Goal: Task Accomplishment & Management: Use online tool/utility

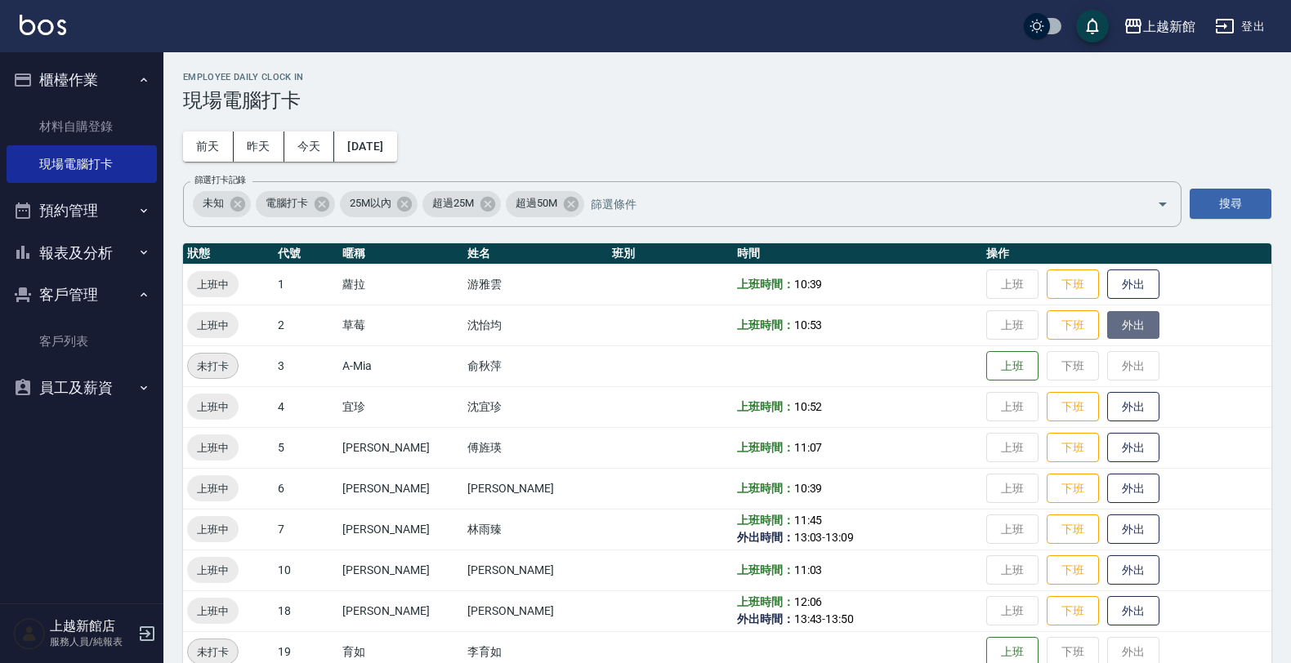
click at [1113, 321] on button "外出" at bounding box center [1133, 325] width 52 height 29
click at [144, 637] on icon "button" at bounding box center [147, 634] width 20 height 20
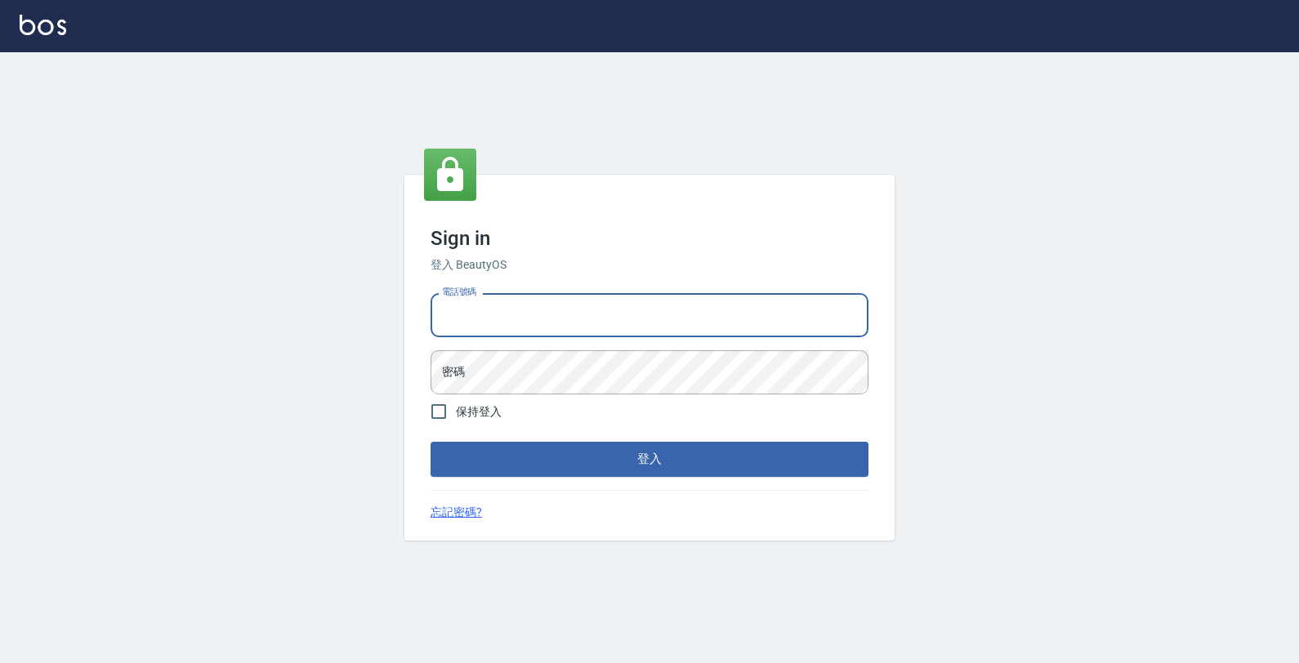
click at [553, 320] on input "電話號碼" at bounding box center [649, 315] width 438 height 44
type input "0933303551"
click at [430, 442] on button "登入" at bounding box center [649, 459] width 438 height 34
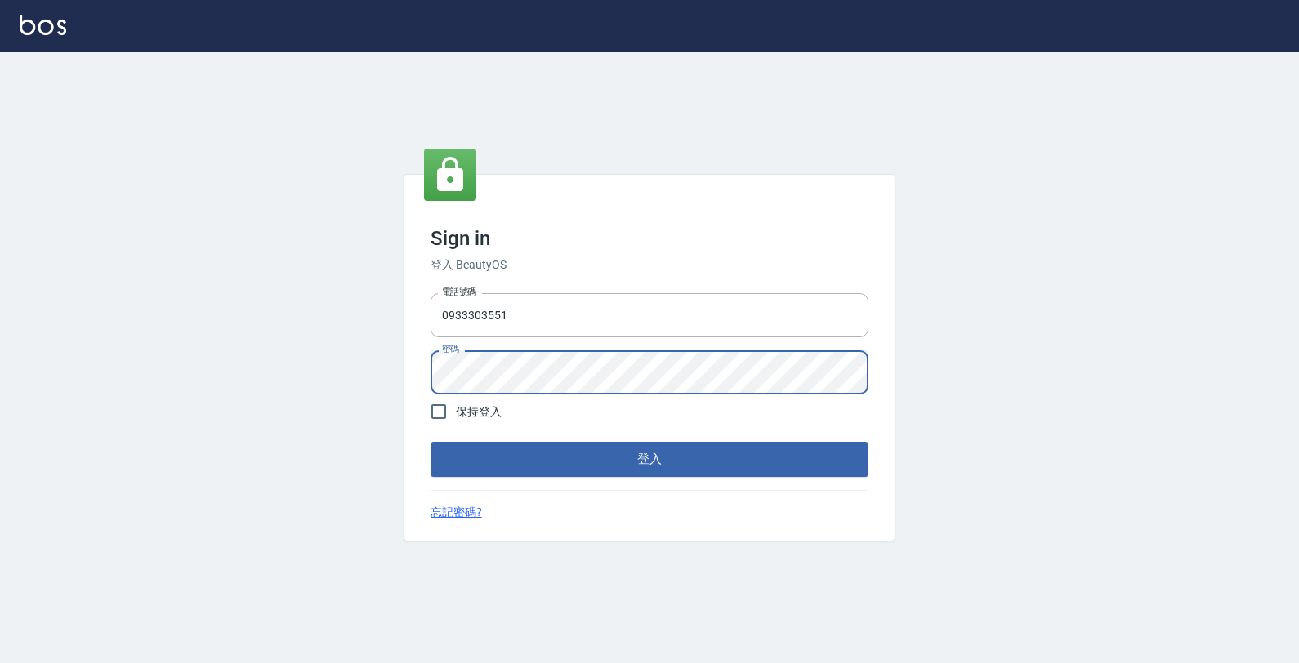
click at [430, 442] on button "登入" at bounding box center [649, 459] width 438 height 34
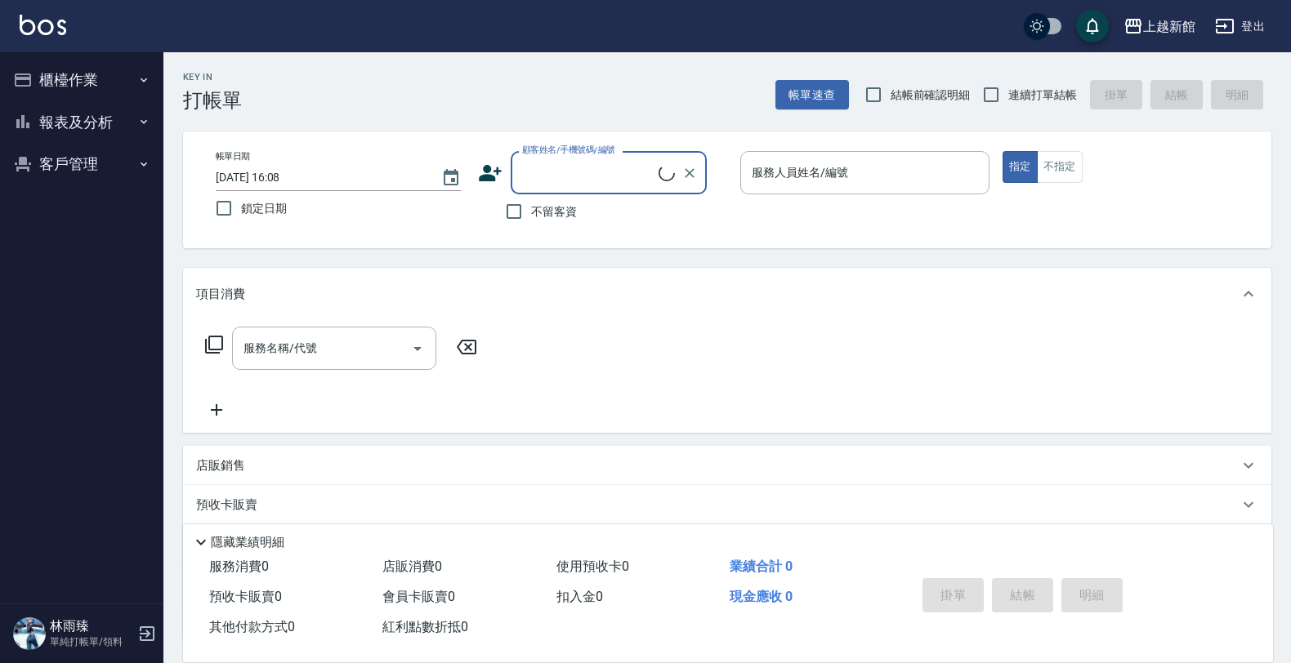
click at [83, 117] on button "報表及分析" at bounding box center [82, 122] width 150 height 42
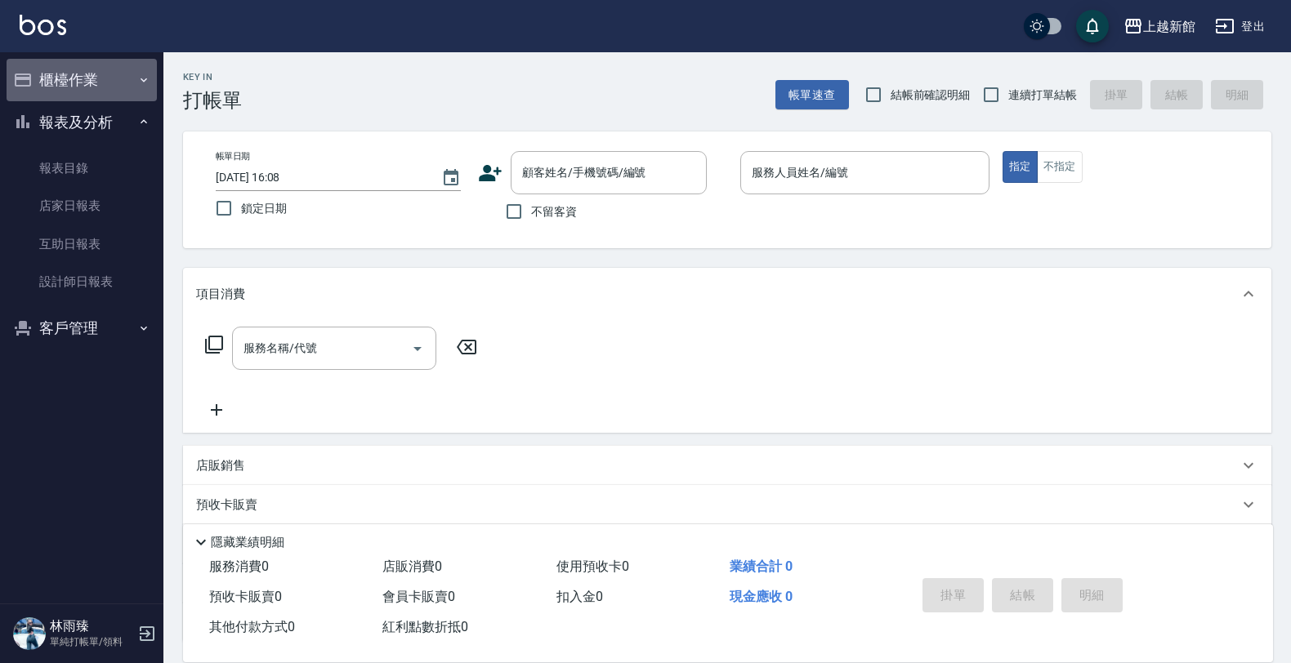
click at [74, 84] on button "櫃檯作業" at bounding box center [82, 80] width 150 height 42
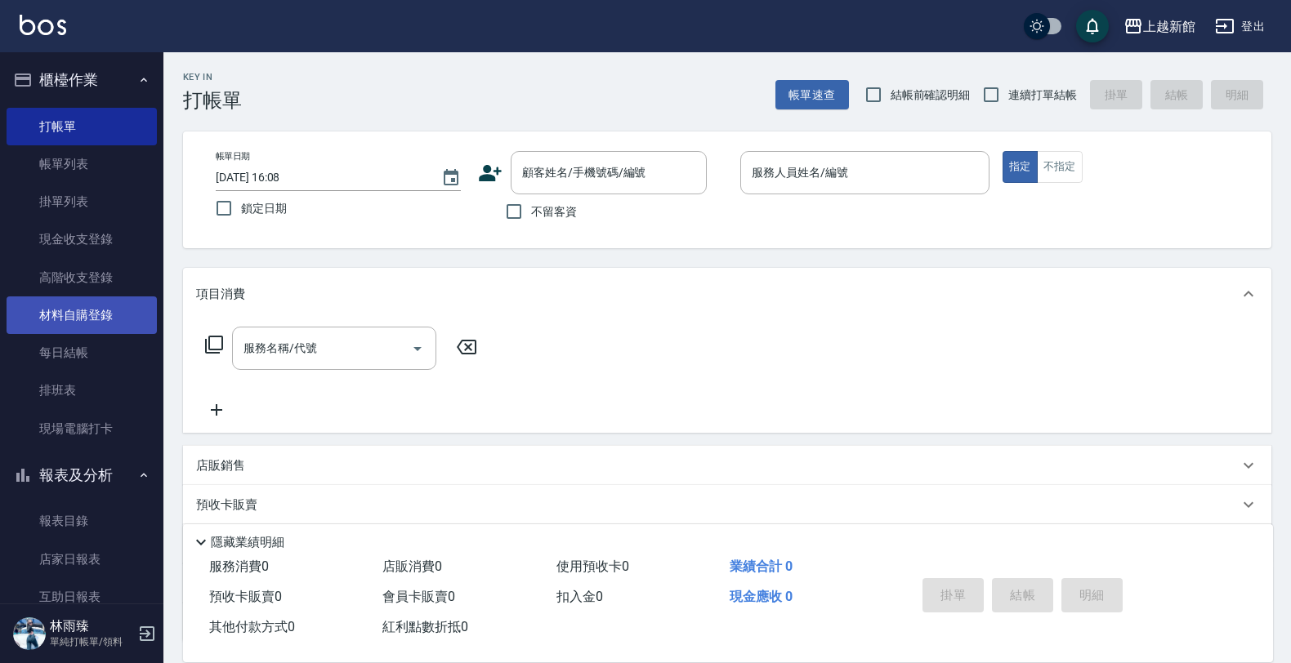
click at [94, 303] on link "材料自購登錄" at bounding box center [82, 316] width 150 height 38
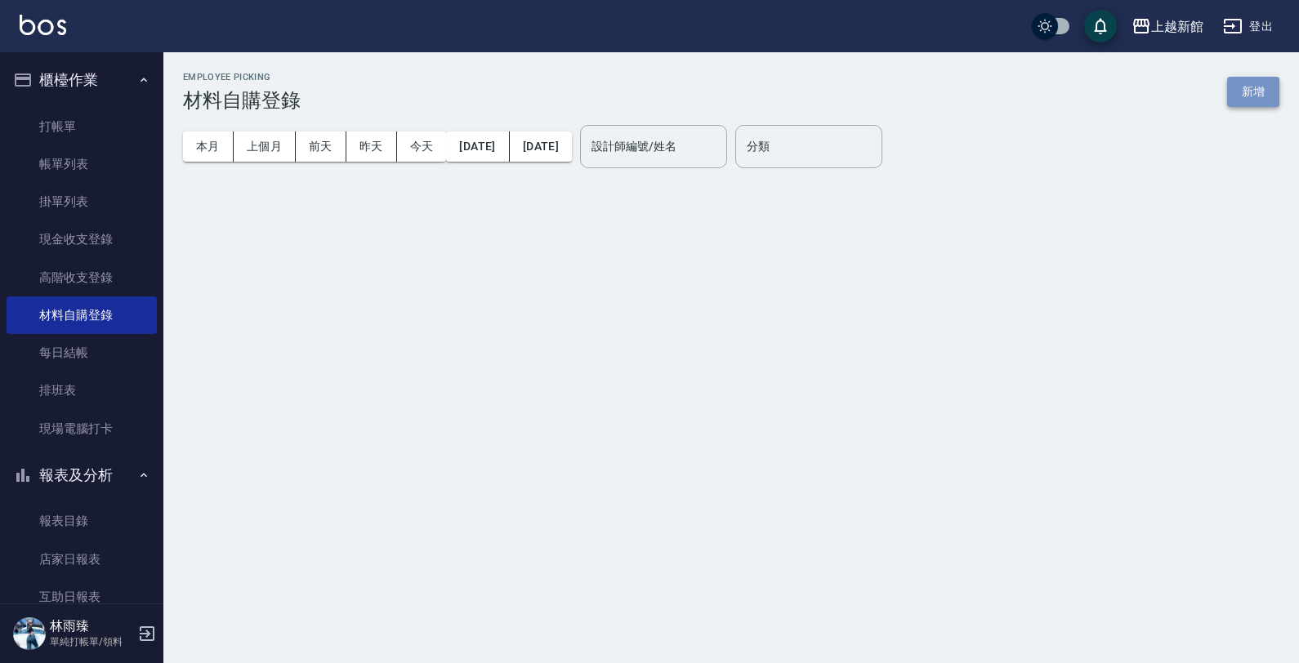
click at [1243, 100] on button "新增" at bounding box center [1253, 92] width 52 height 30
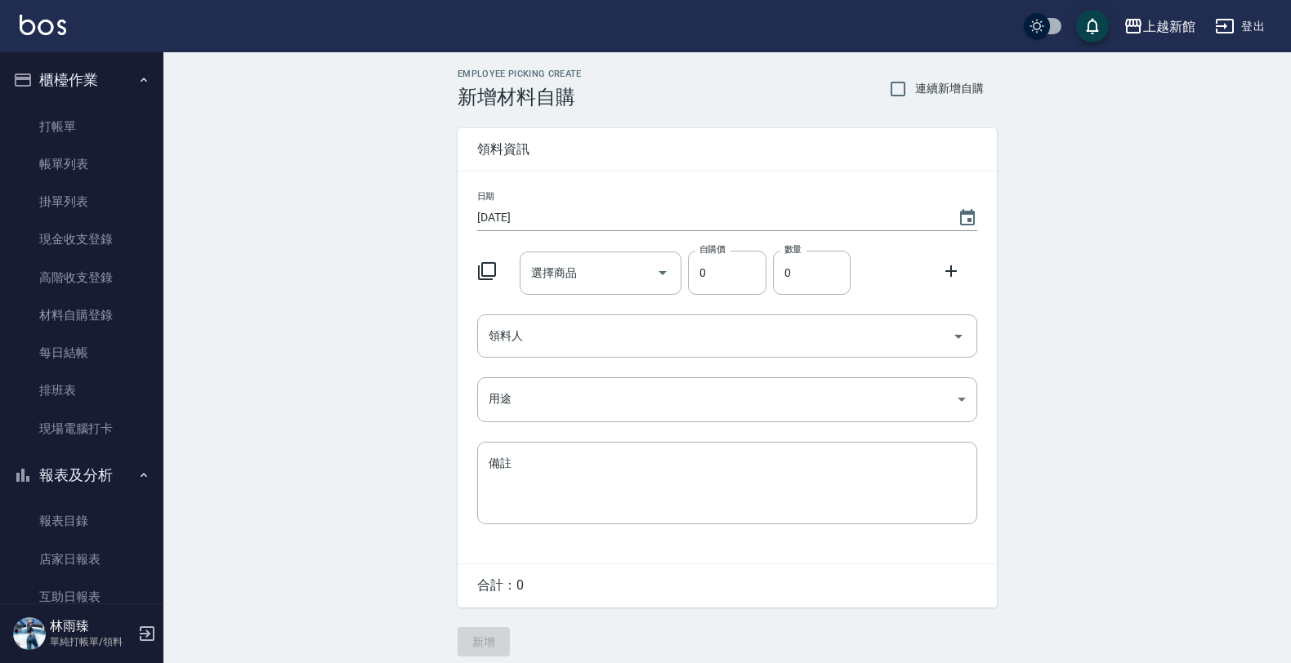
click at [488, 270] on icon at bounding box center [487, 271] width 20 height 20
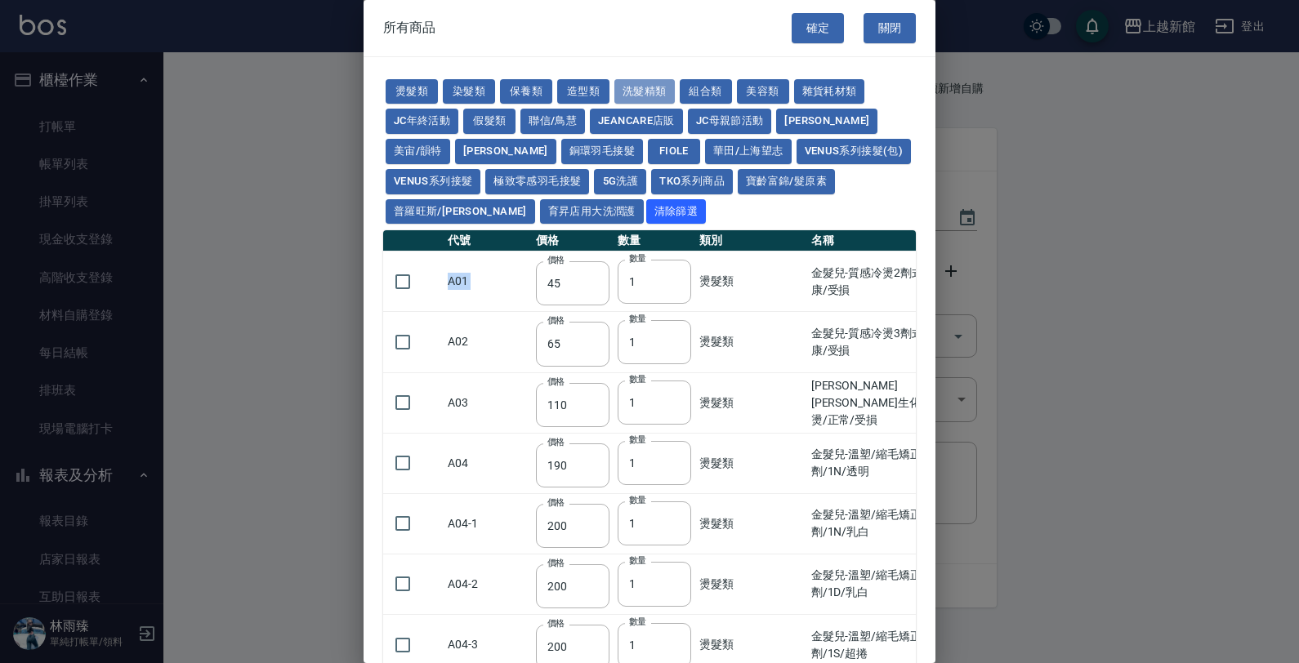
click at [662, 90] on button "洗髮精類" at bounding box center [644, 91] width 60 height 25
type input "350"
type input "193"
type input "1900"
type input "2150"
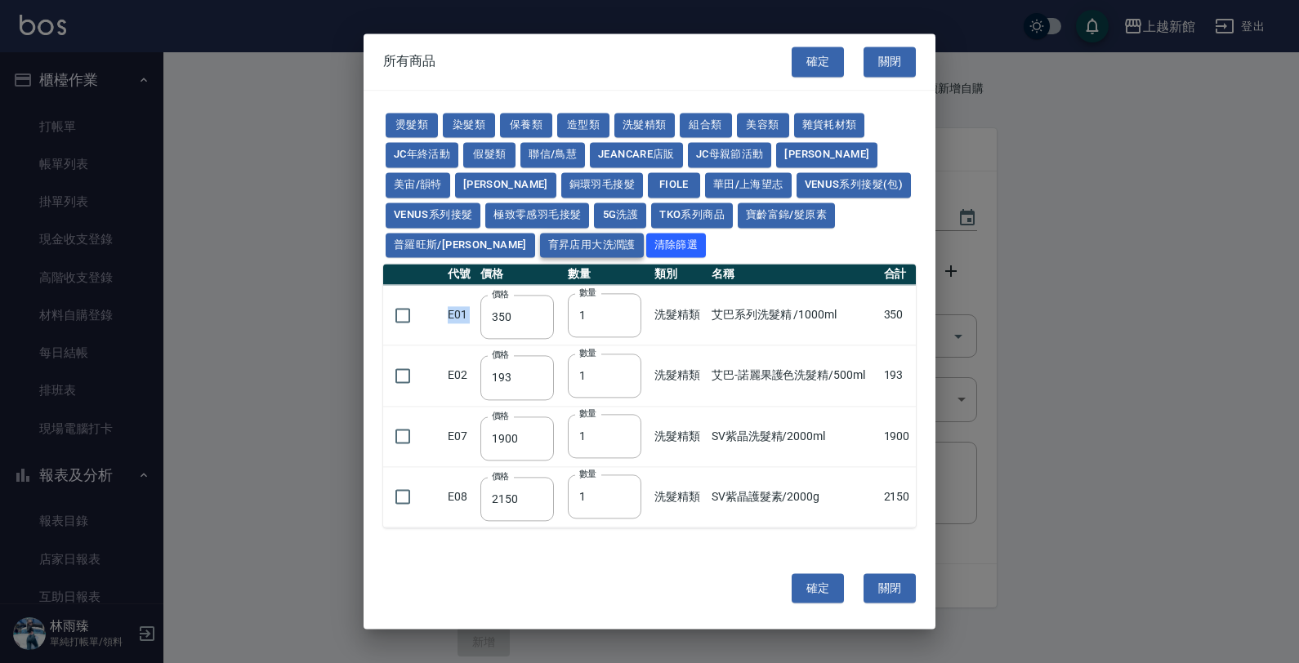
click at [540, 252] on button "育昇店用大洗潤護" at bounding box center [592, 245] width 104 height 25
type input "160"
type input "170"
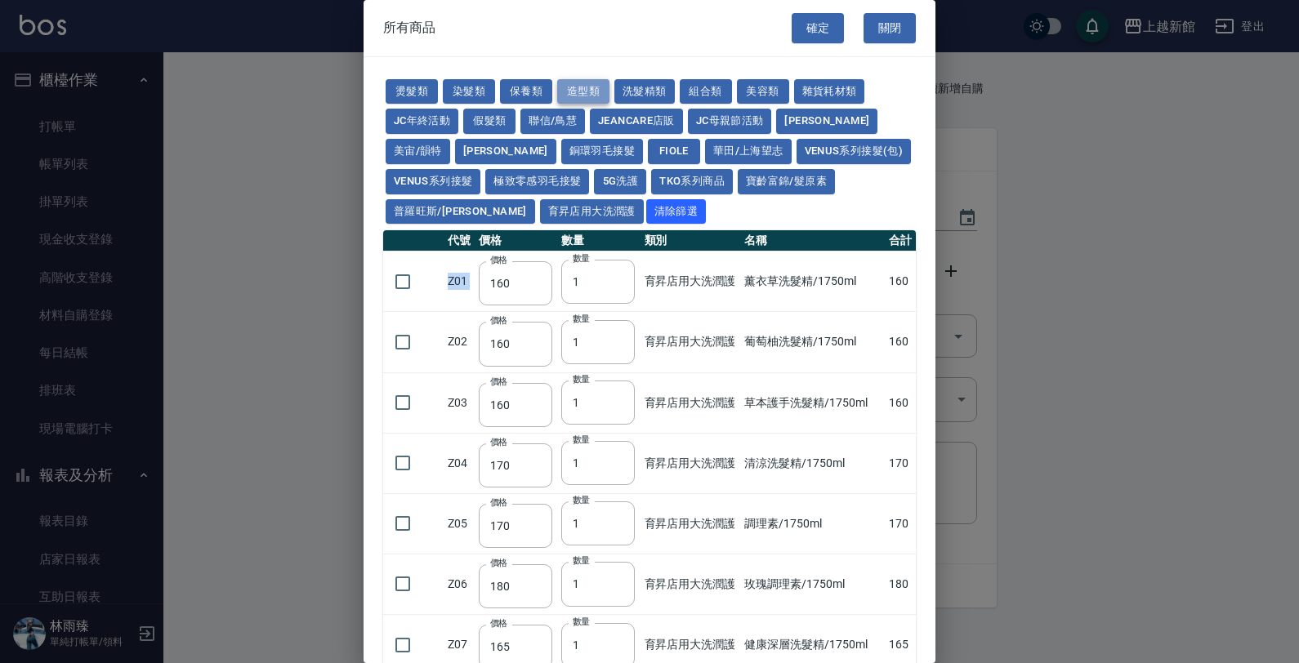
click at [573, 95] on button "造型類" at bounding box center [583, 91] width 52 height 25
type input "110"
type input "65"
type input "338"
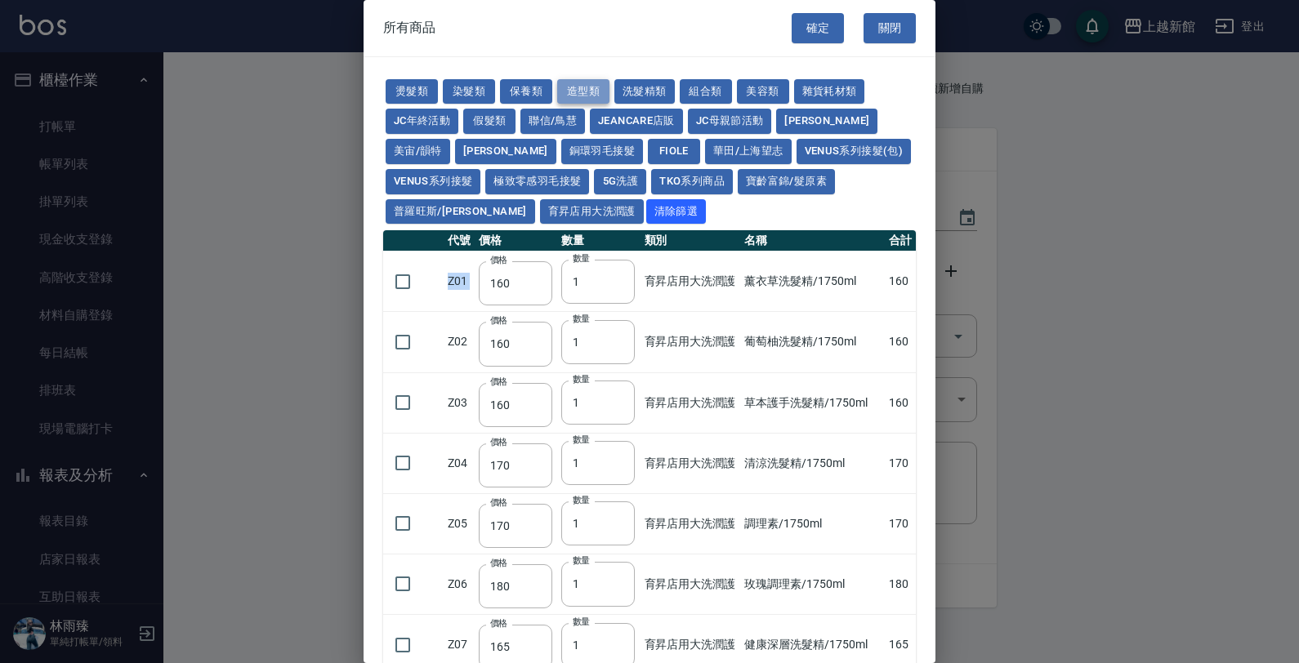
type input "70"
type input "280"
type input "130"
type input "290"
type input "1100"
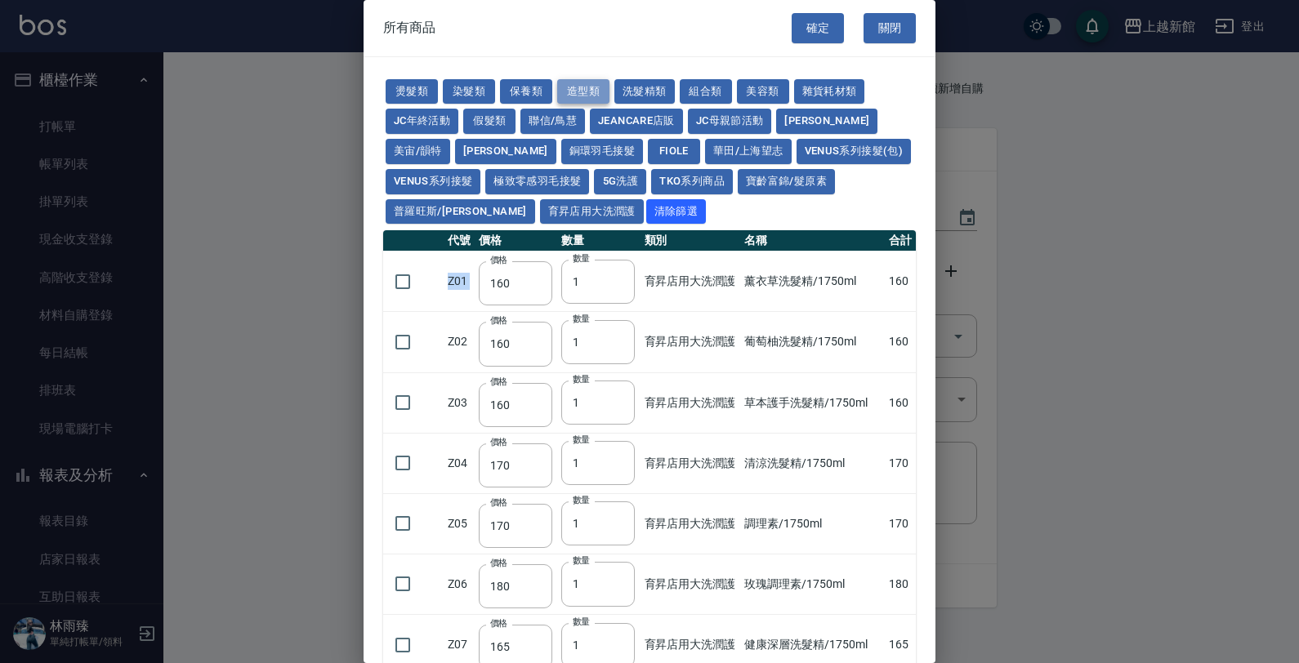
type input "300"
type input "50"
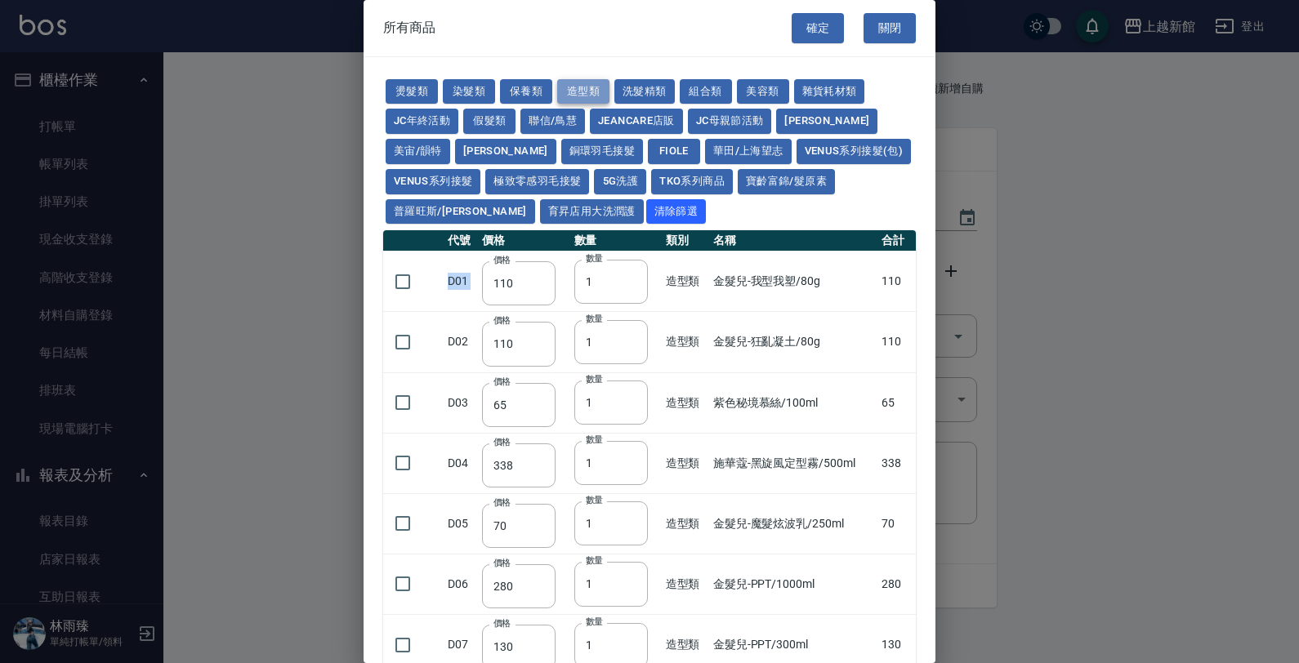
click at [574, 87] on button "造型類" at bounding box center [583, 91] width 52 height 25
click at [403, 91] on button "燙髮類" at bounding box center [412, 91] width 52 height 25
type input "45"
type input "65"
type input "110"
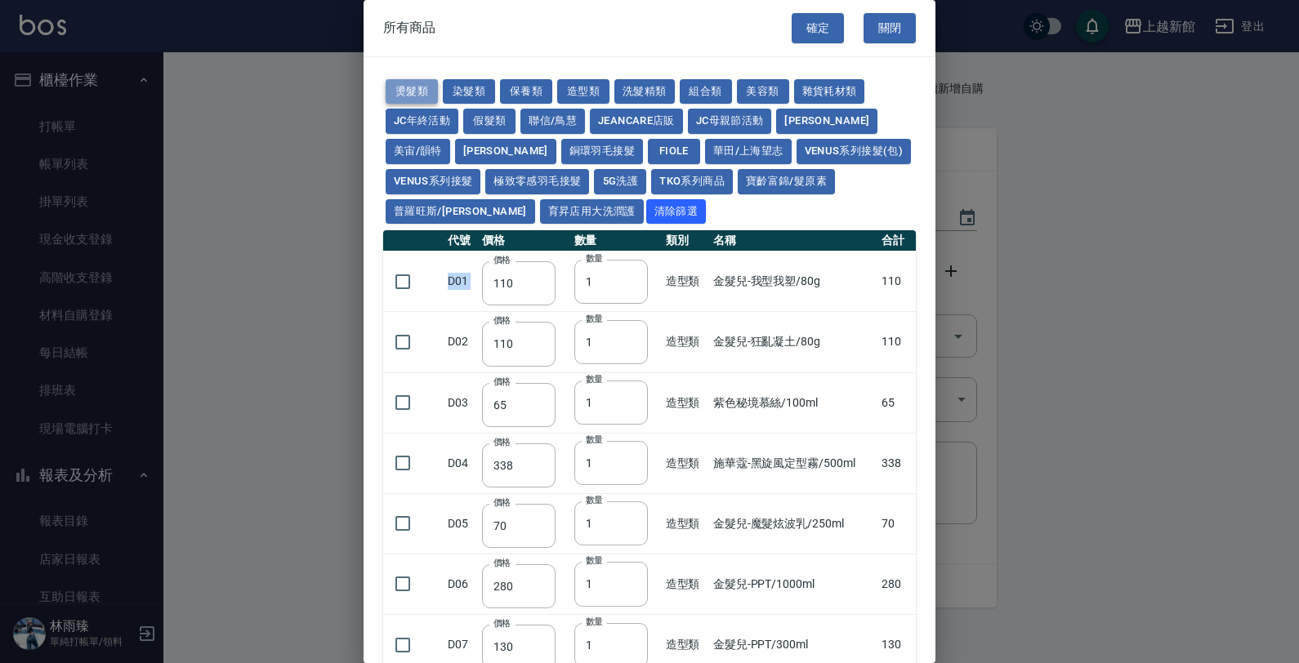
type input "190"
type input "200"
type input "190"
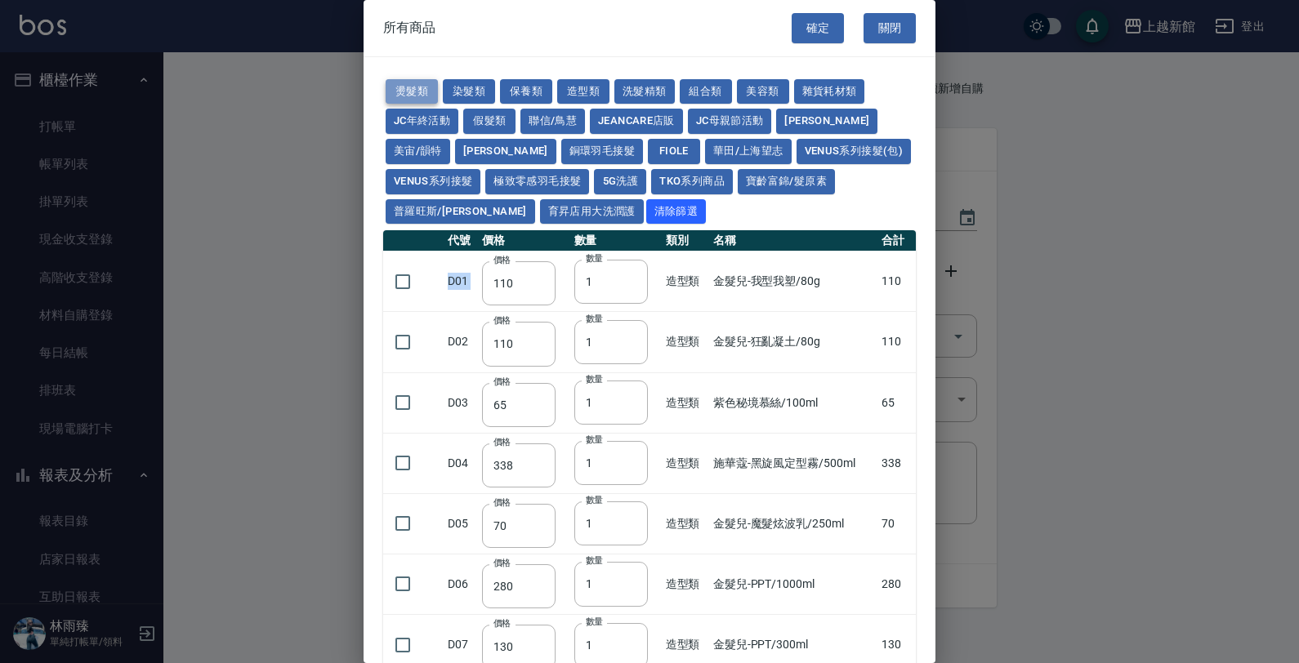
type input "160"
type input "170"
type input "270"
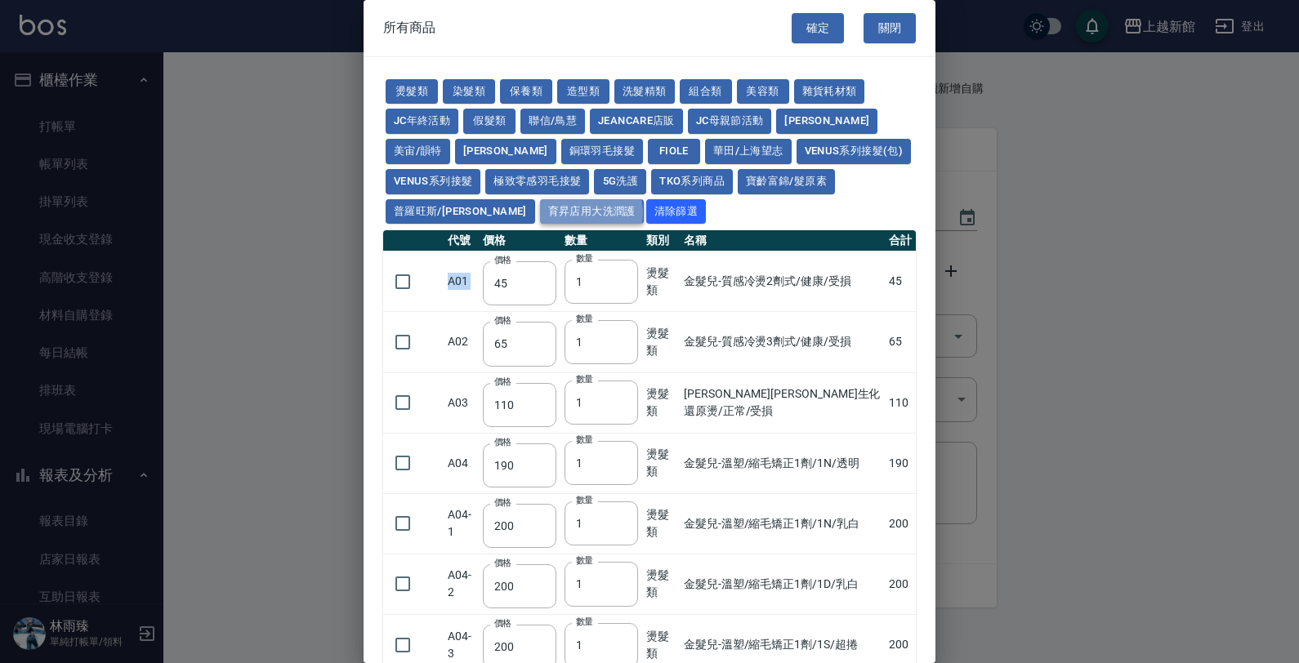
click at [540, 211] on button "育昇店用大洗潤護" at bounding box center [592, 211] width 104 height 25
type input "160"
type input "170"
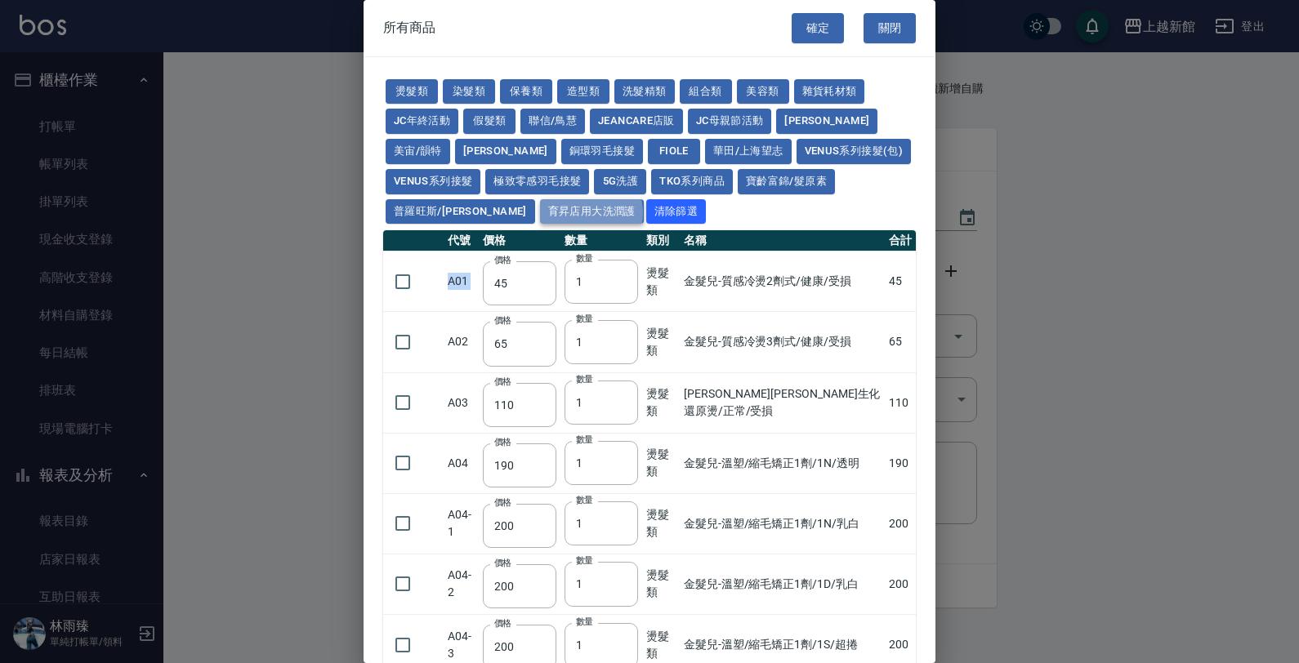
type input "170"
type input "180"
type input "165"
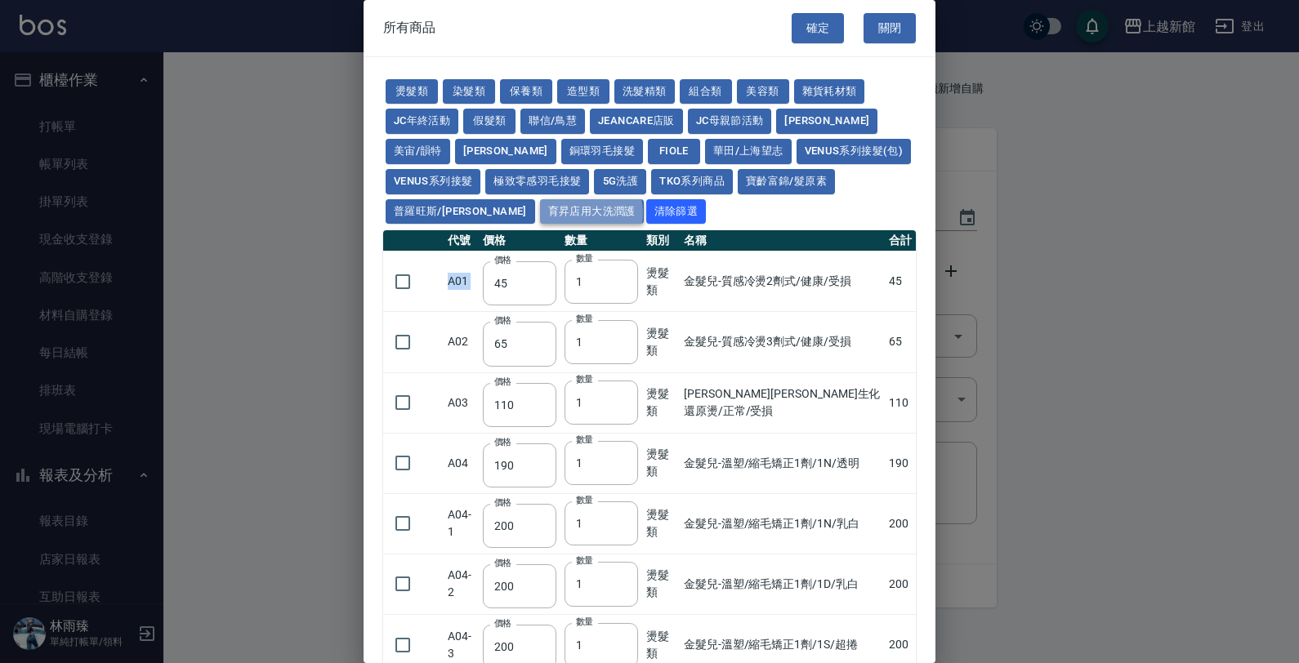
type input "180"
type input "165"
type input "170"
type input "190"
type input "170"
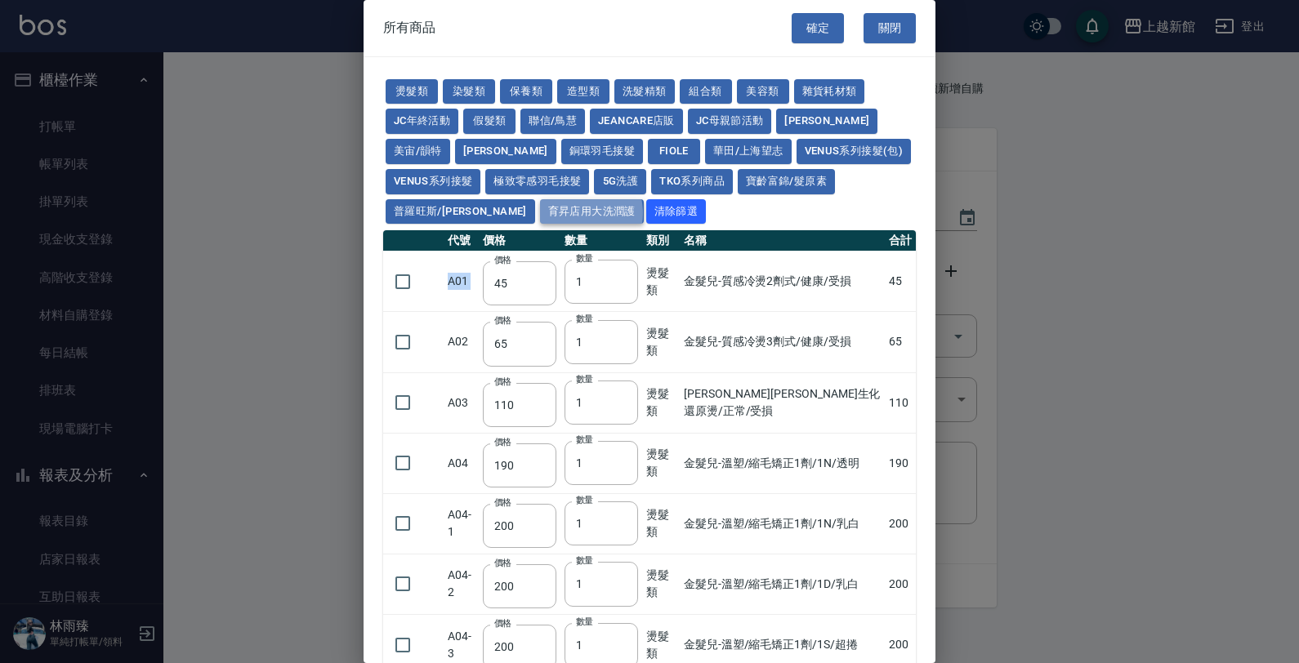
type input "200"
type input "110"
type input "190"
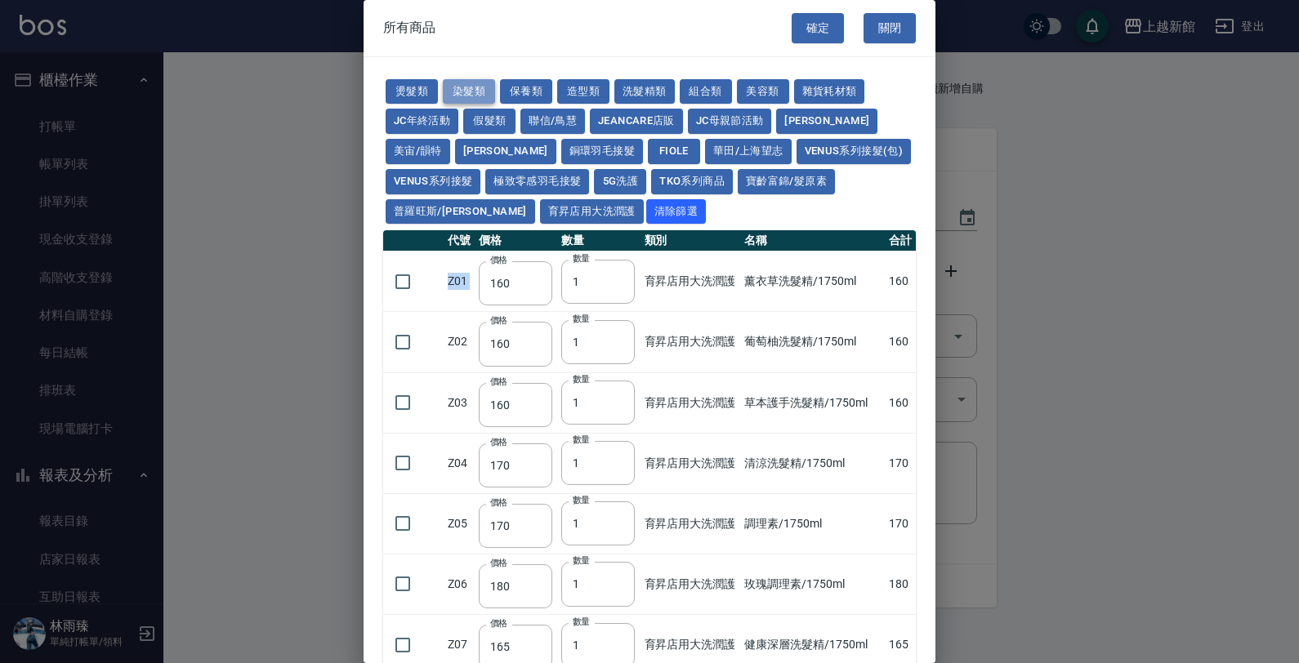
click at [458, 91] on button "染髮類" at bounding box center [469, 91] width 52 height 25
type input "110"
type input "105"
type input "250"
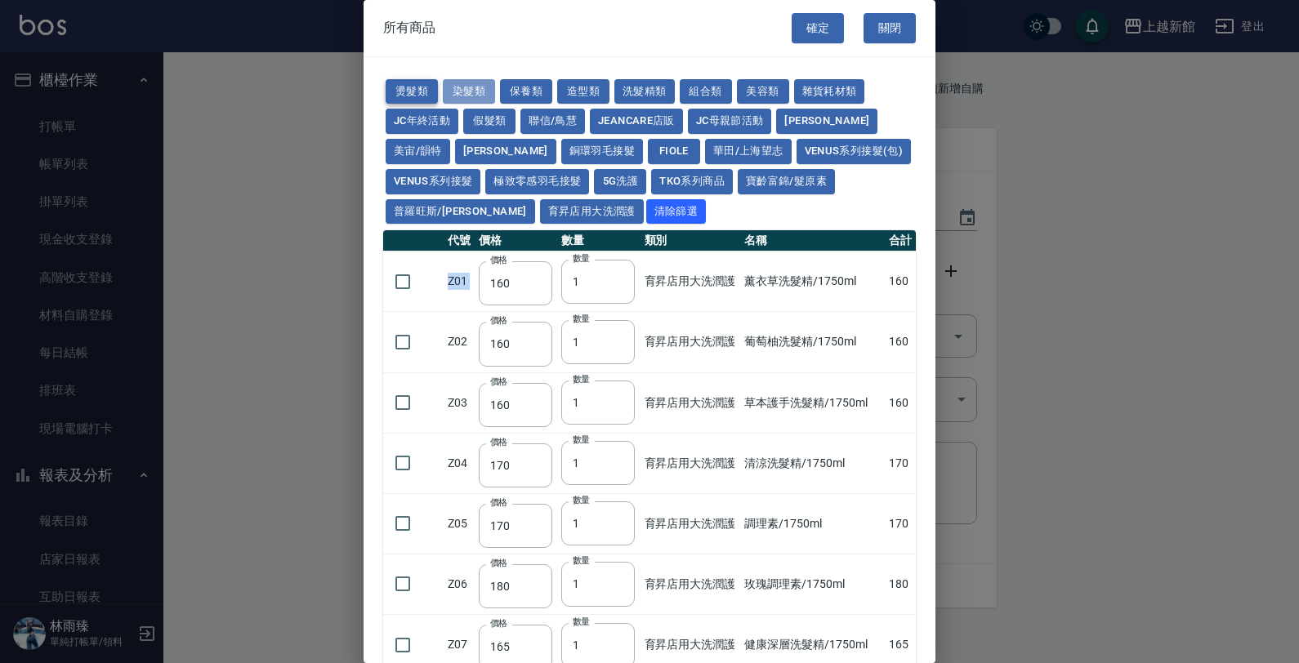
type input "110"
type input "200"
type input "500"
type input "420"
type input "110"
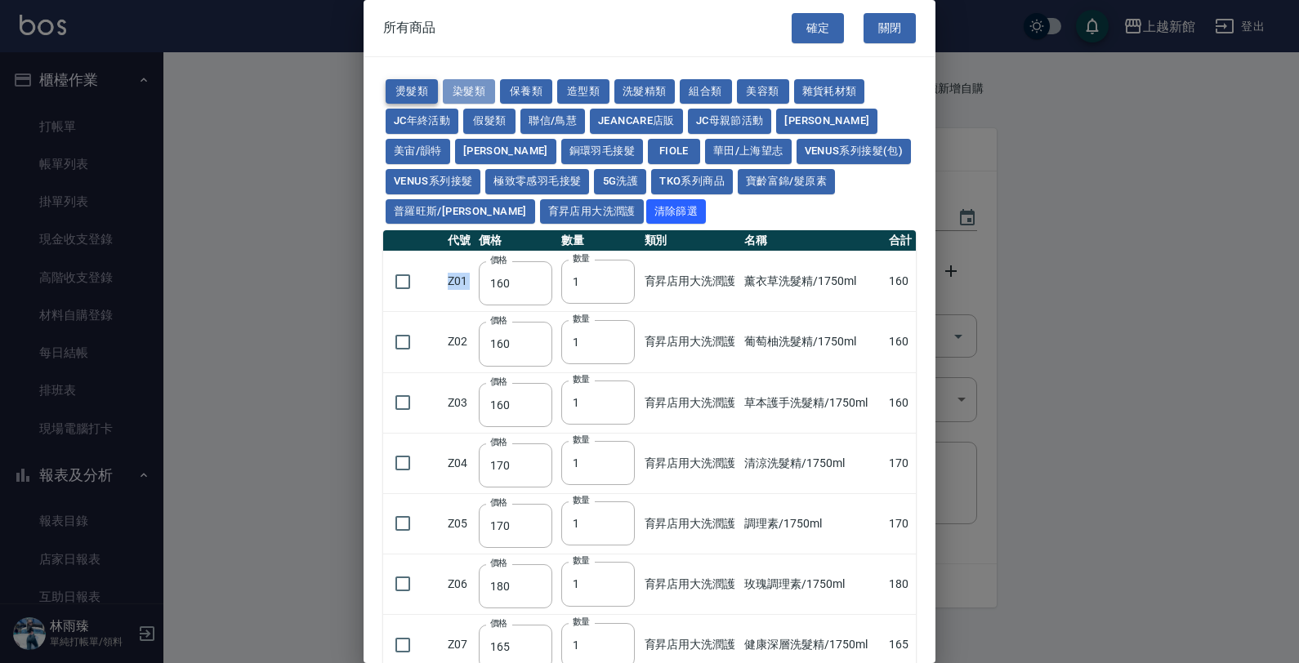
type input "350"
type input "105"
type input "406"
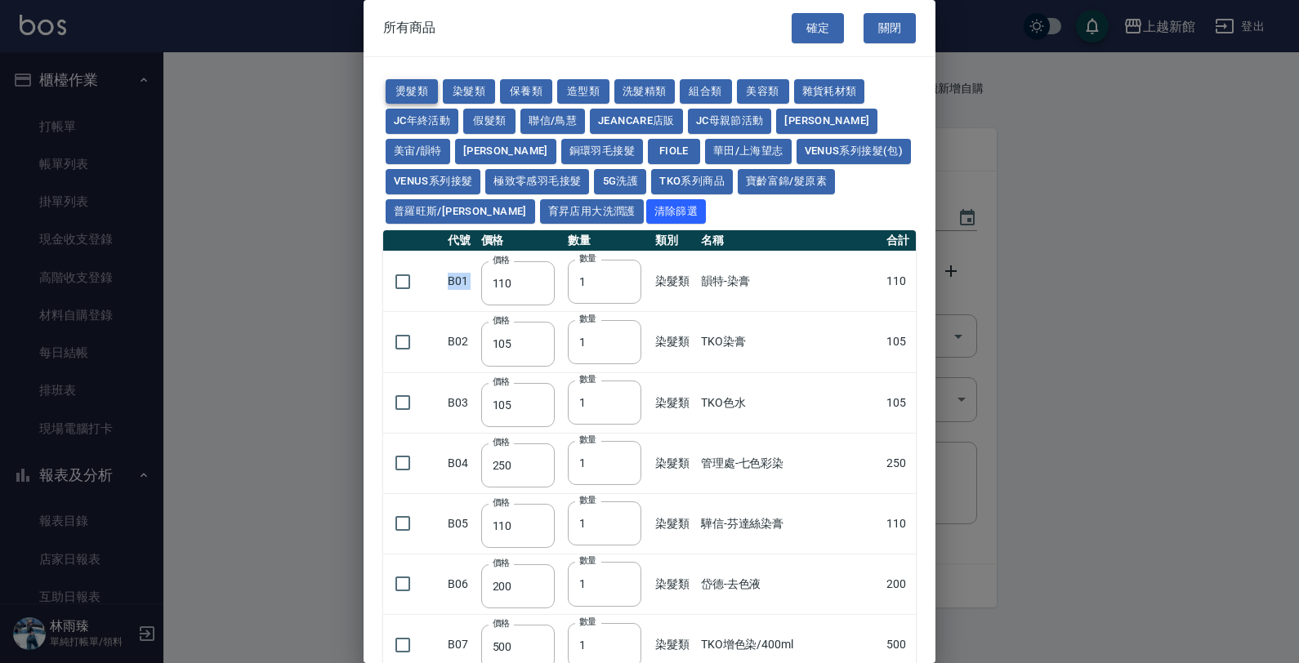
click at [401, 86] on button "燙髮類" at bounding box center [412, 91] width 52 height 25
type input "45"
type input "65"
type input "110"
type input "190"
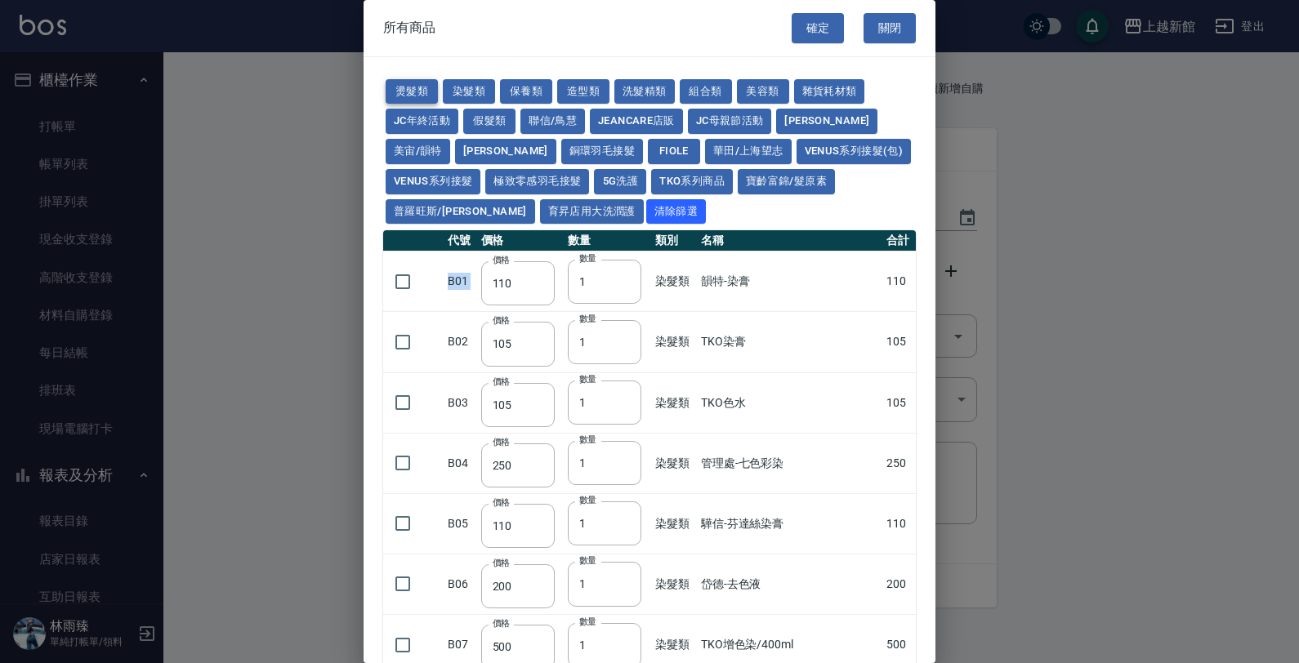
type input "200"
type input "190"
type input "160"
type input "170"
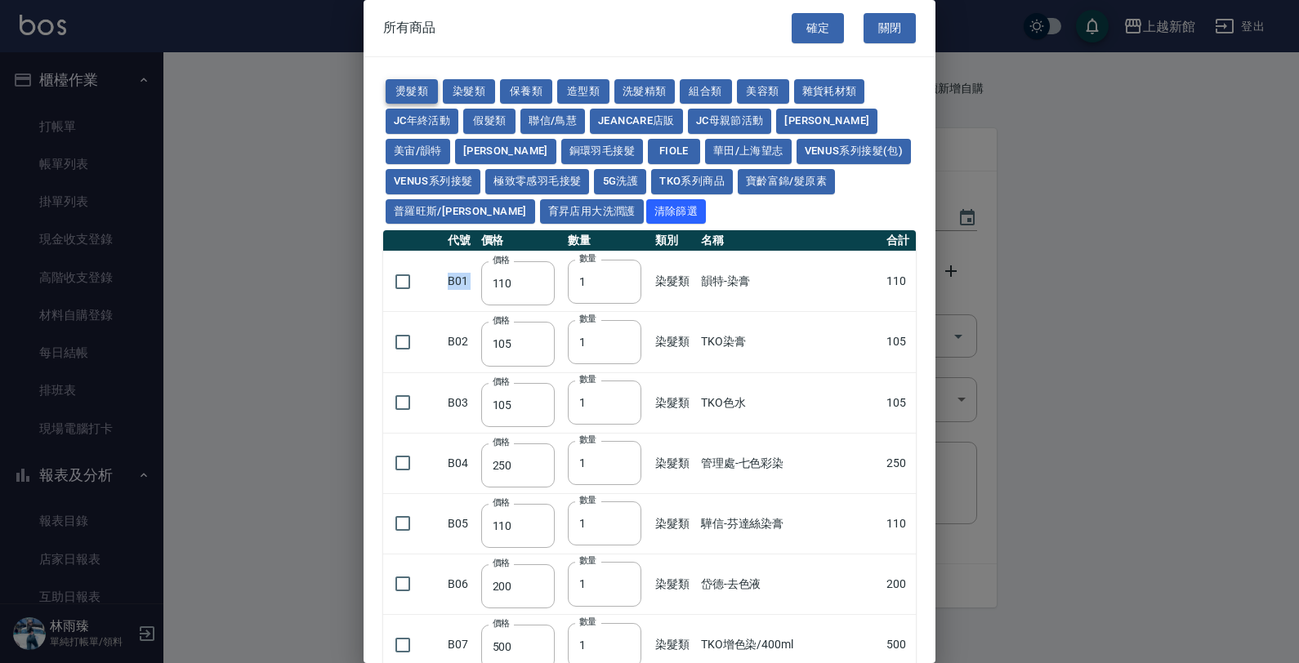
type input "270"
type input "225"
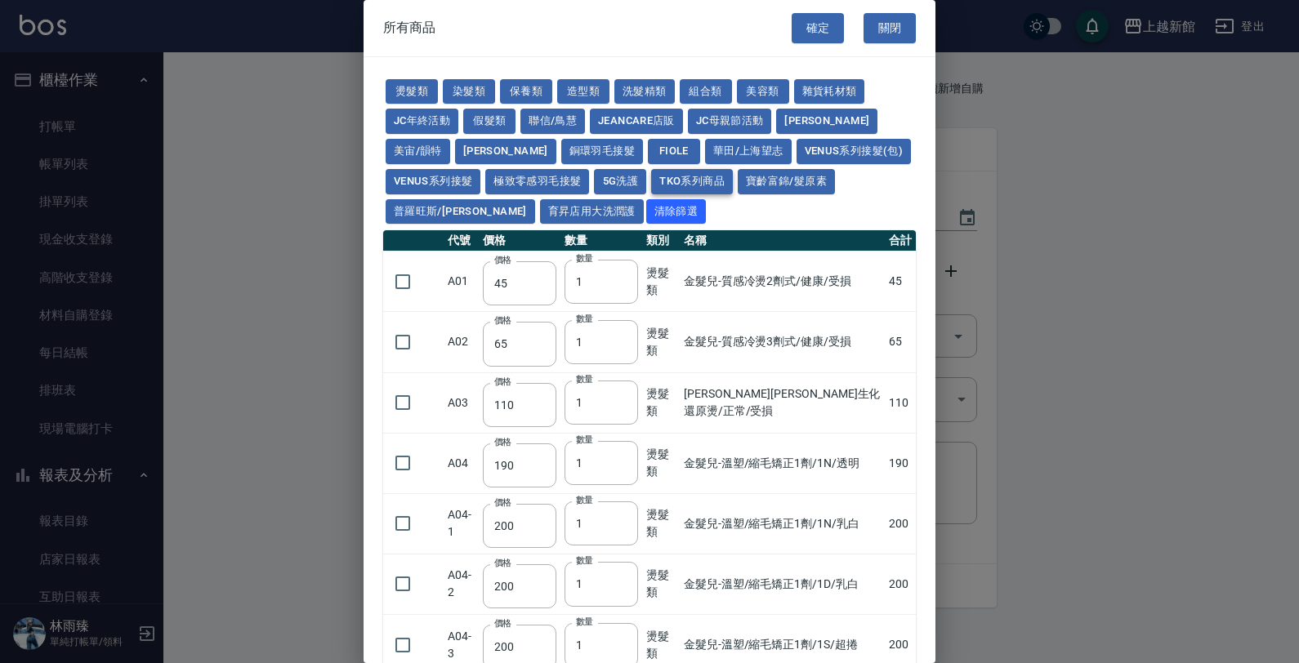
drag, startPoint x: 580, startPoint y: 198, endPoint x: 576, endPoint y: 176, distance: 22.4
click at [578, 190] on div "燙髮類 染髮類 保養類 造型類 洗髮精類 組合類 美容類 雜貨耗材類 JC年終活動 假髮類 聯信/鳥慧 JeanCare店販 JC母親節活動 娜普菈 美宙/韻…" at bounding box center [649, 152] width 533 height 150
click at [651, 176] on button "TKO系列商品" at bounding box center [692, 181] width 82 height 25
type input "407"
type input "420"
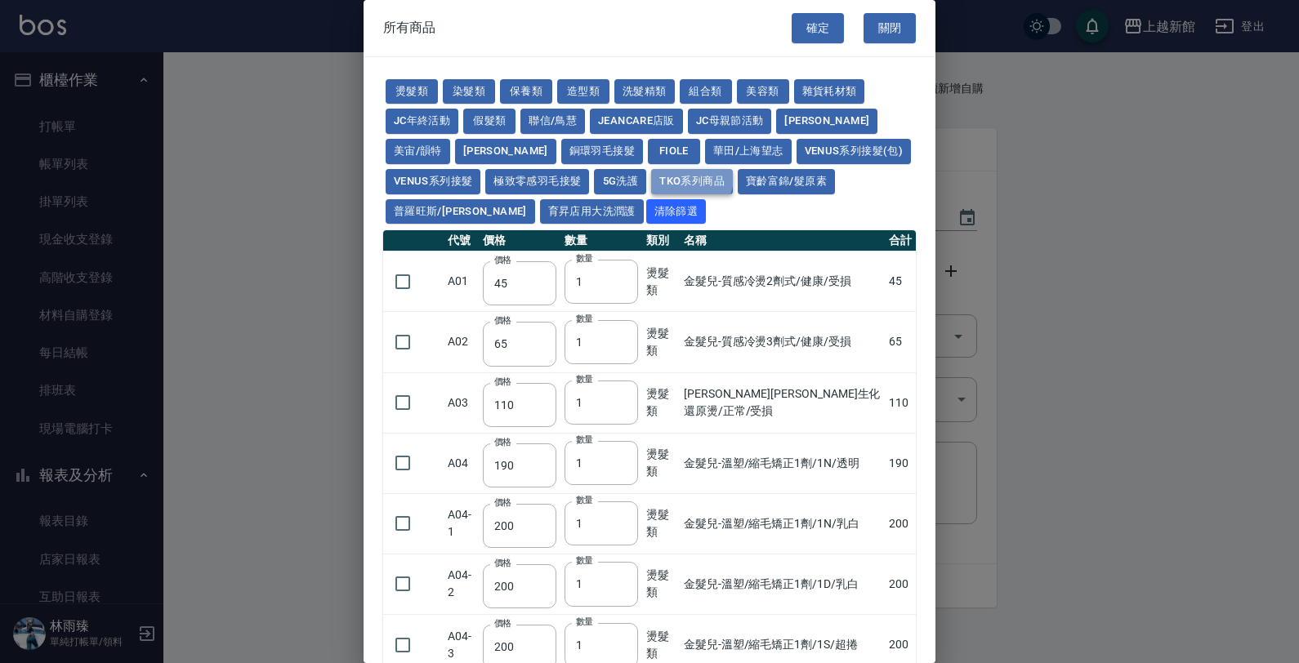
type input "420"
type input "1300"
type input "50"
type input "500"
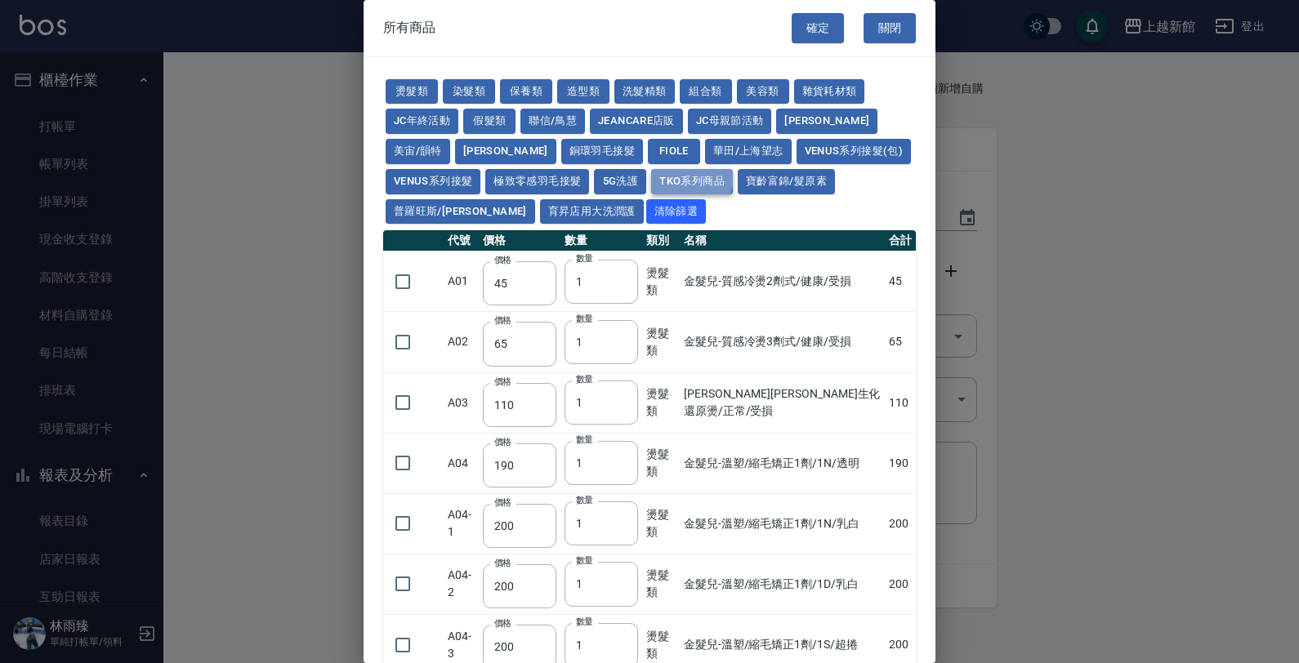
type input "500"
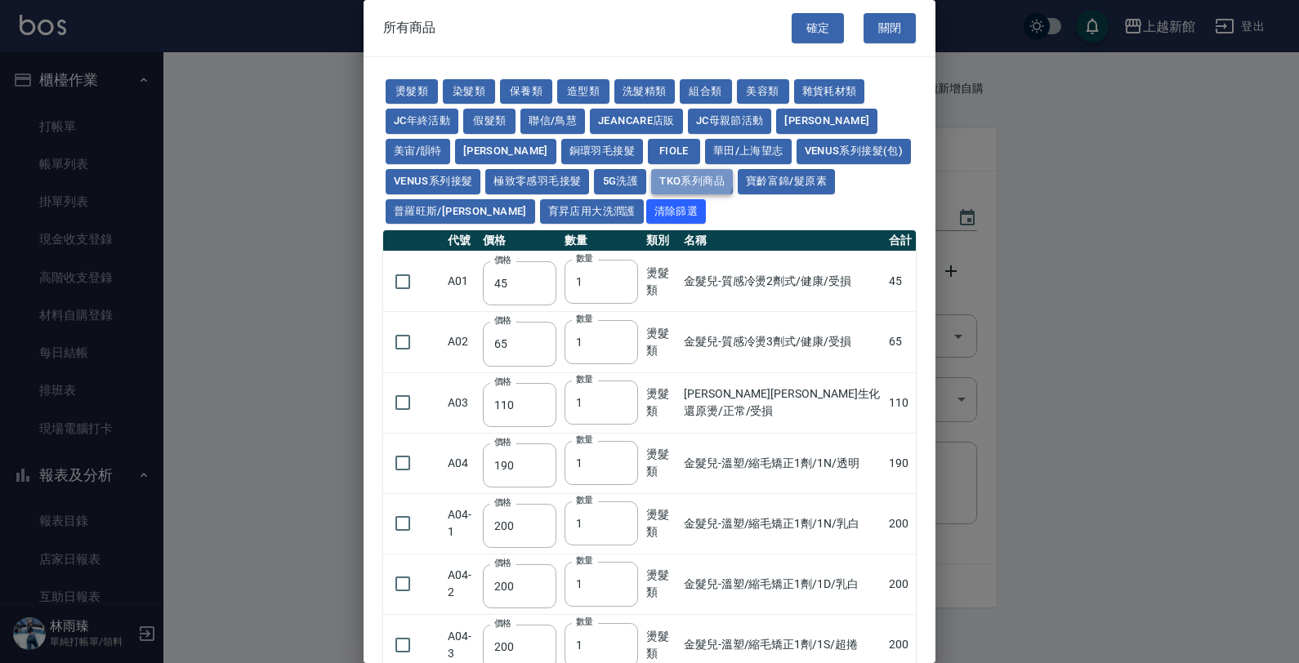
type input "200"
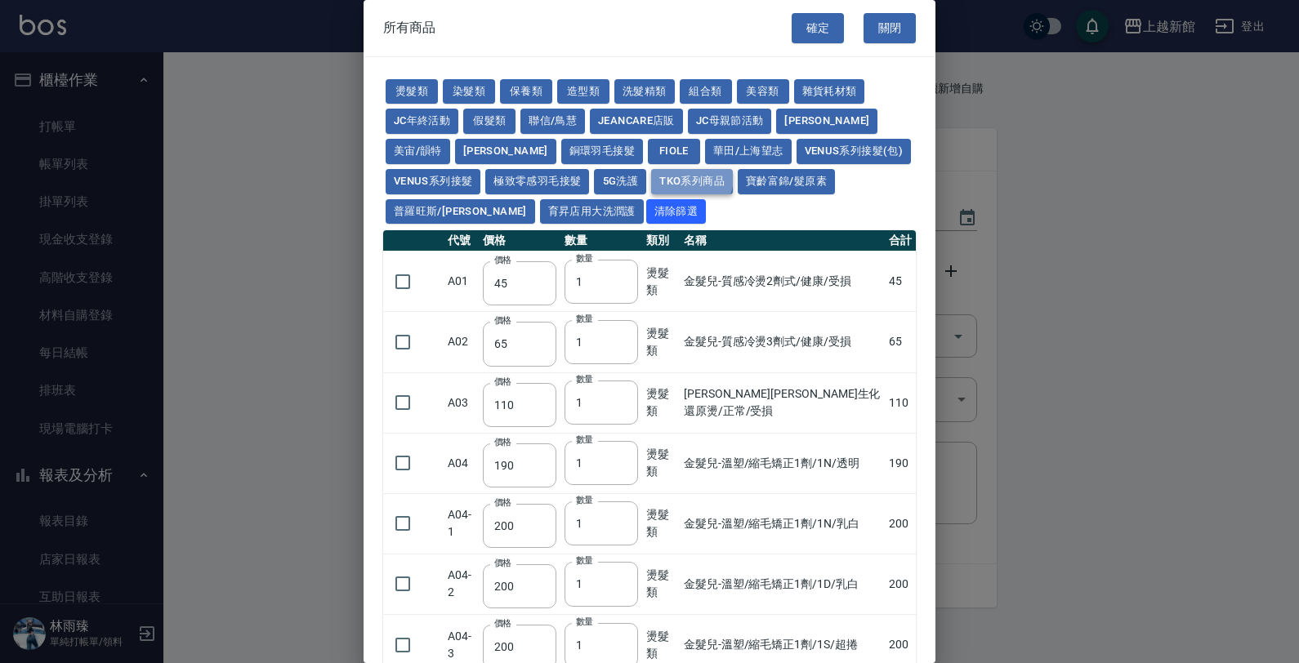
type input "200"
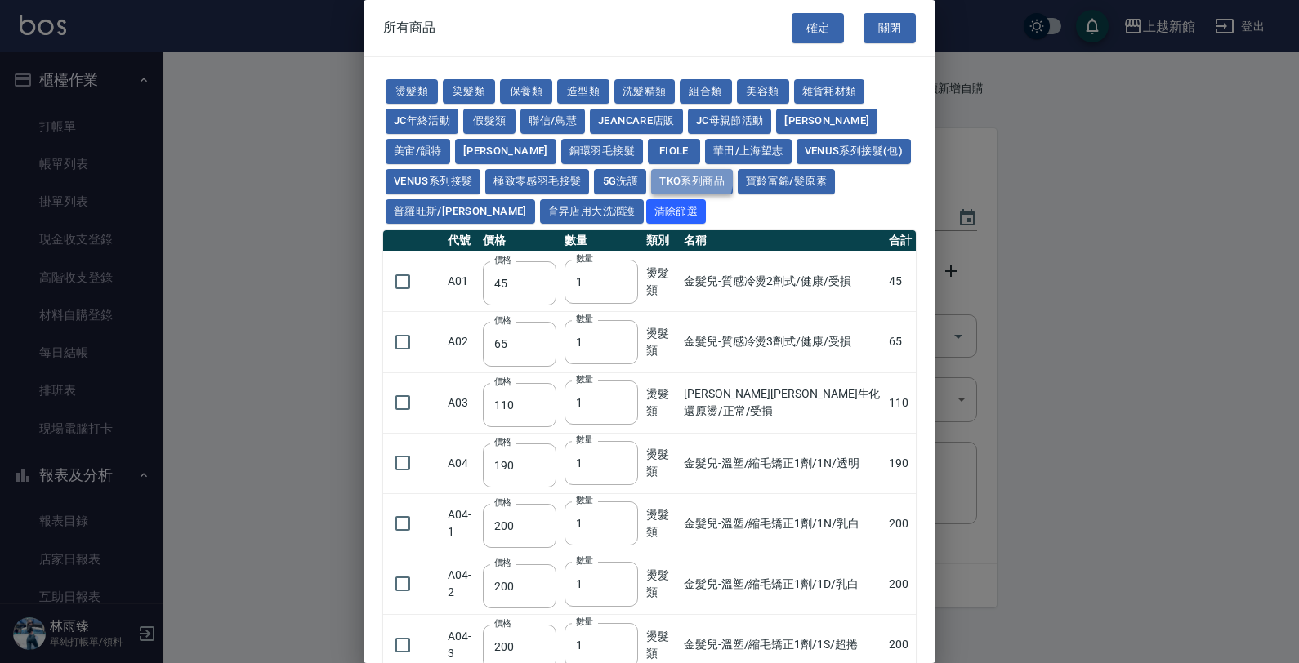
type input "420"
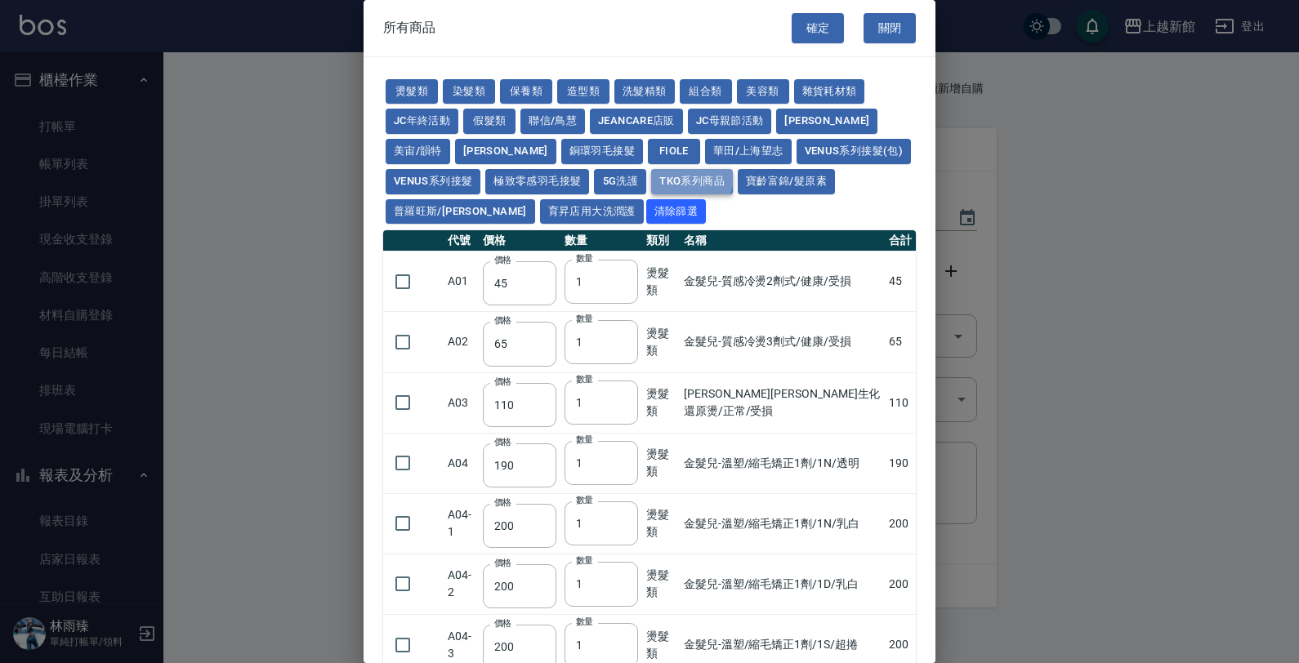
type input "420"
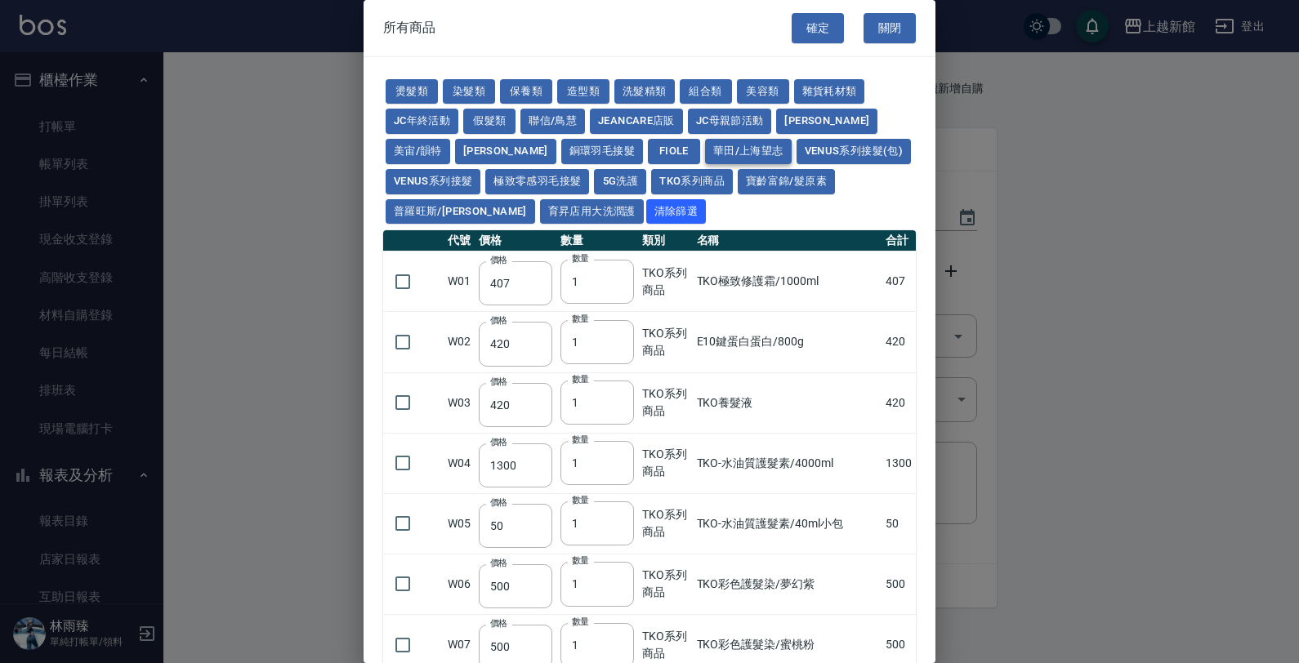
click at [705, 147] on button "華田/上海望志" at bounding box center [748, 151] width 87 height 25
type input "3220"
type input "490"
type input "450"
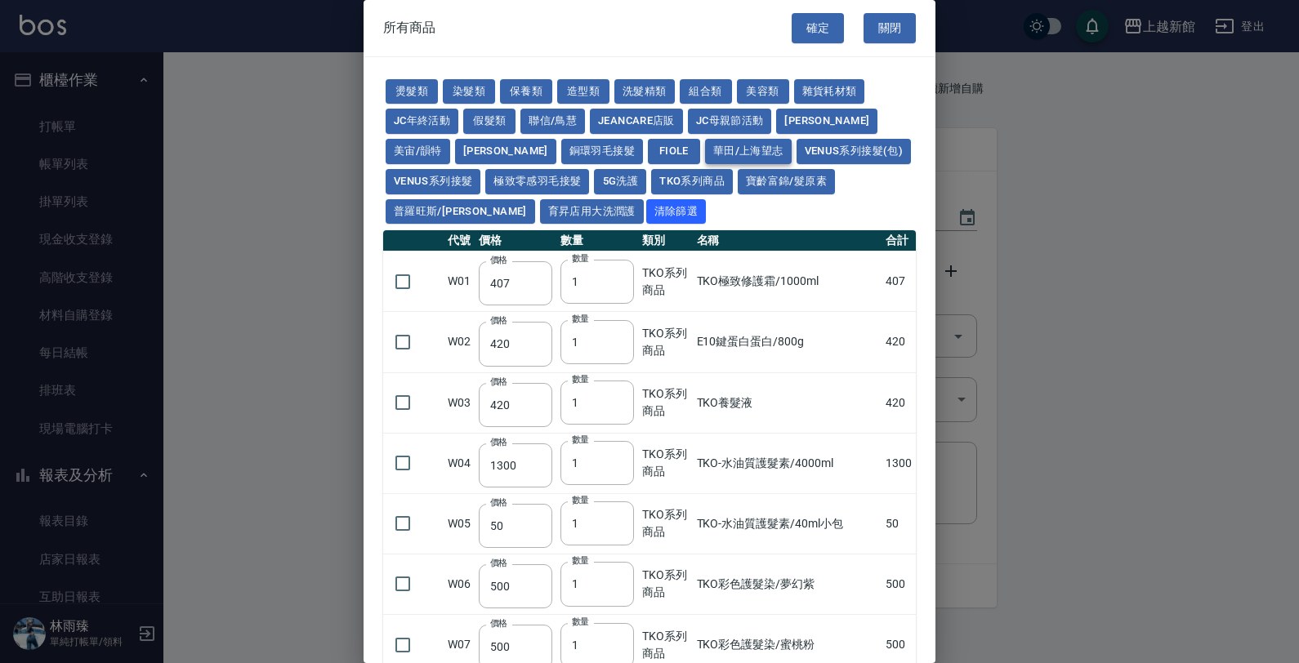
type input "350"
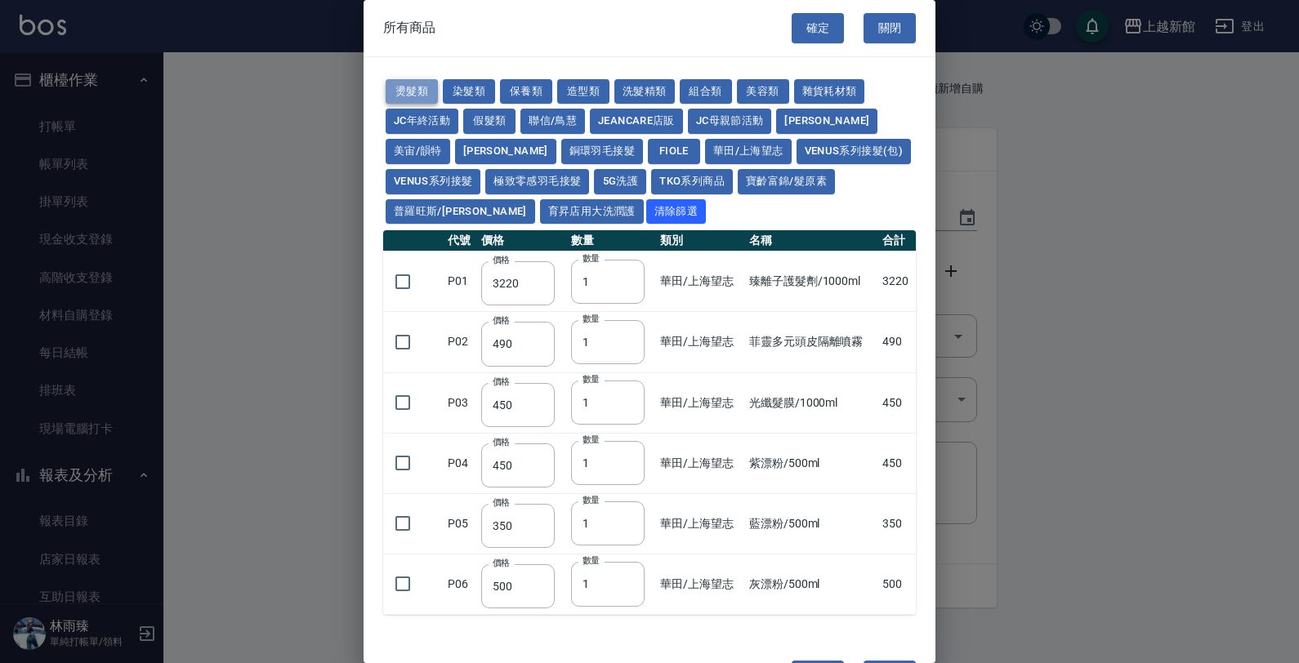
click at [435, 79] on button "燙髮類" at bounding box center [412, 91] width 52 height 25
type input "45"
type input "65"
type input "110"
type input "190"
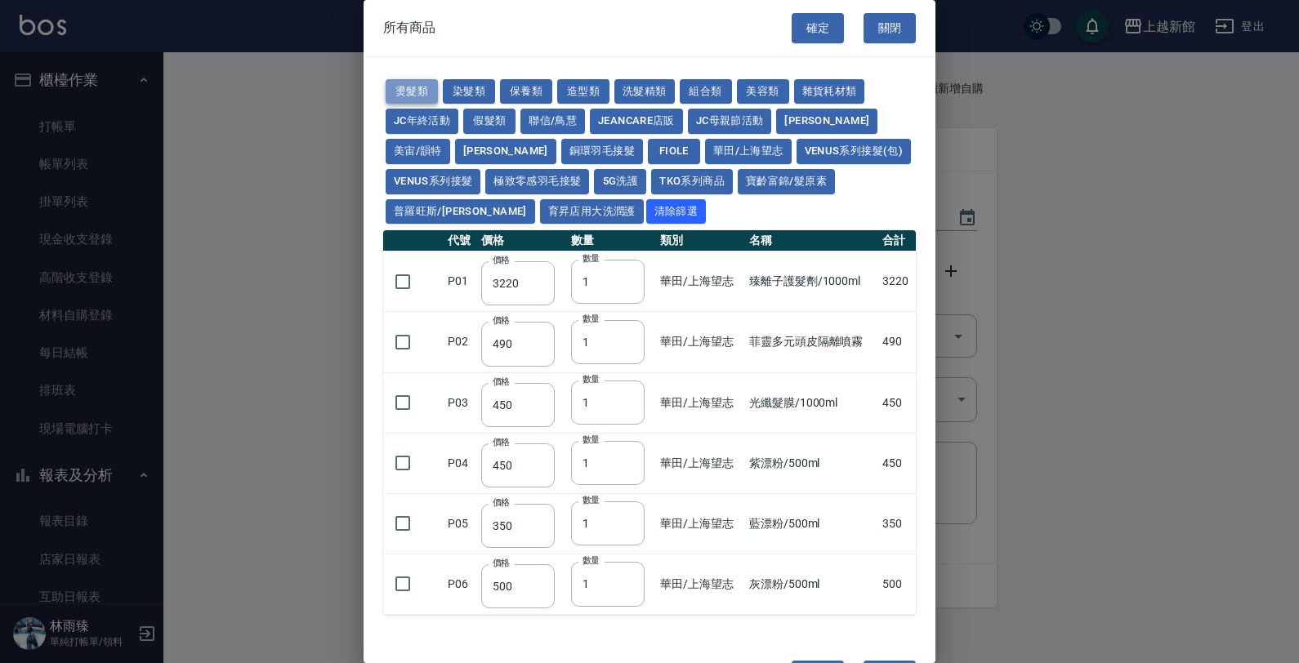
type input "200"
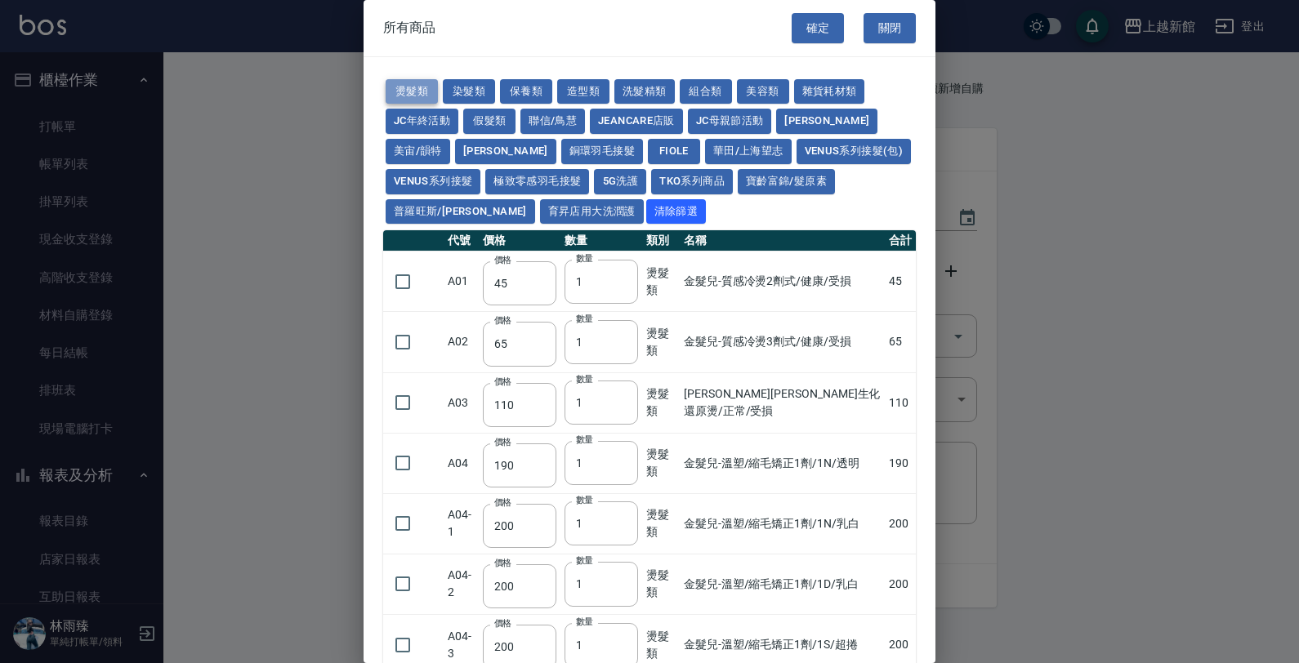
click at [426, 88] on button "燙髮類" at bounding box center [412, 91] width 52 height 25
click at [426, 90] on button "燙髮類" at bounding box center [412, 91] width 52 height 25
click at [540, 210] on button "育昇店用大洗潤護" at bounding box center [592, 211] width 104 height 25
type input "160"
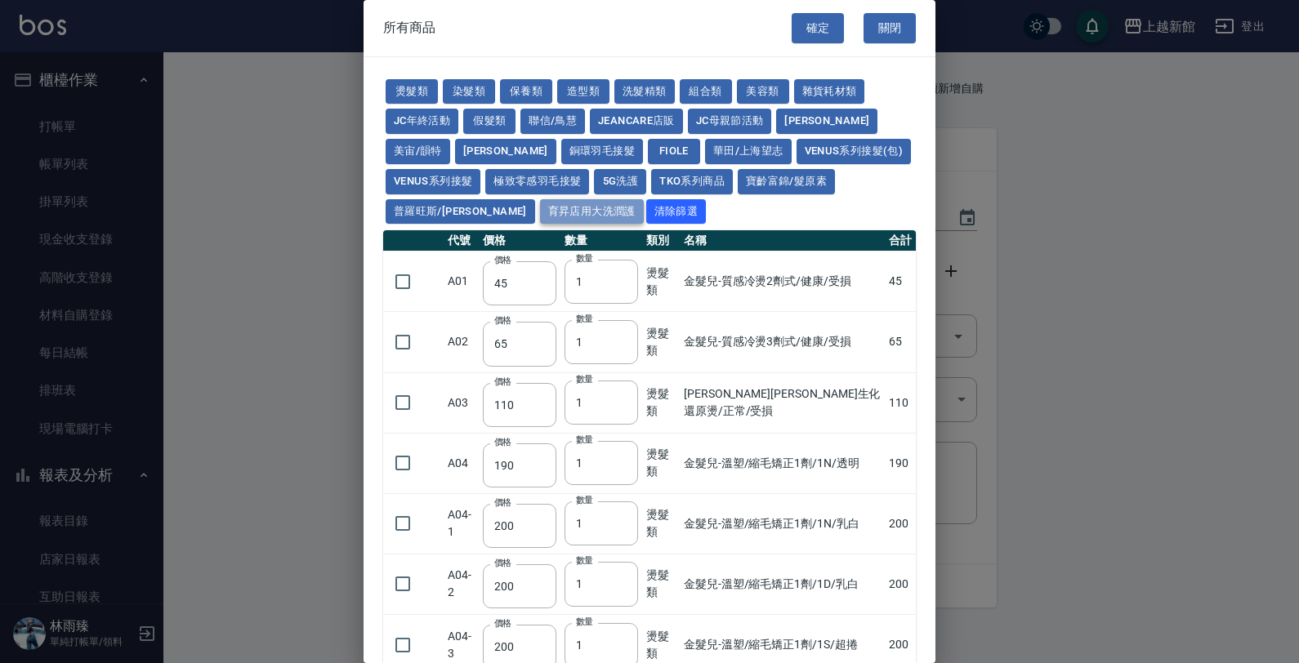
type input "160"
type input "170"
type input "180"
type input "165"
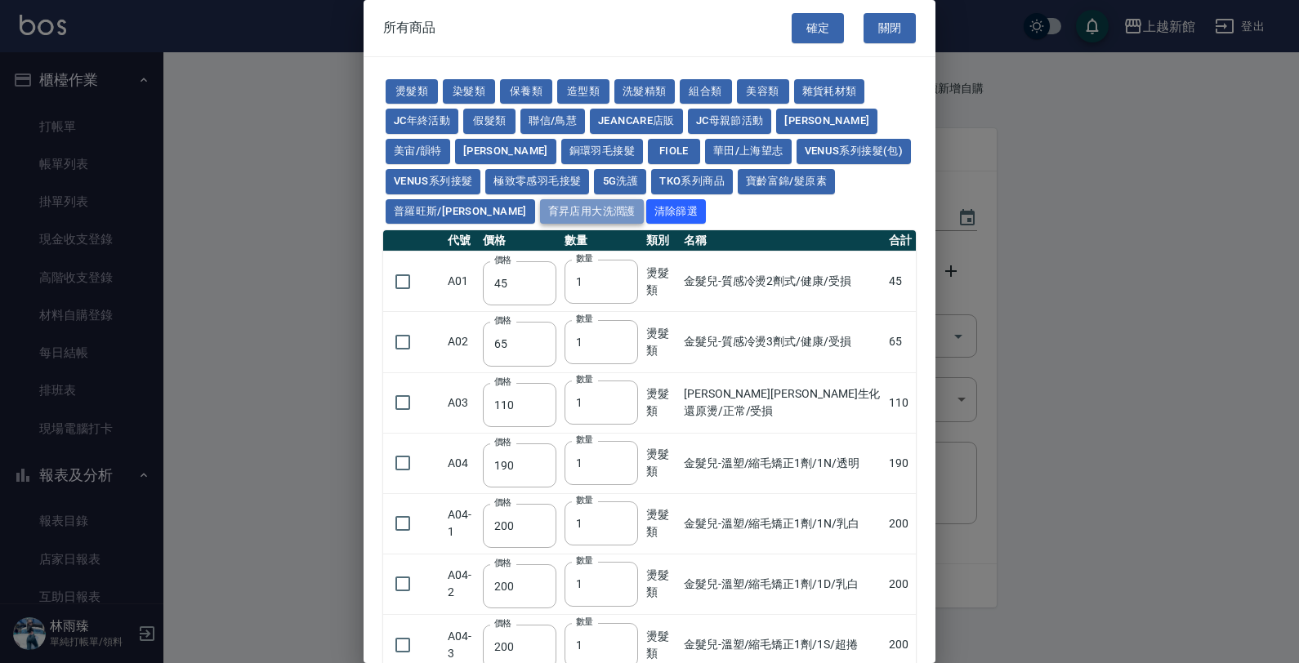
type input "165"
type input "180"
type input "165"
type input "170"
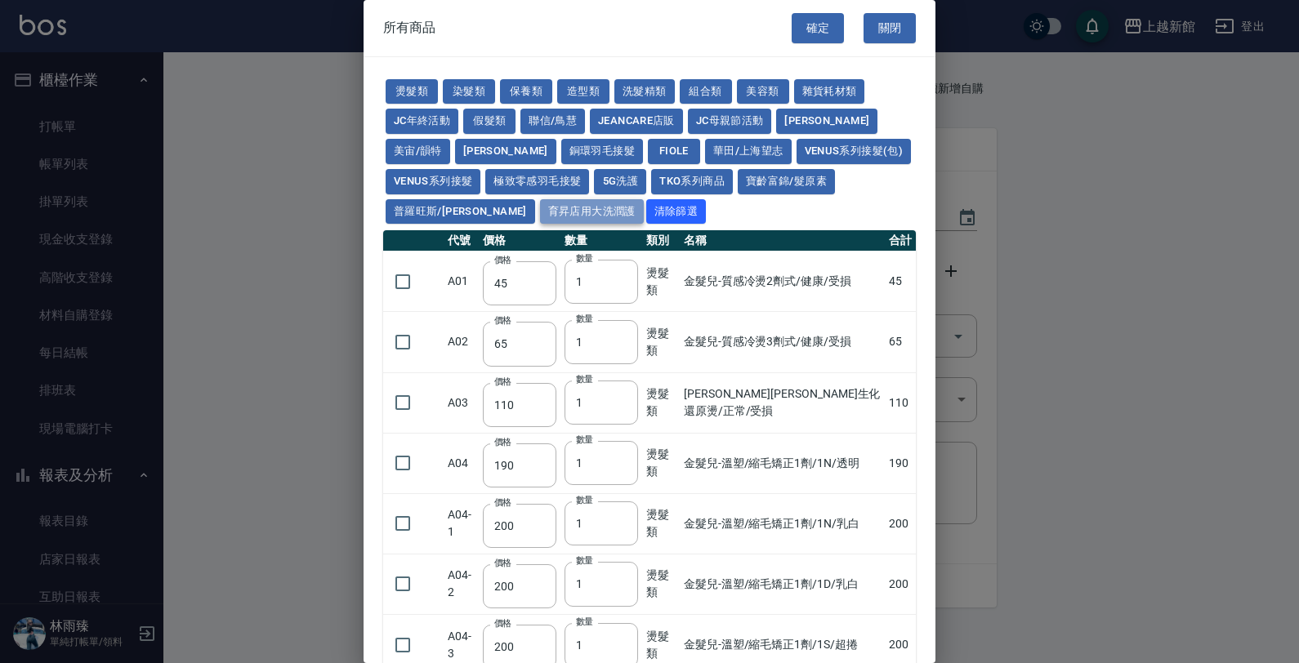
type input "190"
type input "170"
type input "200"
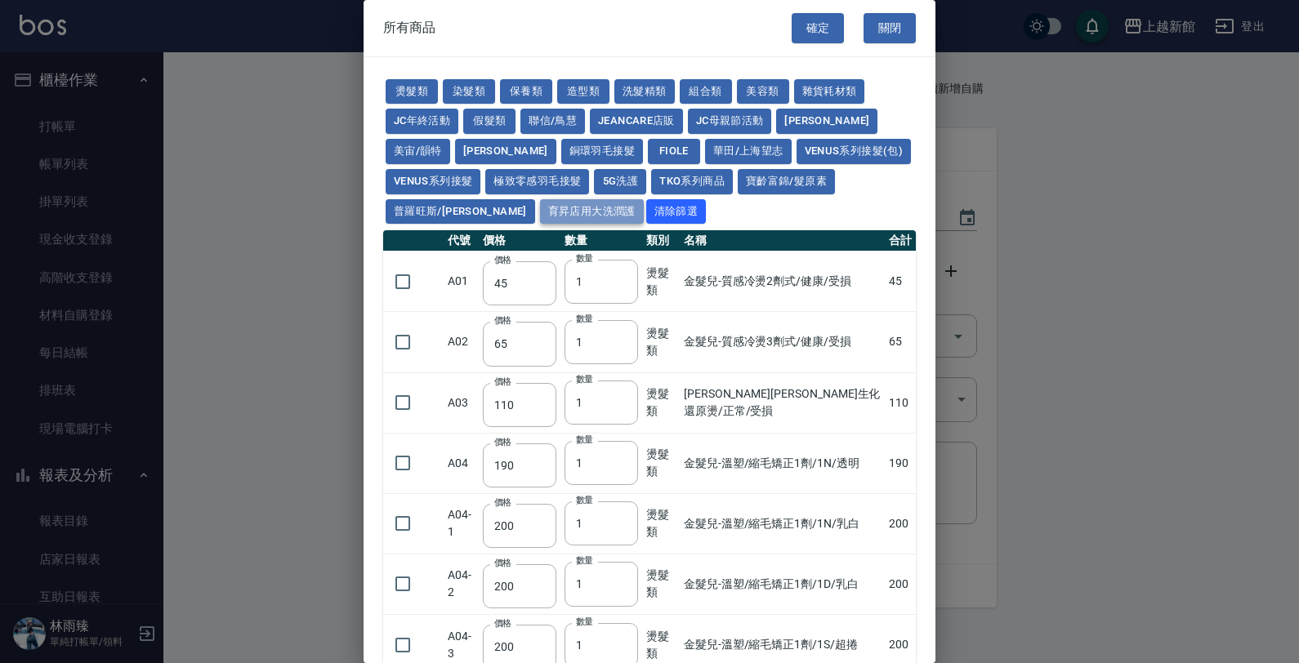
type input "110"
type input "190"
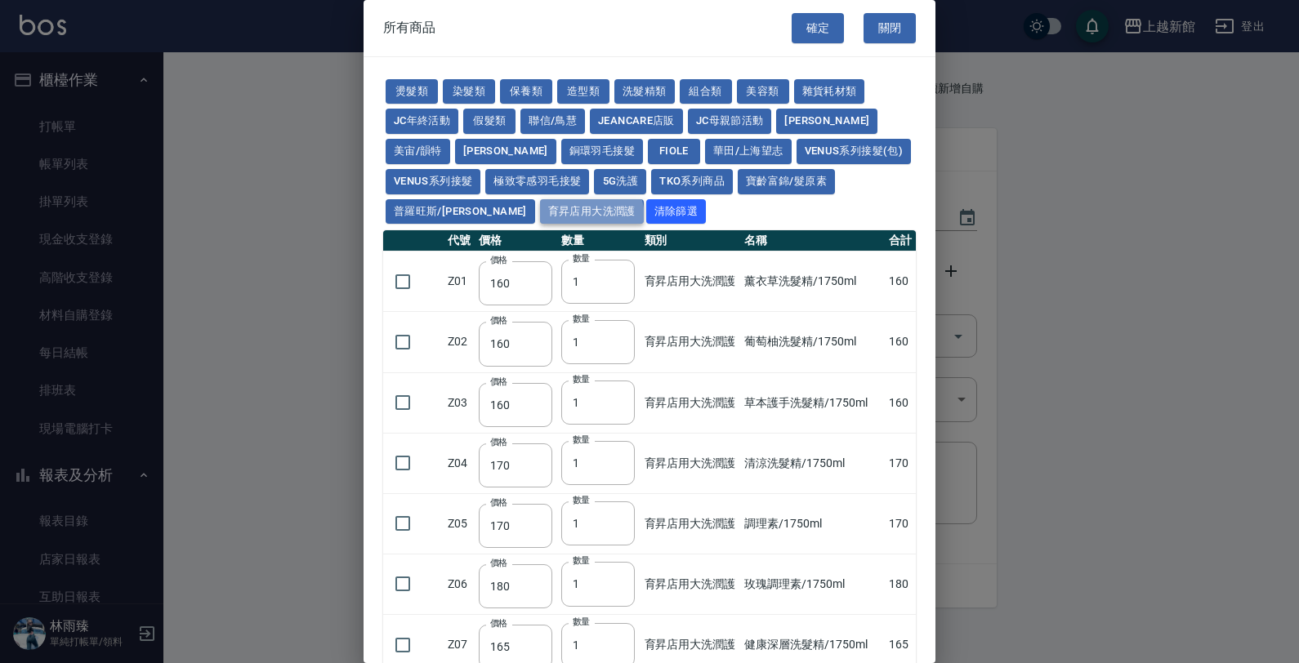
click at [540, 218] on button "育昇店用大洗潤護" at bounding box center [592, 211] width 104 height 25
click at [533, 90] on button "保養類" at bounding box center [526, 91] width 52 height 25
type input "60"
type input "100"
type input "650"
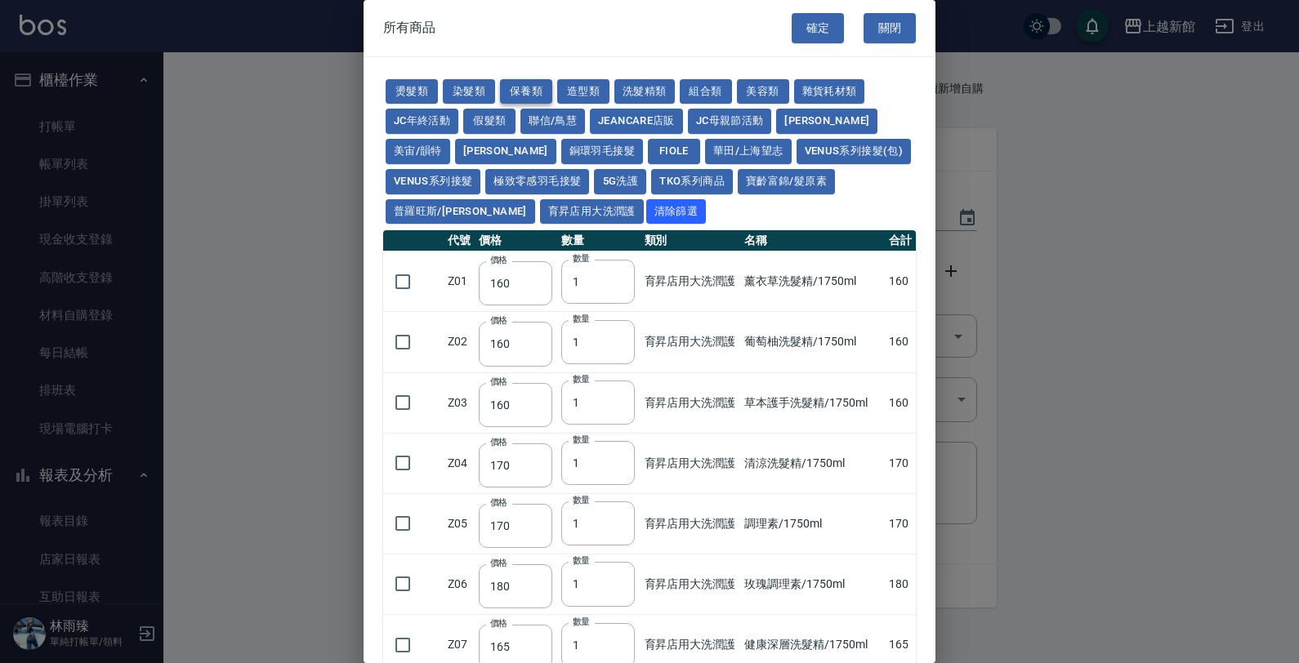
type input "60"
type input "150"
type input "190"
type input "175"
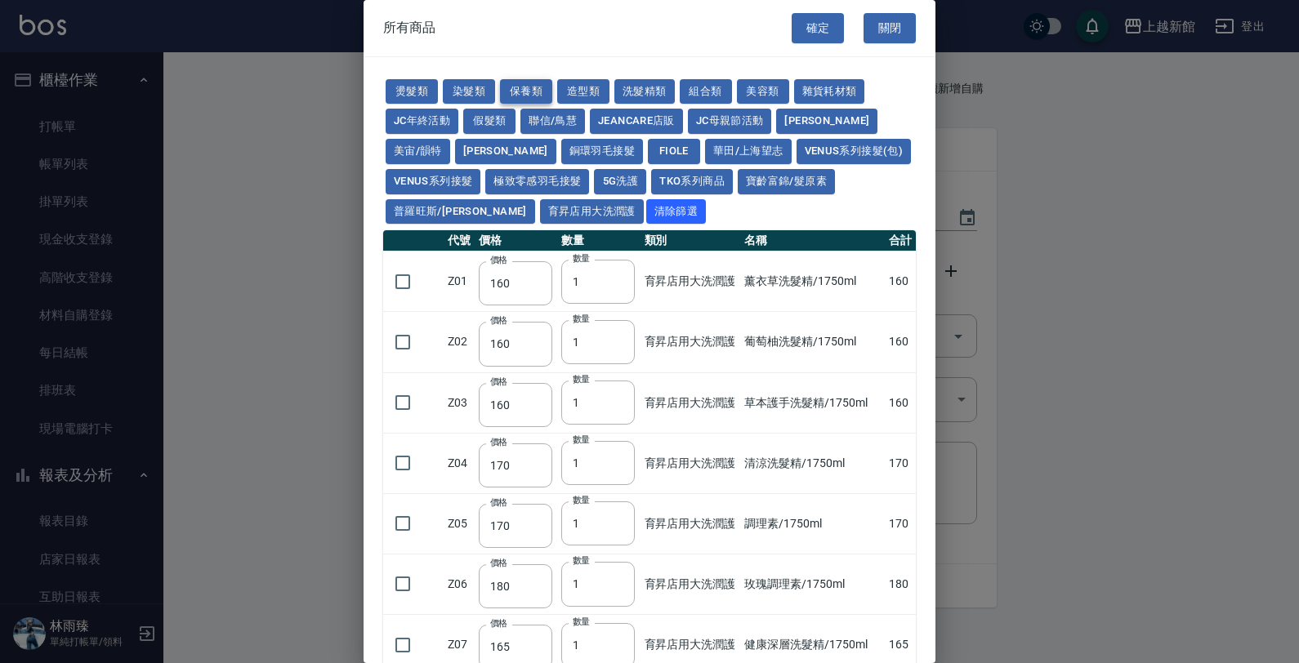
type input "200"
type input "1620"
type input "700"
type input "310"
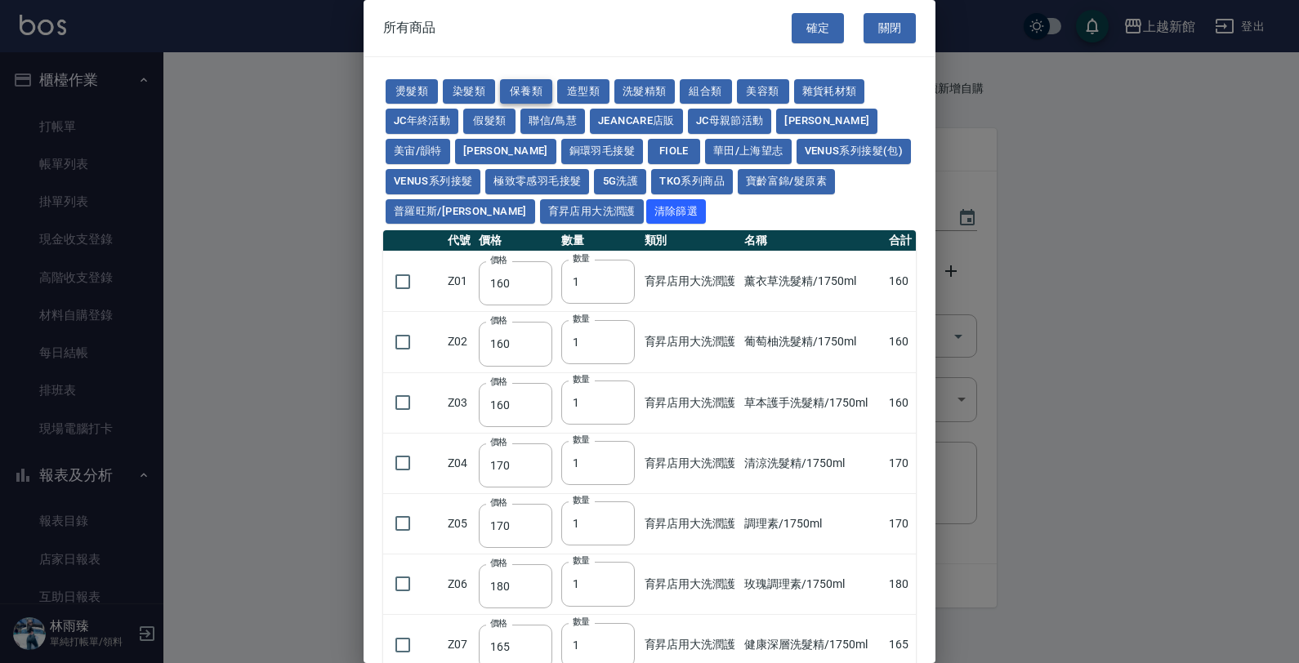
type input "310"
type input "1300"
type input "250"
type input "32"
type input "53"
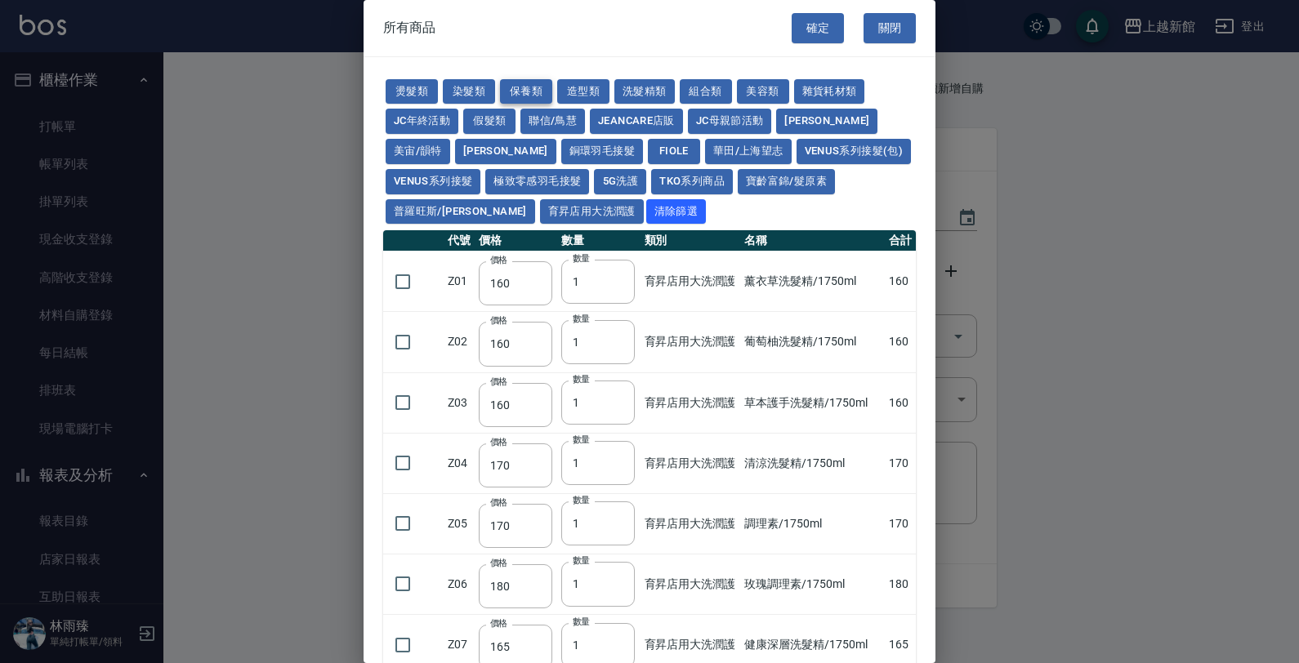
type input "340"
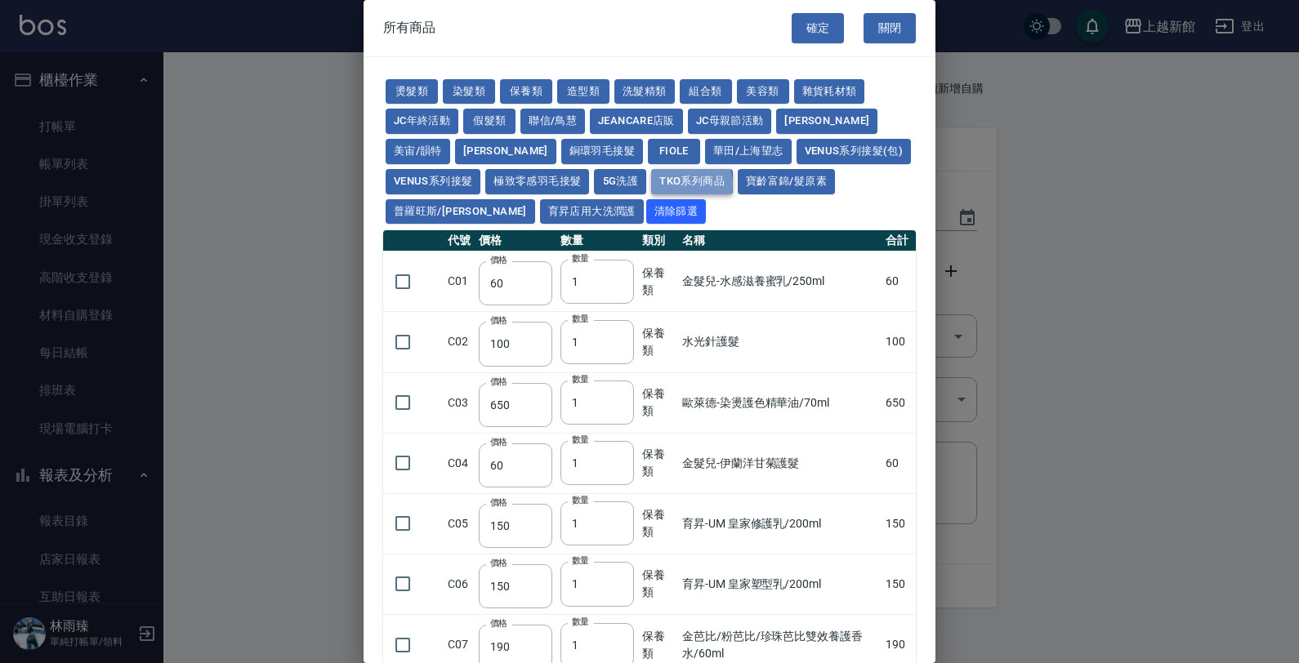
click at [651, 185] on button "TKO系列商品" at bounding box center [692, 181] width 82 height 25
type input "407"
type input "420"
type input "1300"
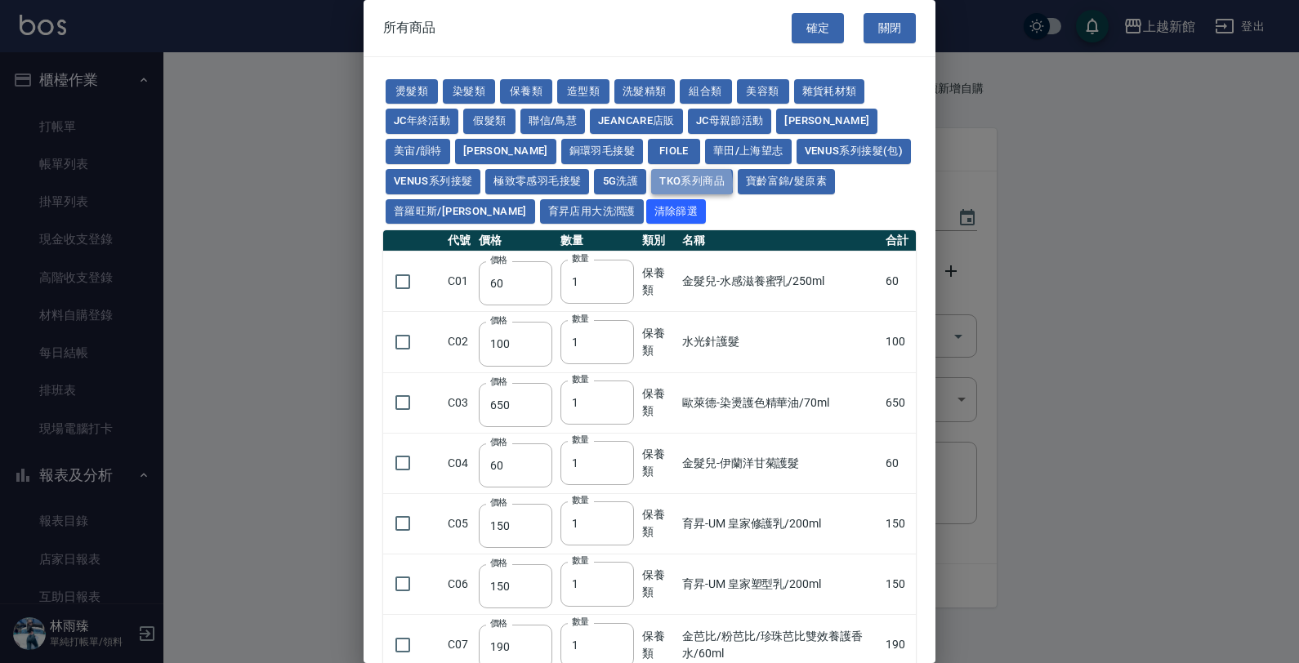
type input "50"
type input "500"
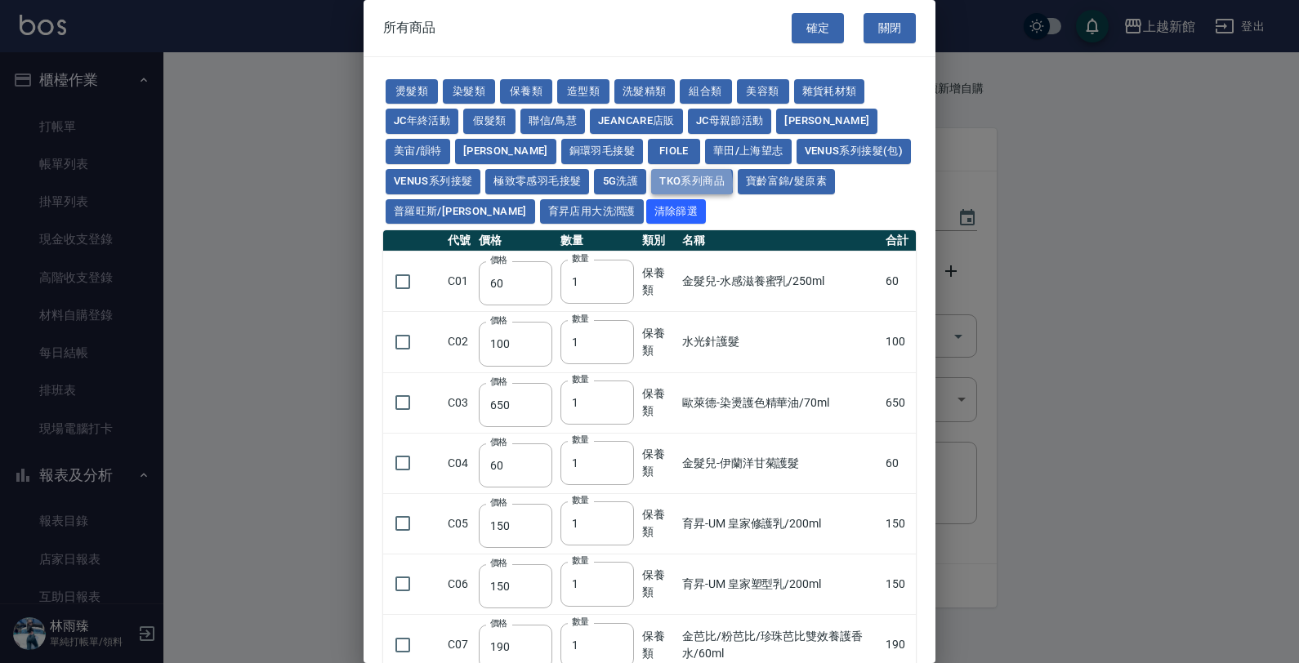
type input "500"
type input "200"
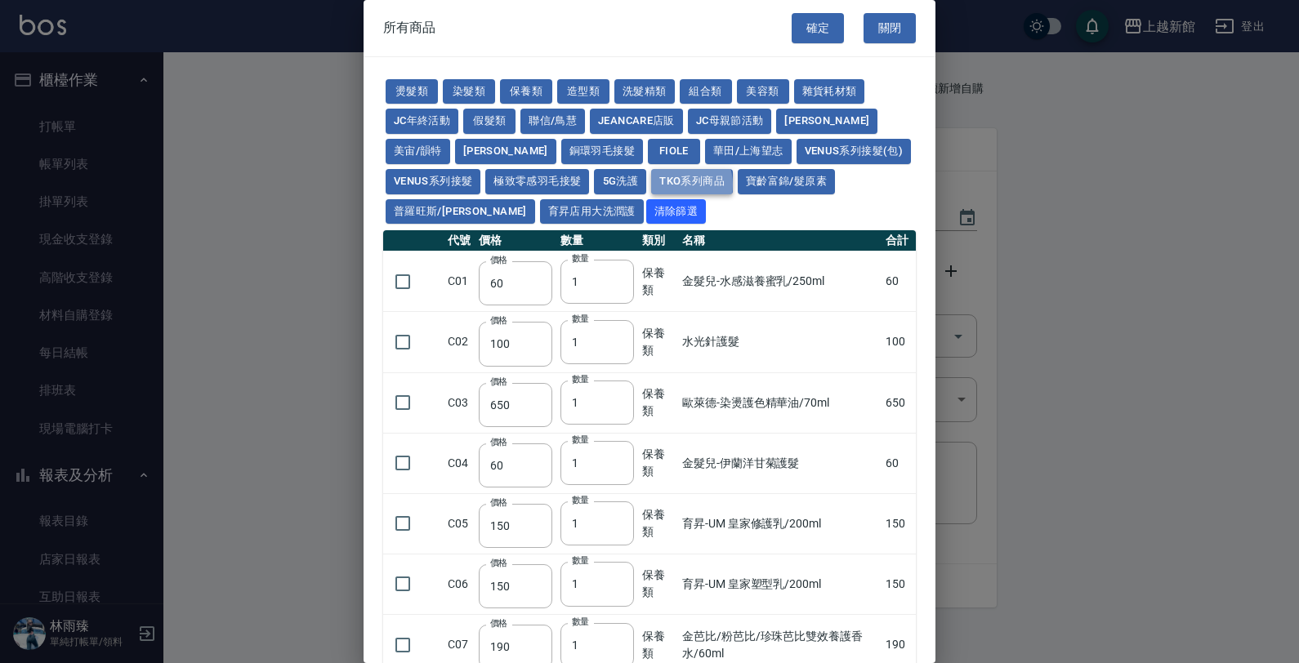
type input "200"
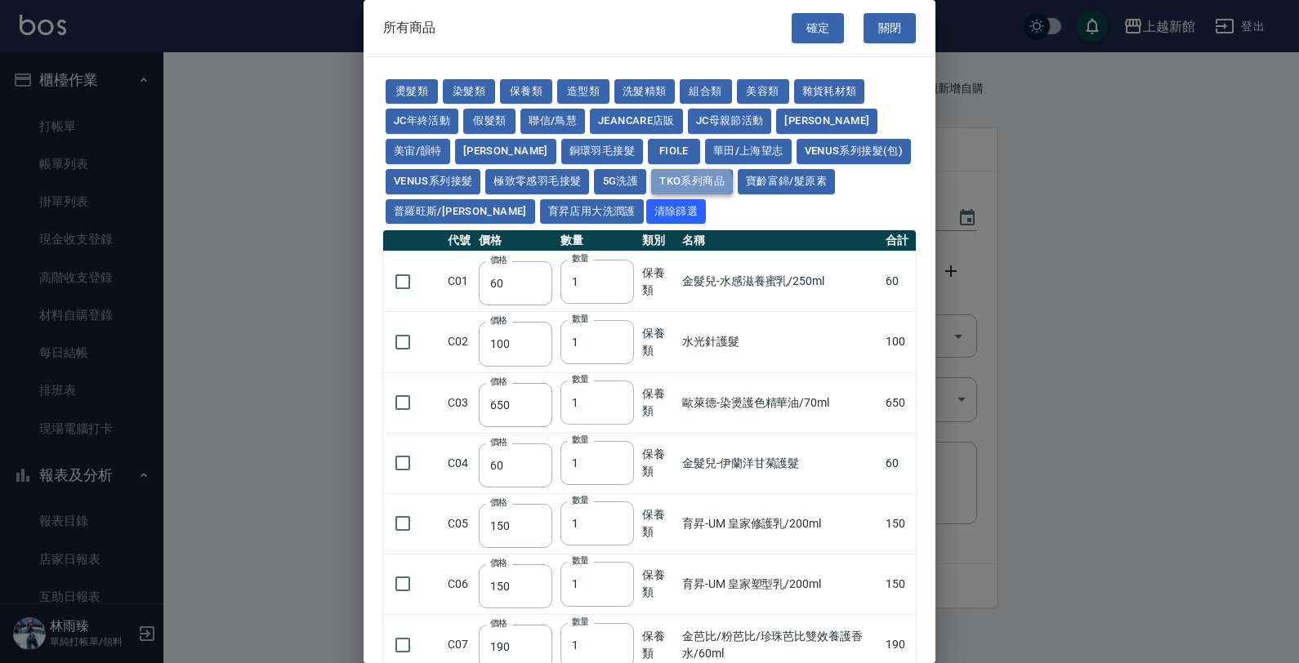
type input "200"
type input "420"
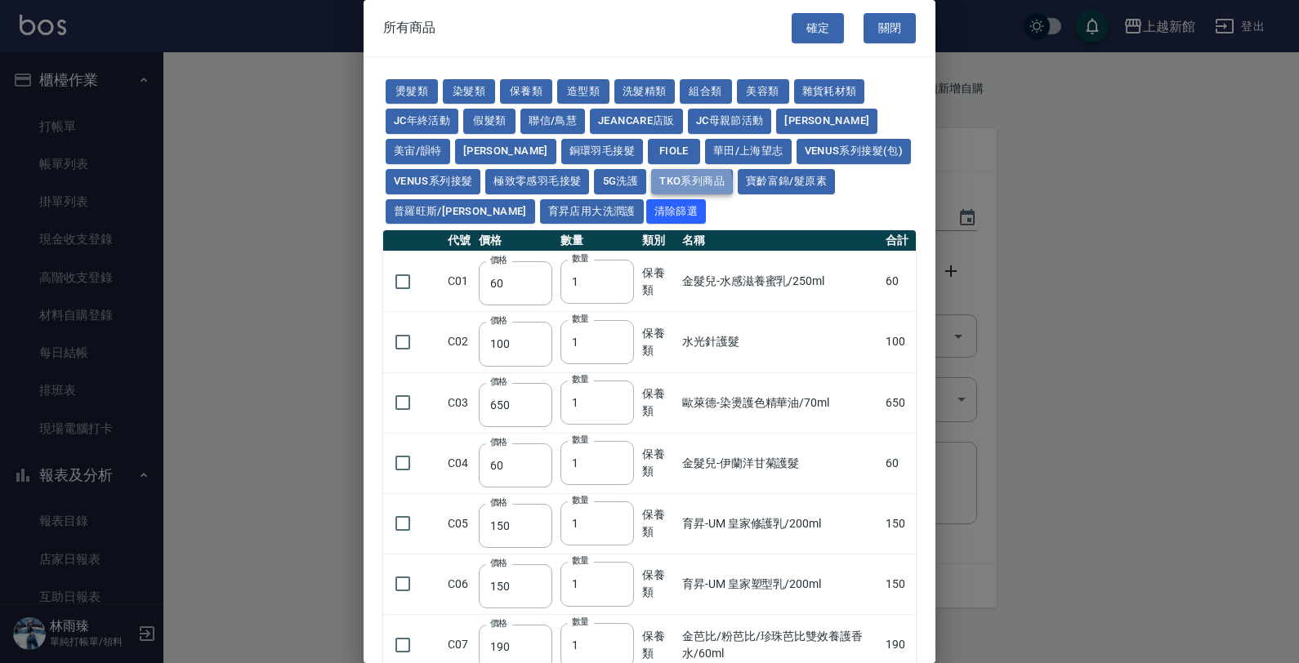
type input "420"
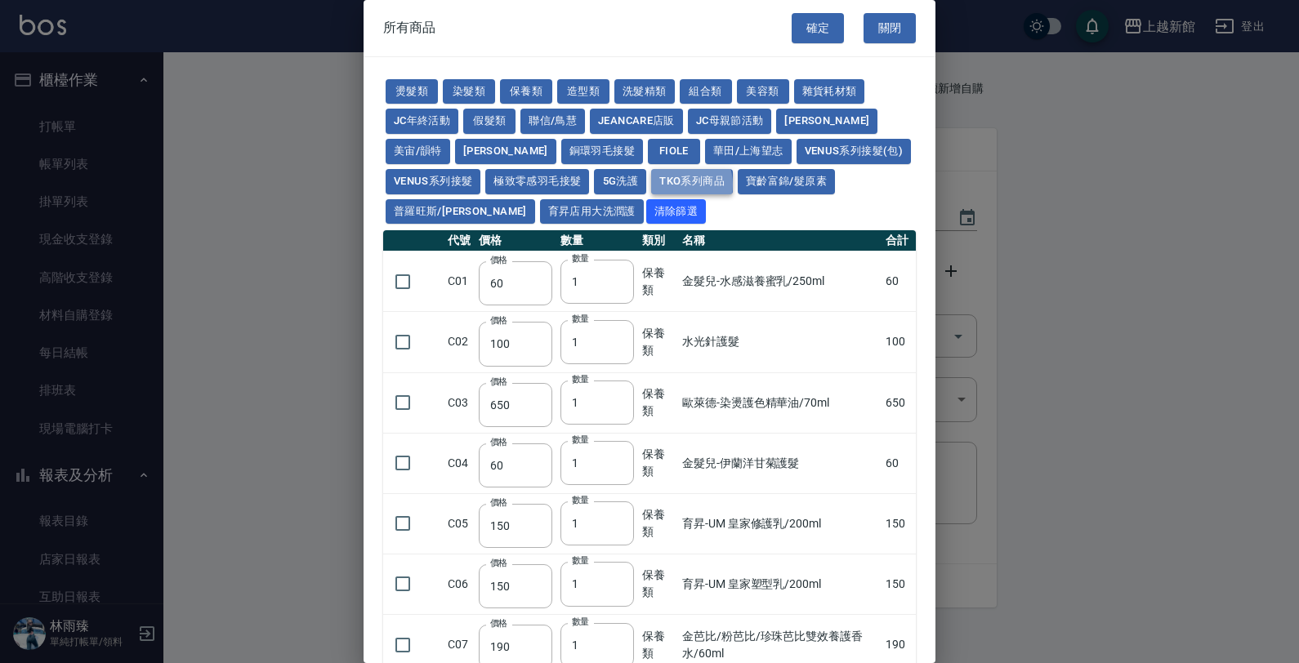
type input "420"
type input "150"
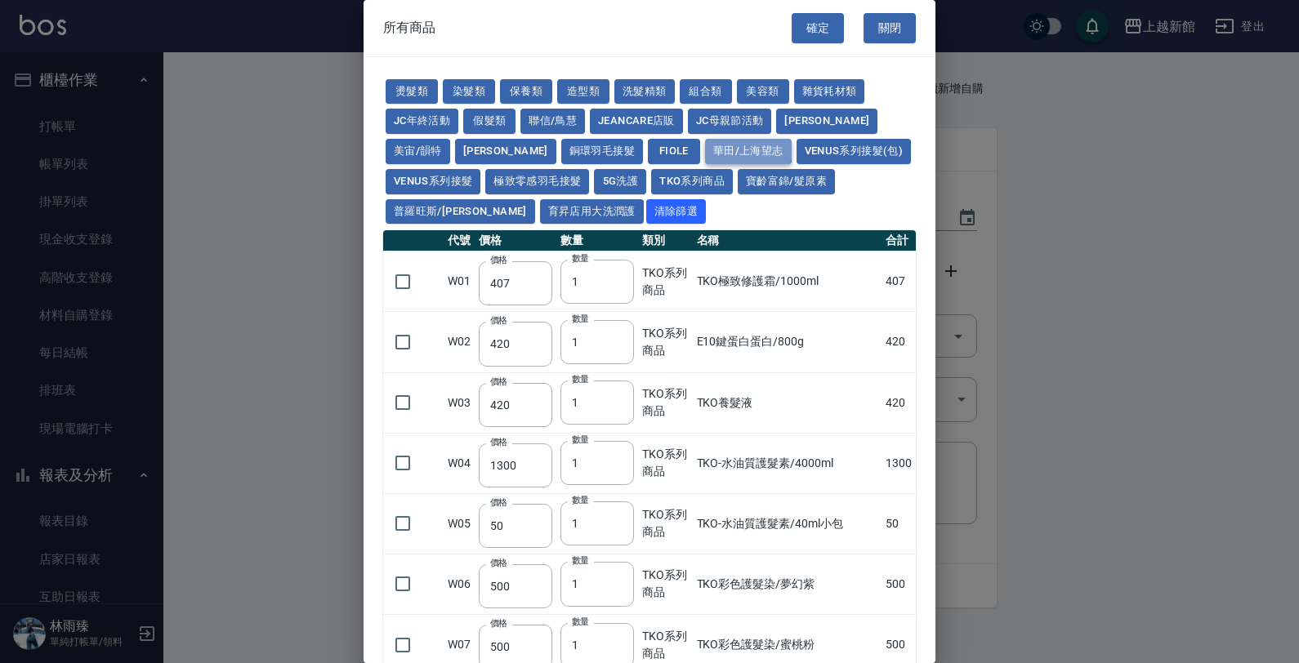
click at [705, 140] on button "華田/上海望志" at bounding box center [748, 151] width 87 height 25
type input "3220"
type input "490"
type input "450"
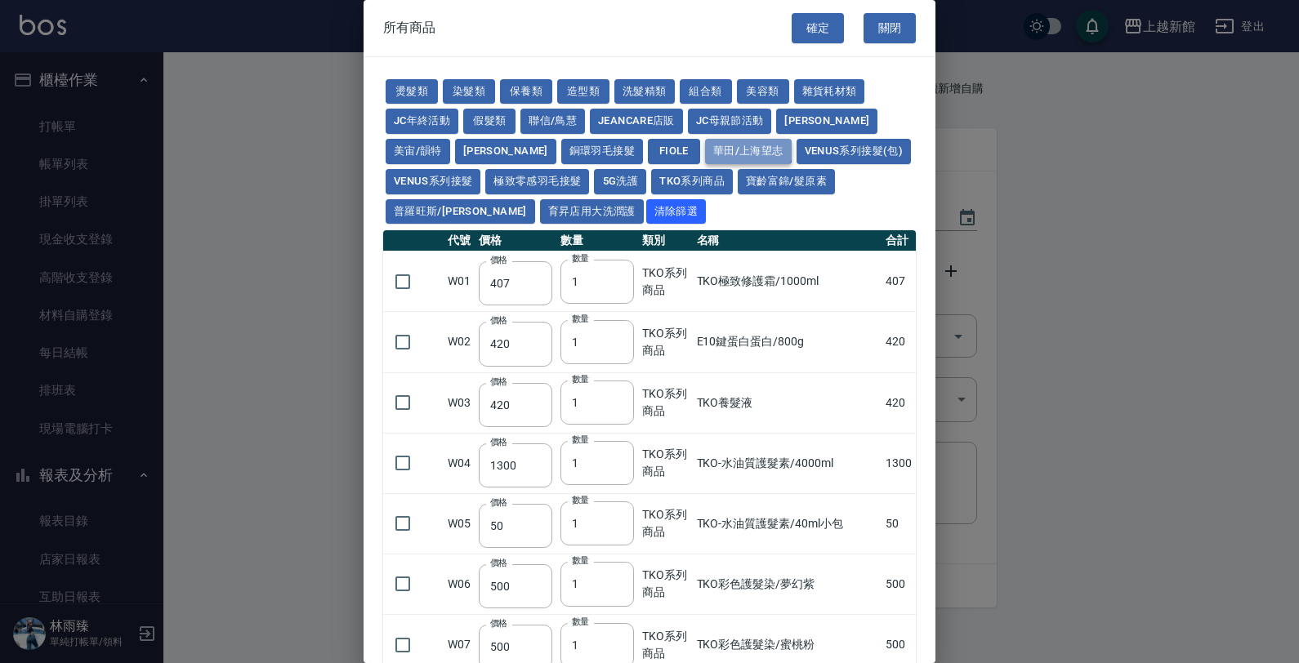
type input "350"
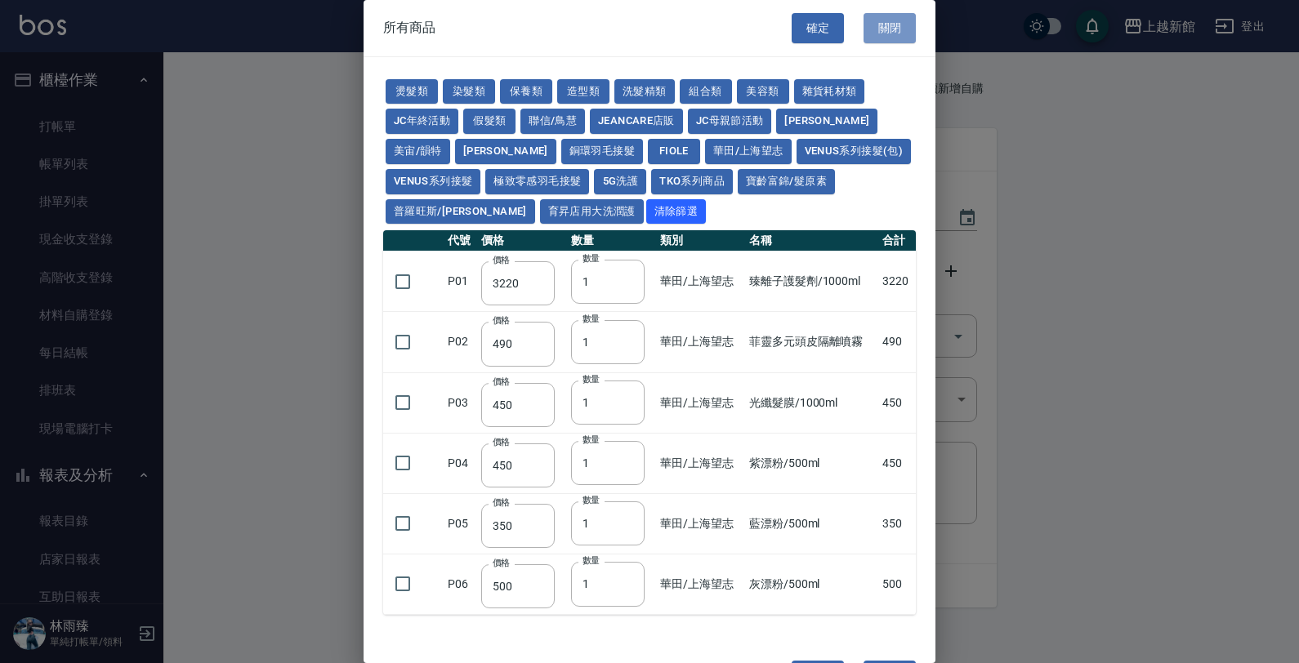
click at [895, 29] on button "關閉" at bounding box center [889, 28] width 52 height 30
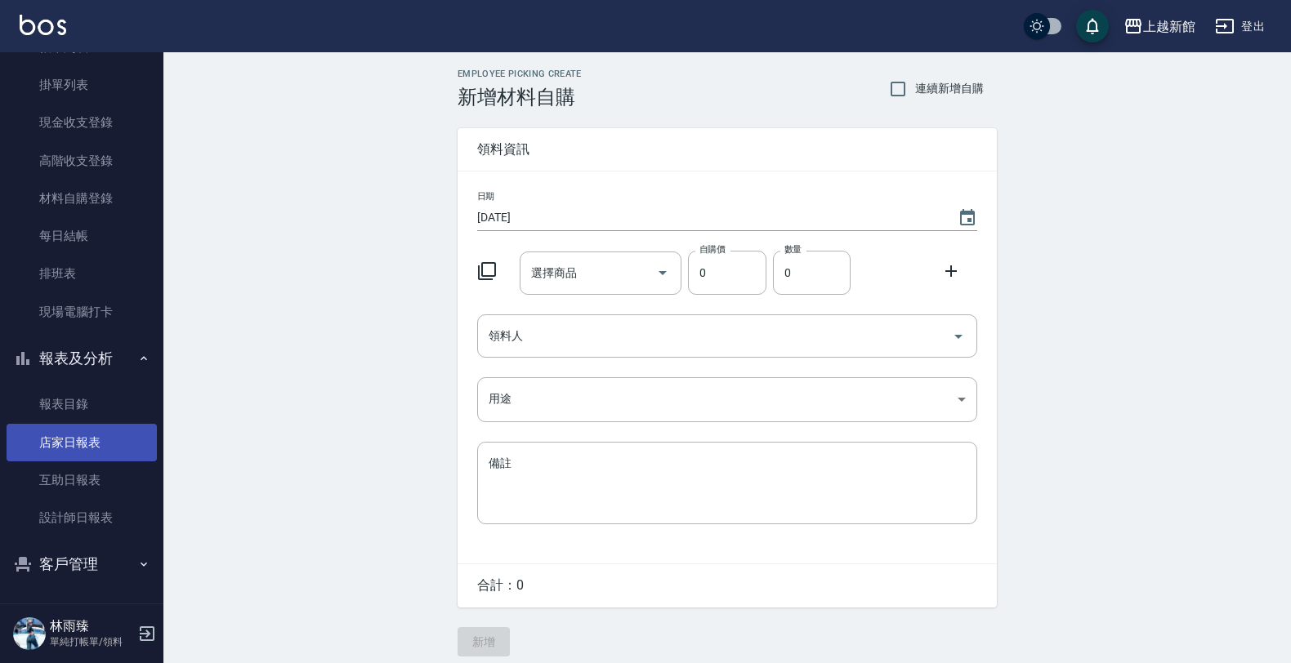
scroll to position [118, 0]
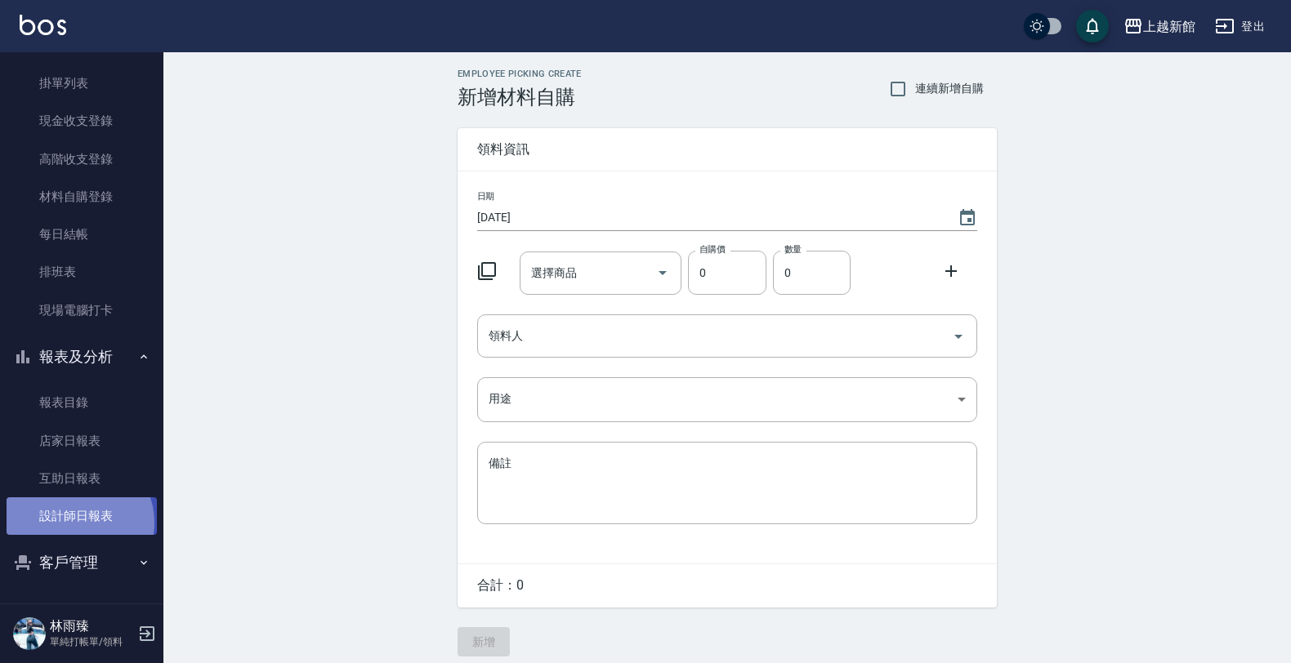
click at [78, 523] on link "設計師日報表" at bounding box center [82, 516] width 150 height 38
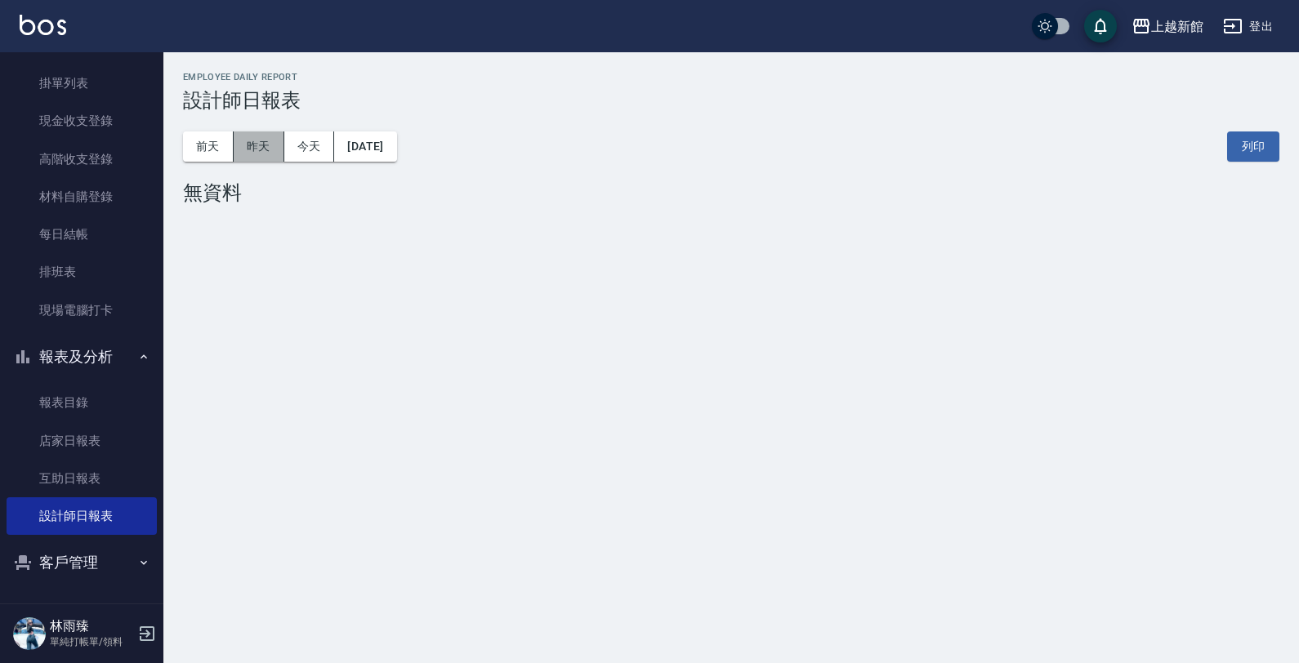
click at [254, 158] on button "昨天" at bounding box center [259, 147] width 51 height 30
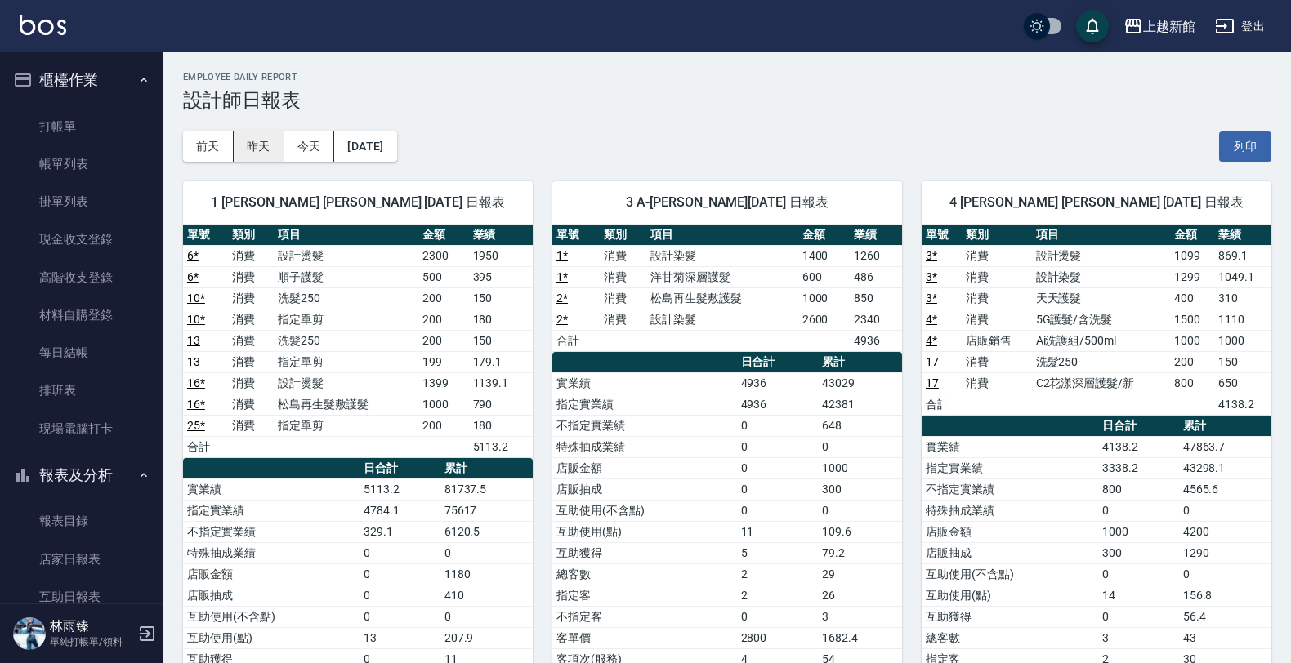
click at [270, 147] on button "昨天" at bounding box center [259, 147] width 51 height 30
click at [215, 151] on button "前天" at bounding box center [208, 147] width 51 height 30
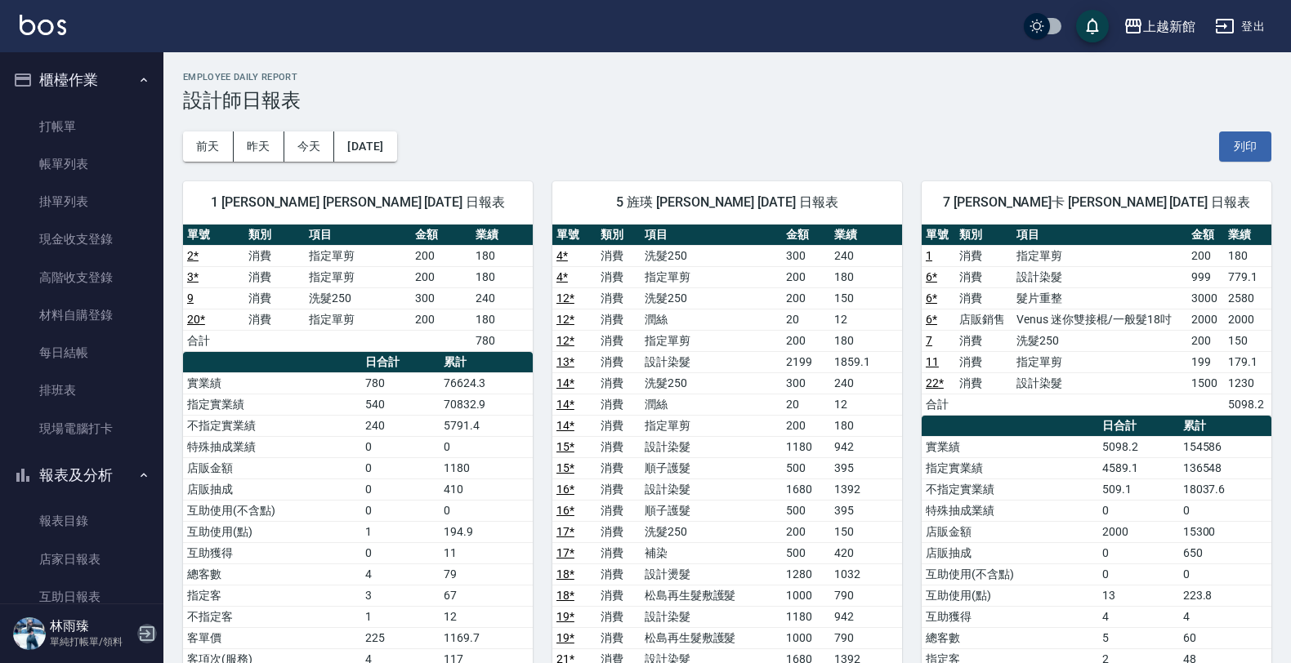
click at [151, 629] on icon "button" at bounding box center [147, 634] width 20 height 20
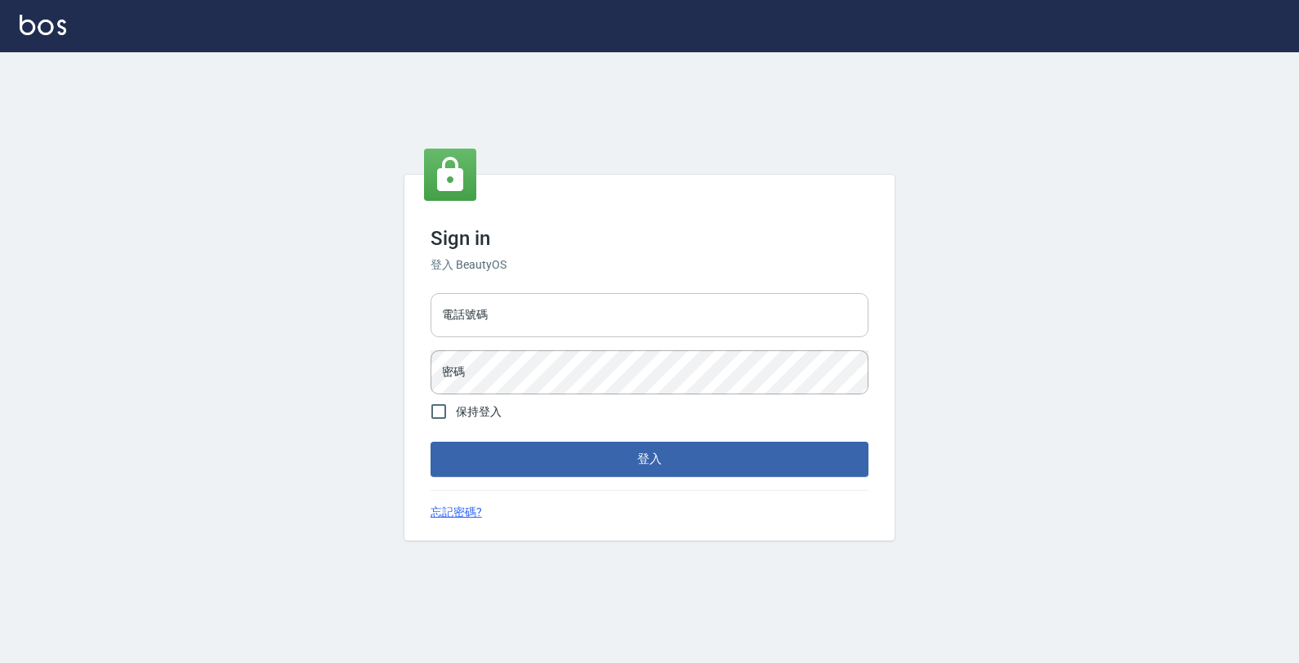
click at [497, 308] on input "電話號碼" at bounding box center [649, 315] width 438 height 44
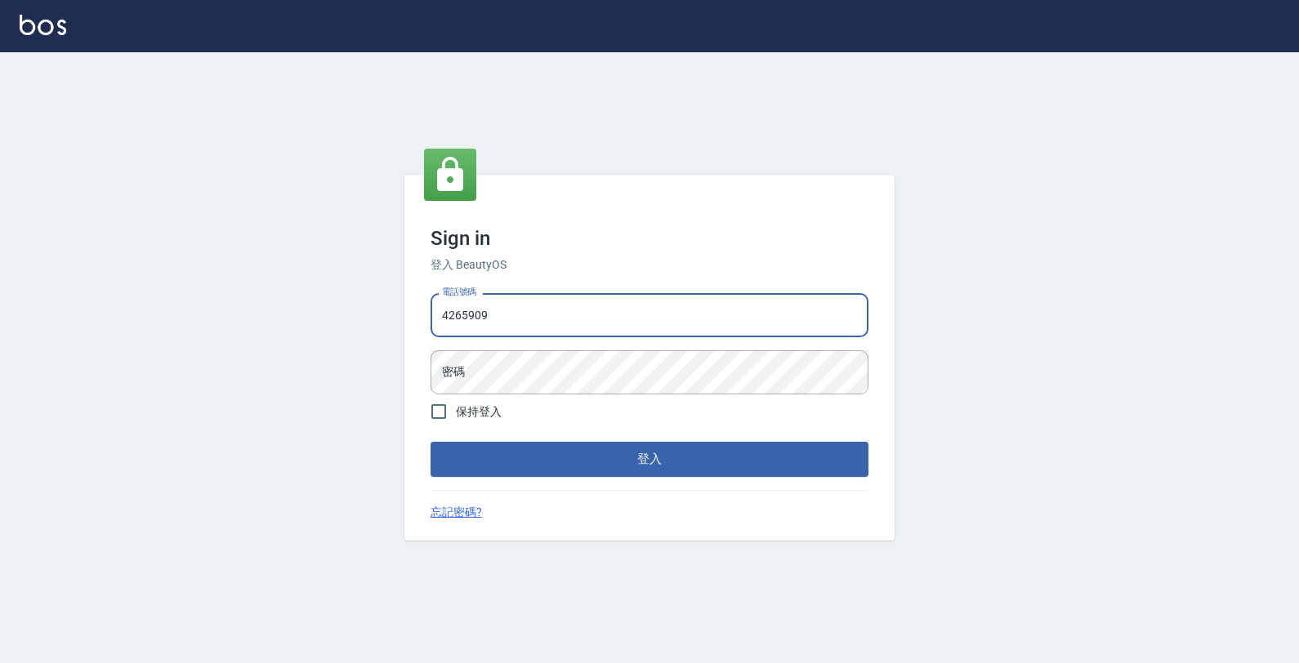
type input "4265909"
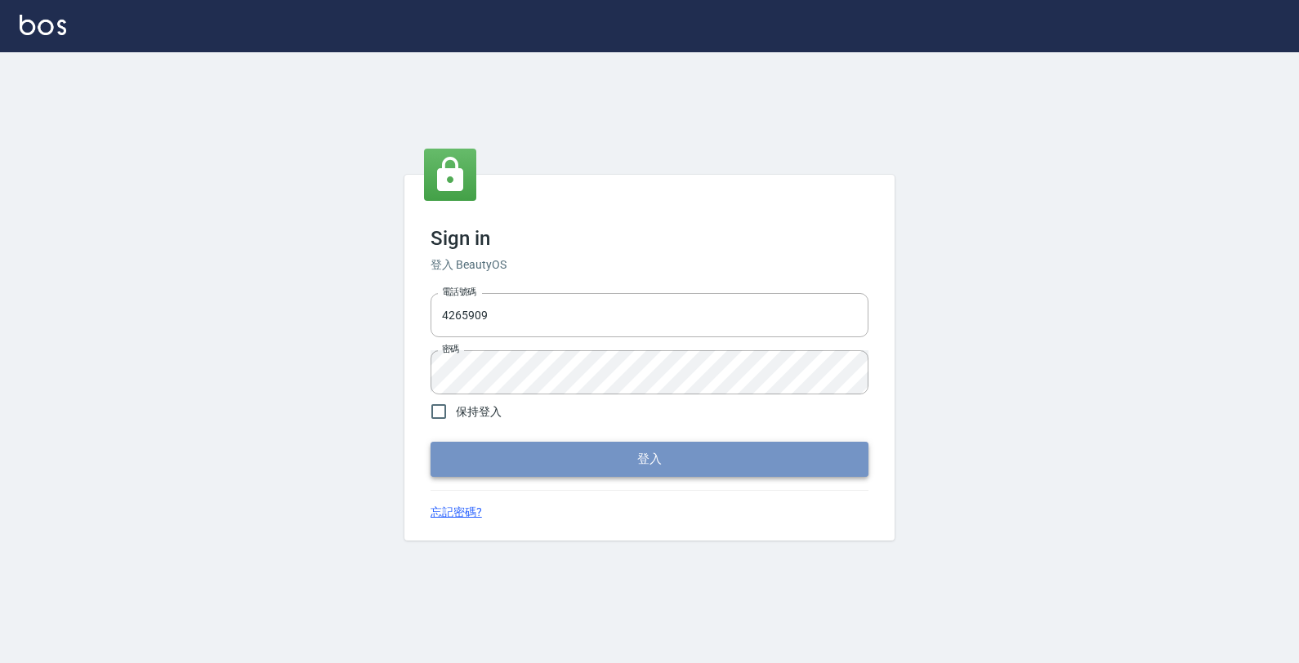
click at [685, 443] on button "登入" at bounding box center [649, 459] width 438 height 34
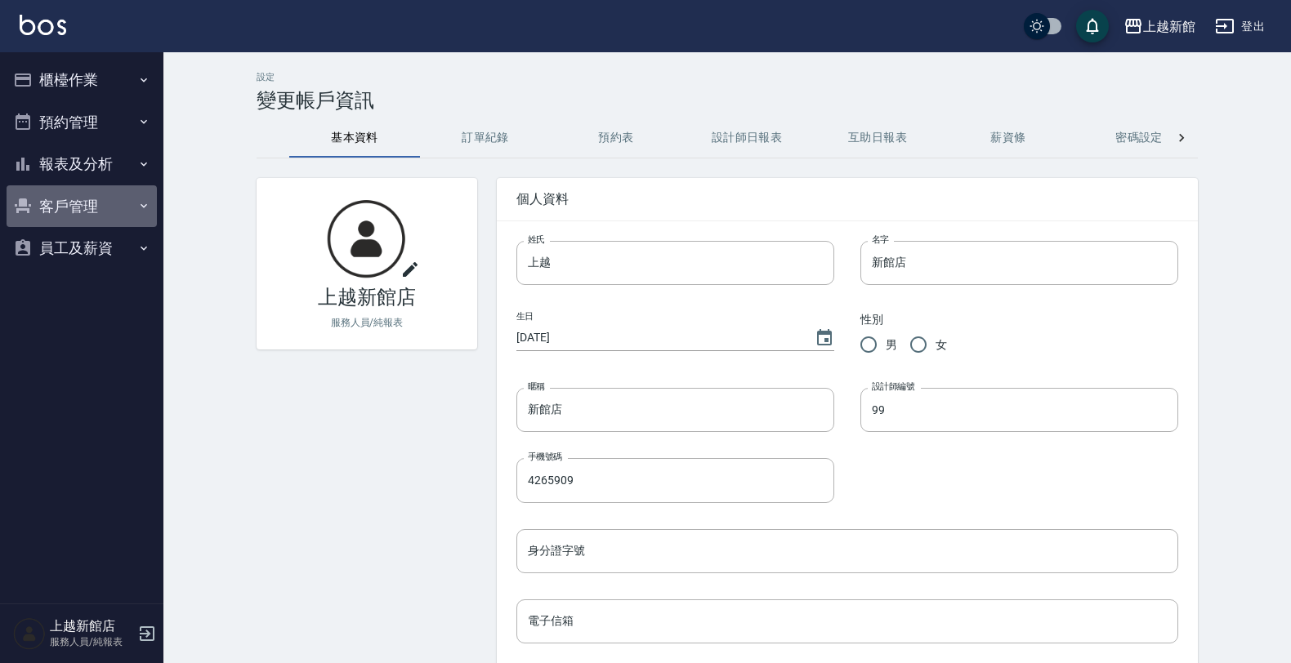
click at [43, 208] on button "客戶管理" at bounding box center [82, 206] width 150 height 42
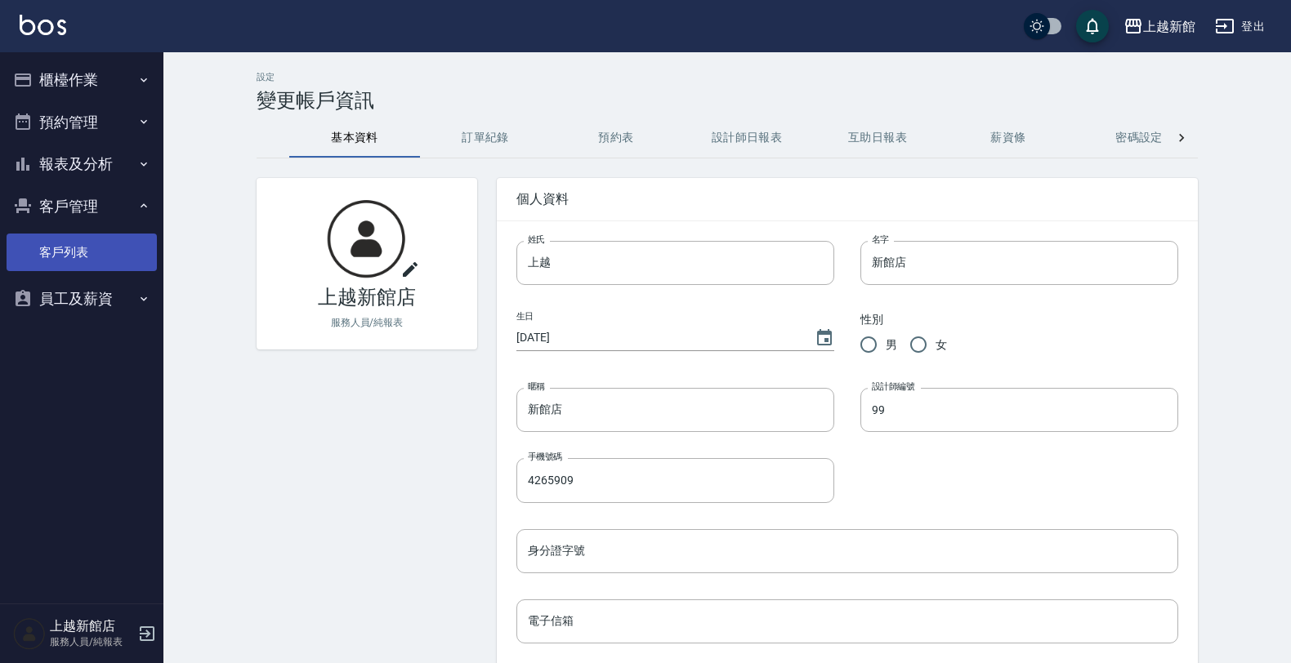
click at [102, 239] on link "客戶列表" at bounding box center [82, 253] width 150 height 38
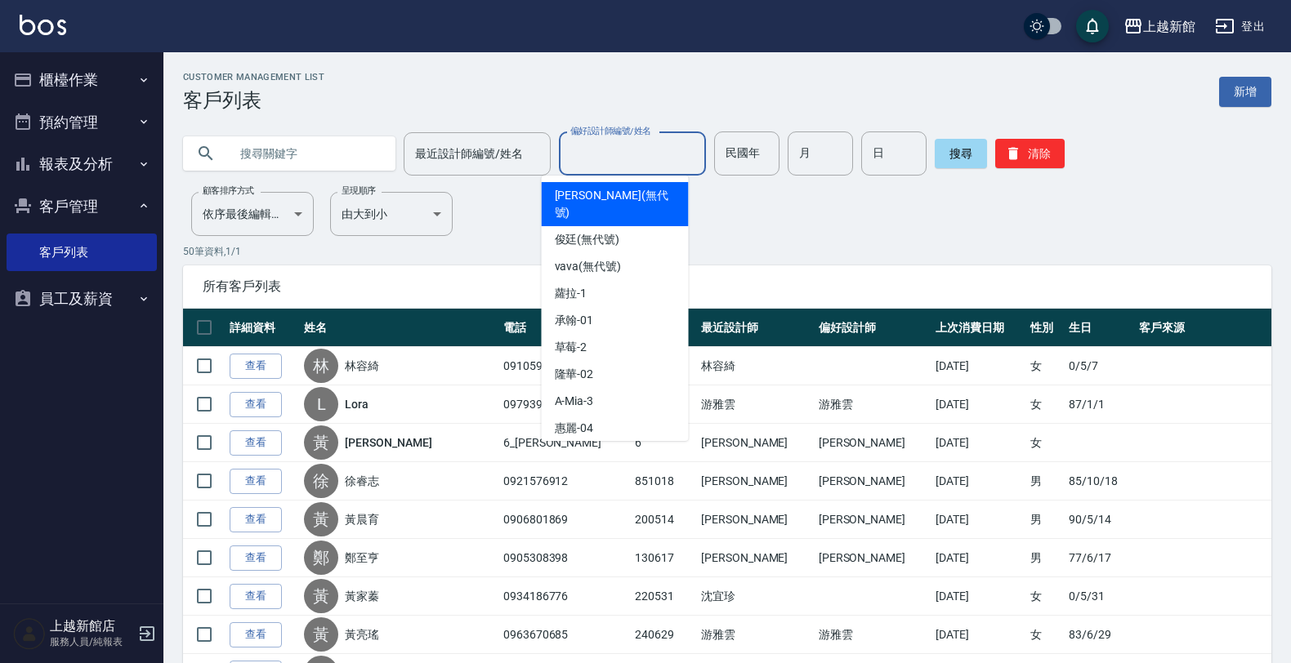
click at [590, 149] on input "偏好設計師編號/姓名" at bounding box center [632, 154] width 132 height 29
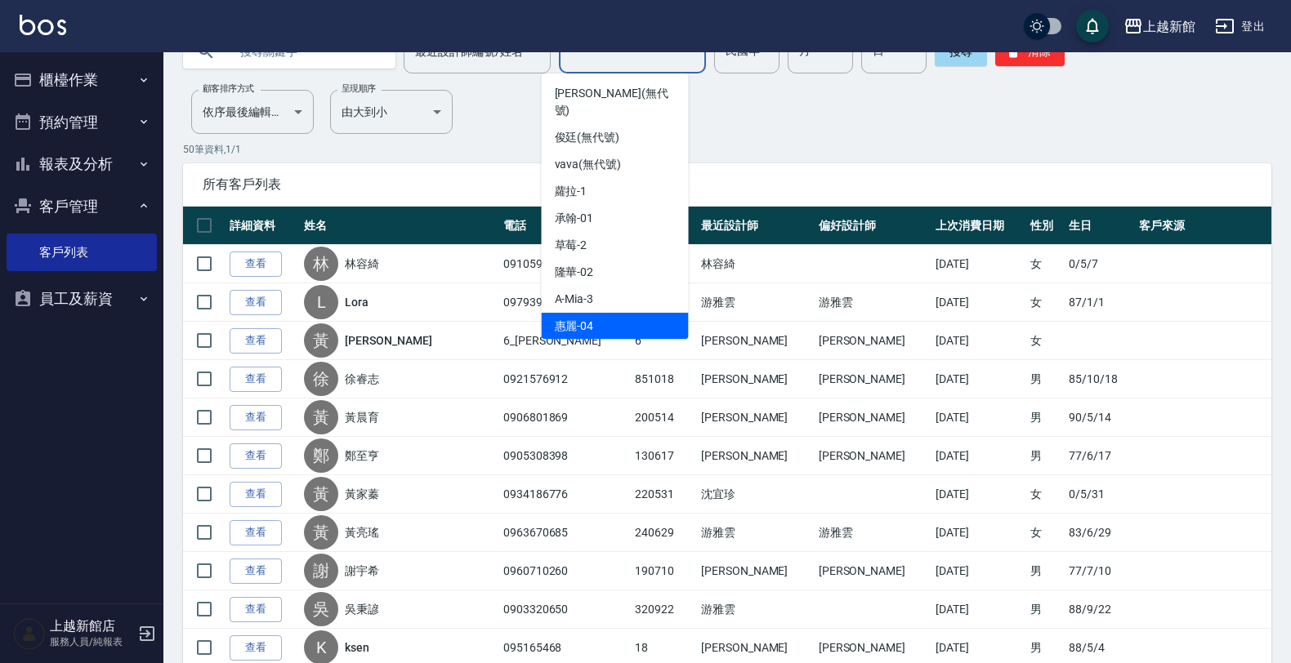
scroll to position [102, 0]
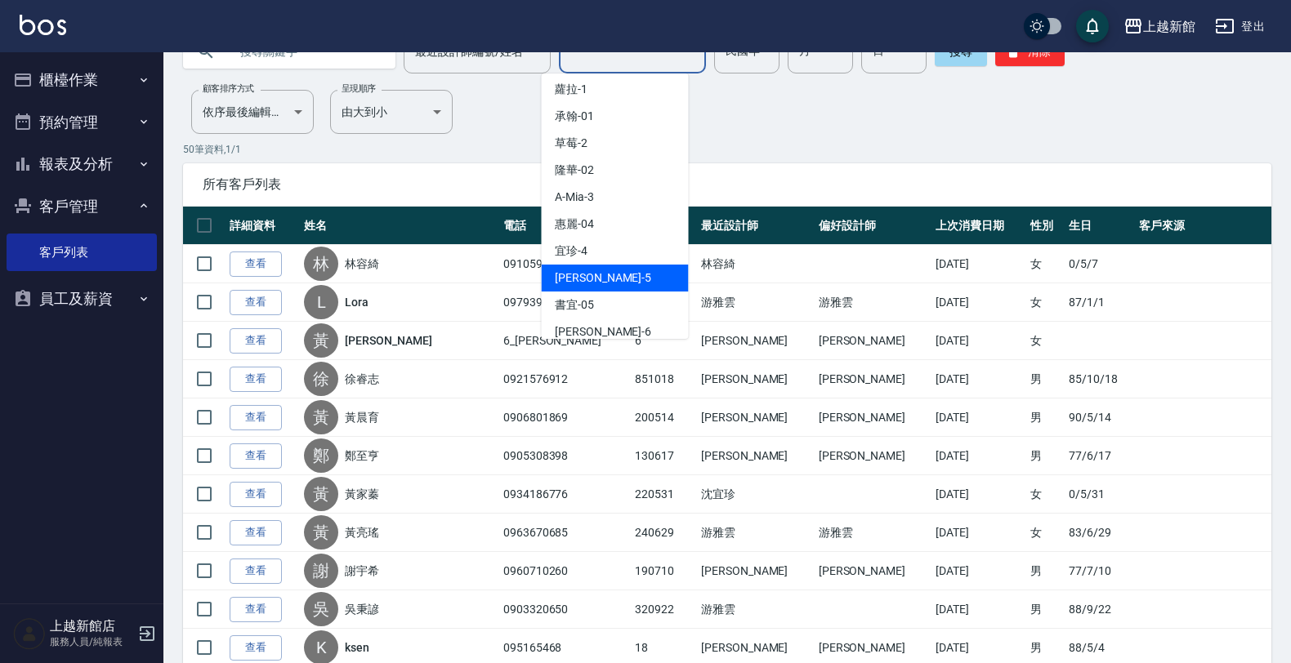
click at [597, 265] on div "旌瑛 -5" at bounding box center [615, 278] width 147 height 27
type input "旌瑛-5"
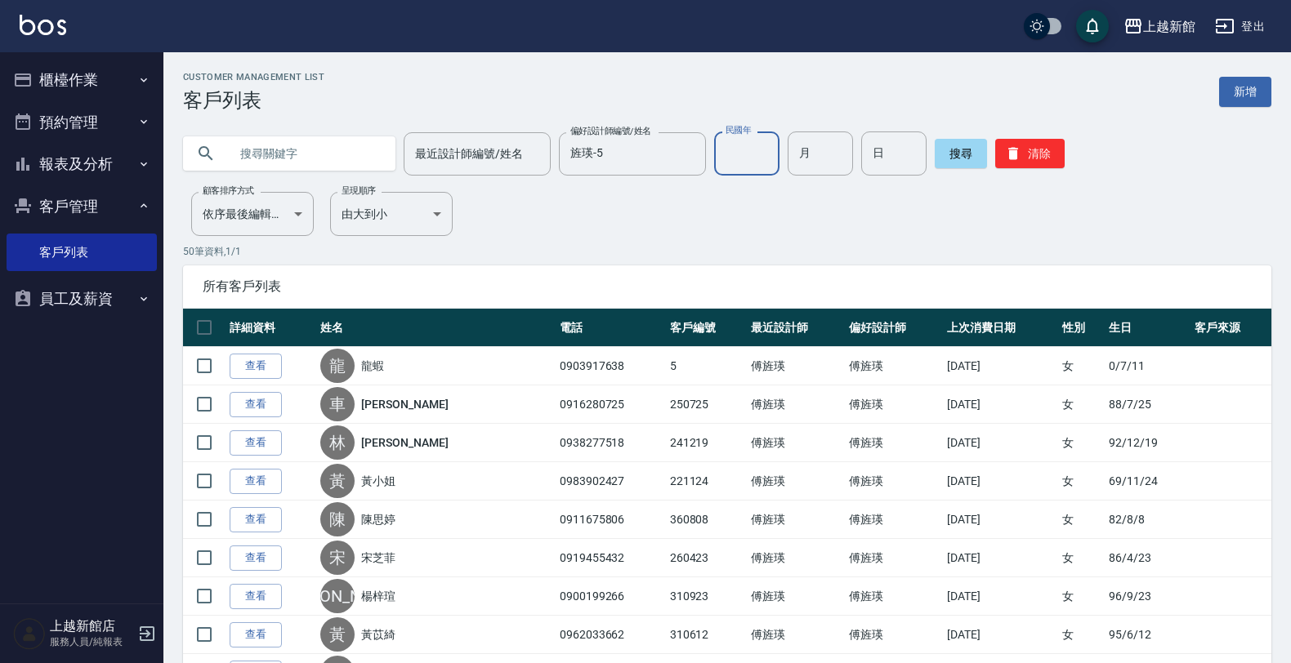
click at [729, 136] on div "民國年 民國年" at bounding box center [746, 154] width 65 height 44
type input "70"
click at [263, 153] on input "text" at bounding box center [306, 154] width 154 height 44
type input "李"
click at [957, 156] on button "搜尋" at bounding box center [960, 153] width 52 height 29
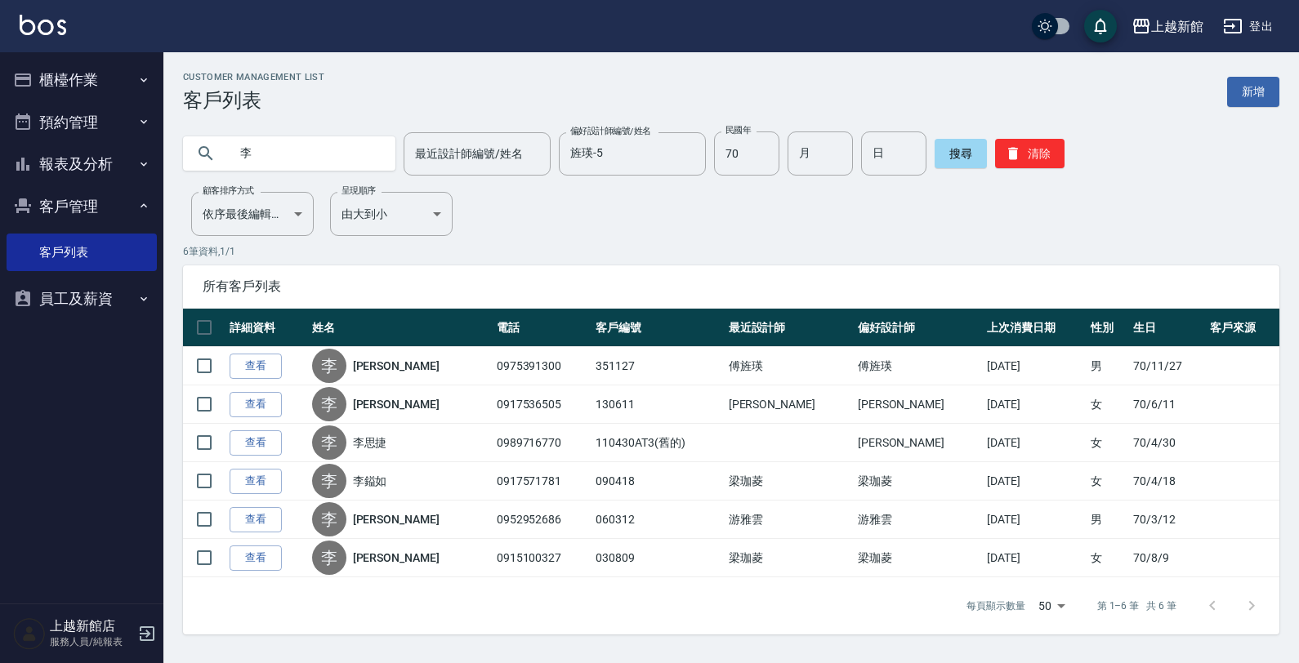
click at [283, 154] on input "李" at bounding box center [306, 154] width 154 height 44
click at [810, 159] on input "月" at bounding box center [819, 154] width 65 height 44
type input "1"
click at [884, 156] on input "日" at bounding box center [893, 154] width 65 height 44
type input "19"
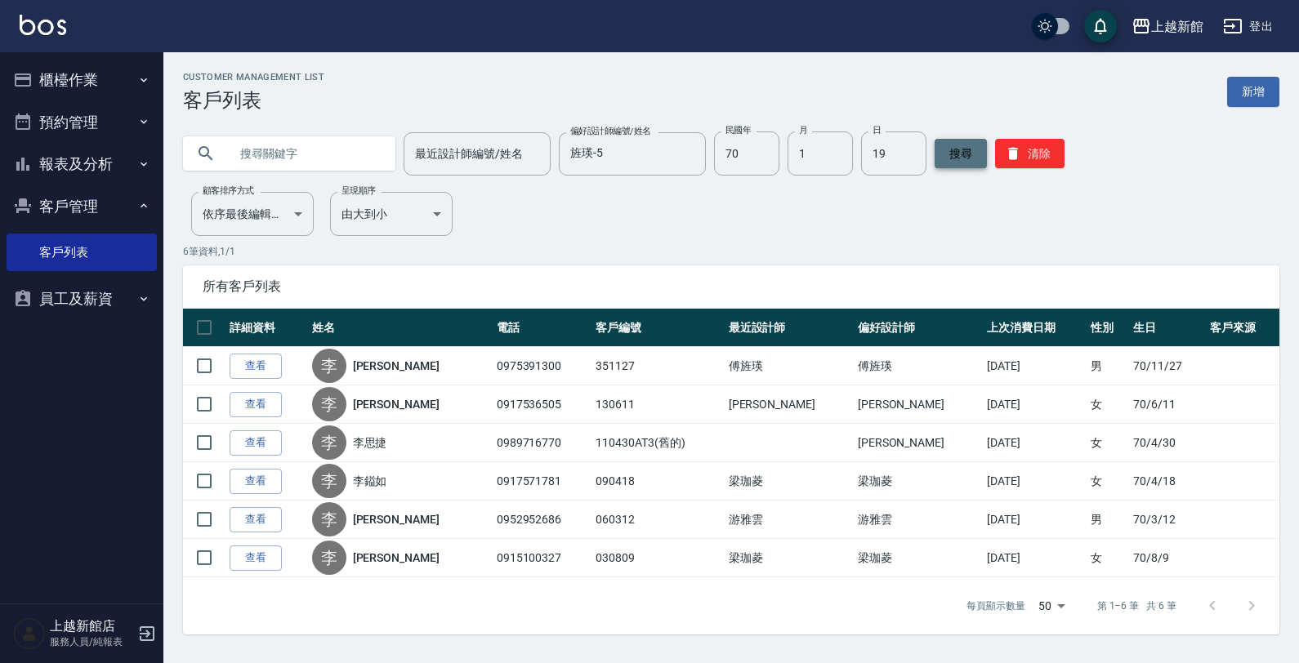
click at [941, 163] on button "搜尋" at bounding box center [960, 153] width 52 height 29
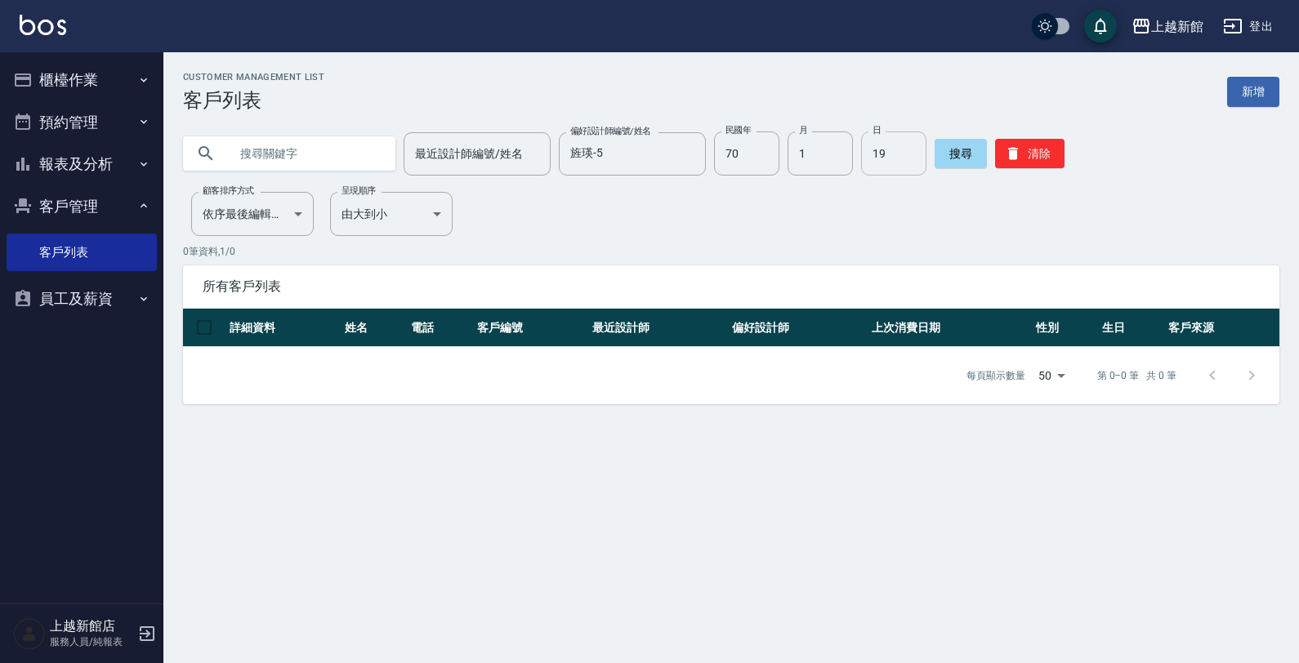
click at [878, 159] on input "19" at bounding box center [893, 154] width 65 height 44
click at [945, 149] on button "搜尋" at bounding box center [960, 153] width 52 height 29
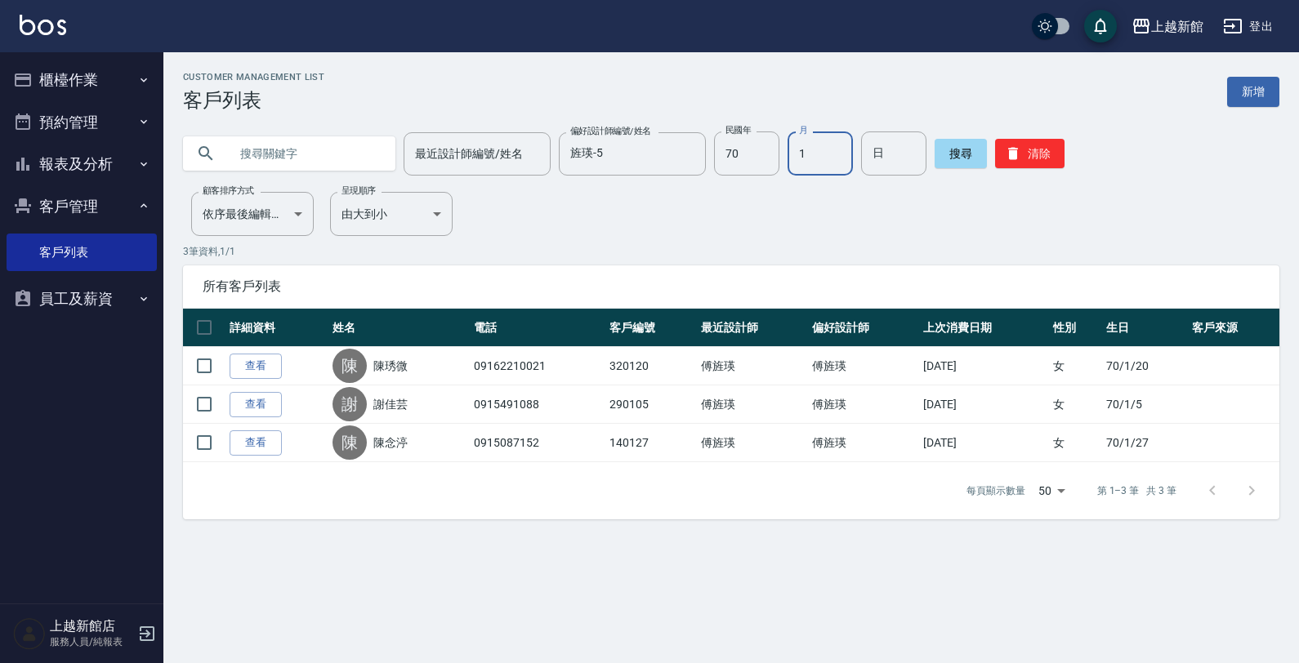
click at [830, 149] on input "1" at bounding box center [819, 154] width 65 height 44
click at [934, 158] on button "搜尋" at bounding box center [960, 153] width 52 height 29
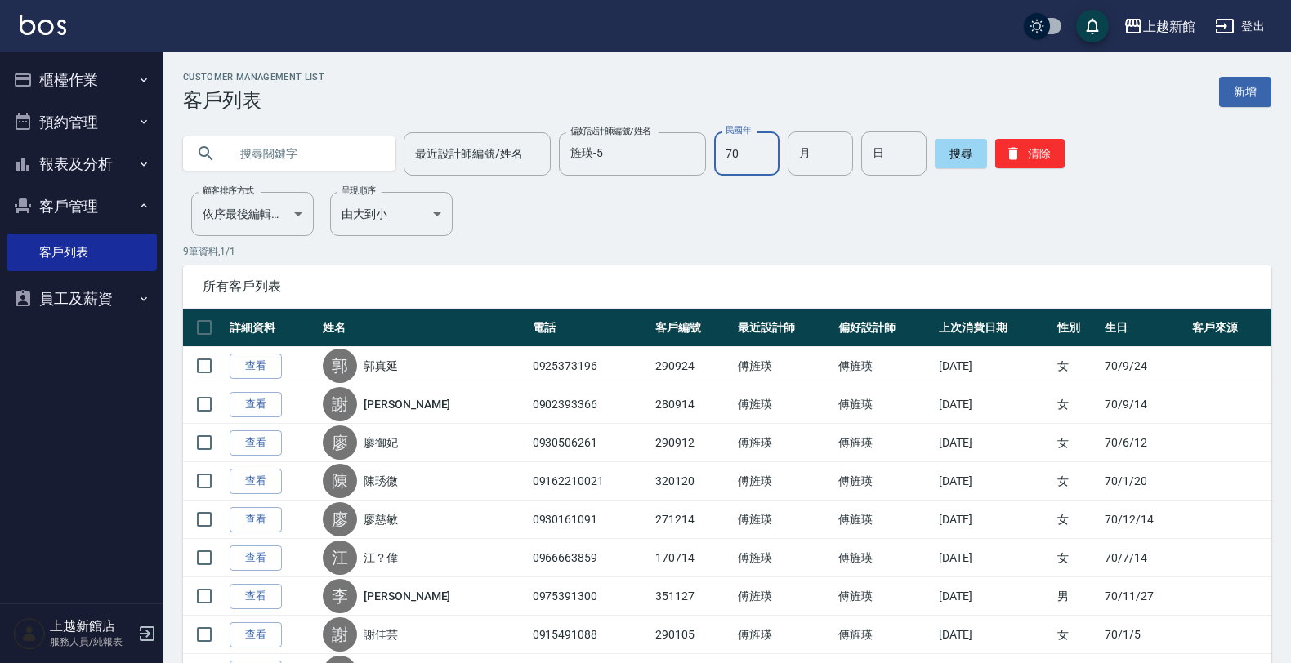
click at [728, 156] on input "70" at bounding box center [746, 154] width 65 height 44
drag, startPoint x: 916, startPoint y: 145, endPoint x: 911, endPoint y: 155, distance: 11.3
click at [934, 147] on button "搜尋" at bounding box center [960, 153] width 52 height 29
click at [725, 155] on input "71" at bounding box center [746, 154] width 65 height 44
type input "70"
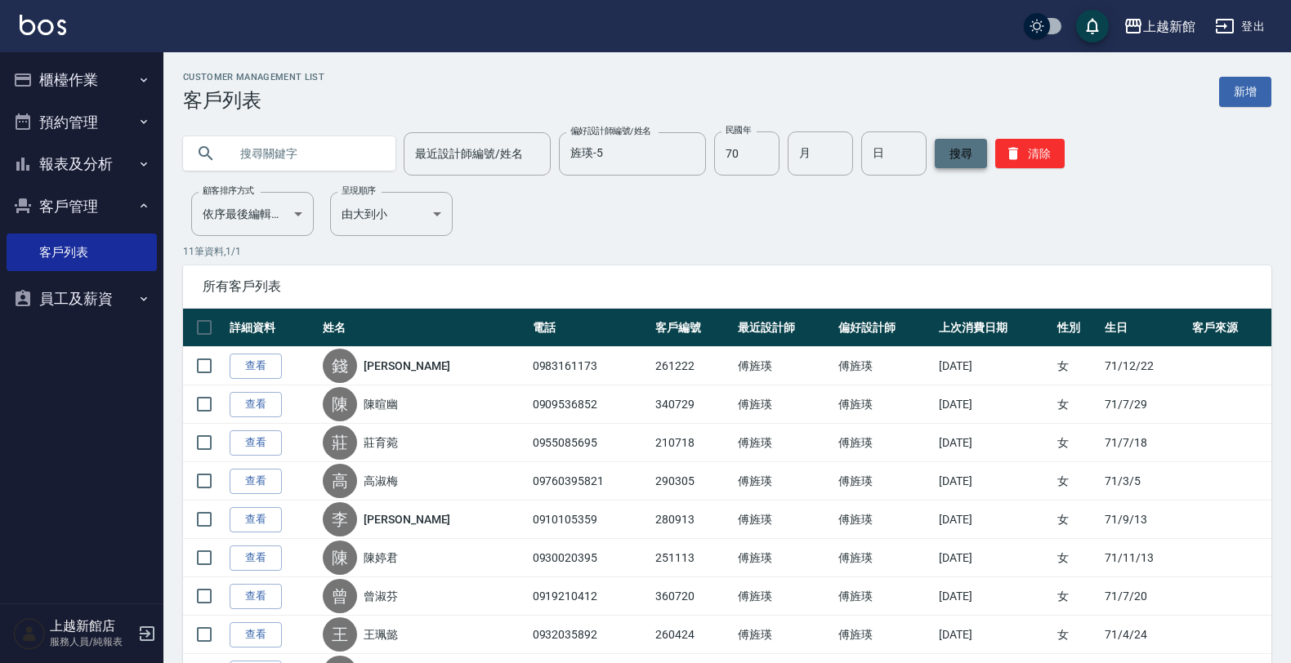
click at [934, 147] on button "搜尋" at bounding box center [960, 153] width 52 height 29
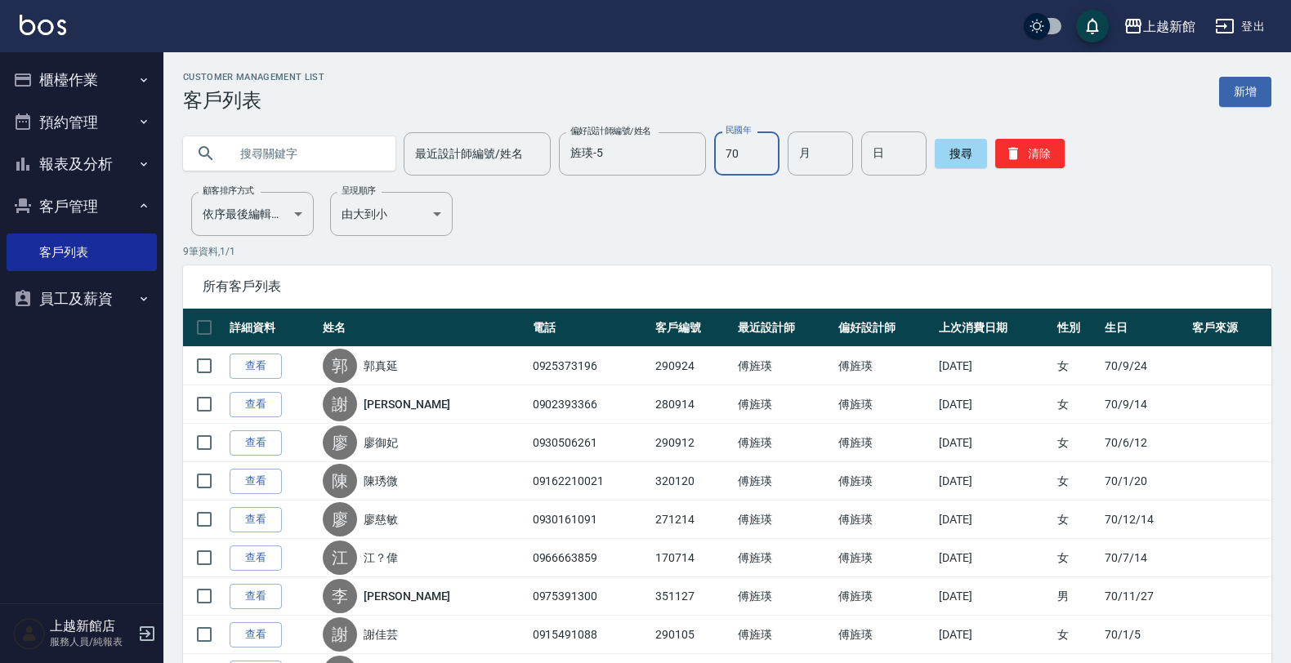
click at [743, 152] on input "70" at bounding box center [746, 154] width 65 height 44
click at [936, 153] on button "搜尋" at bounding box center [960, 153] width 52 height 29
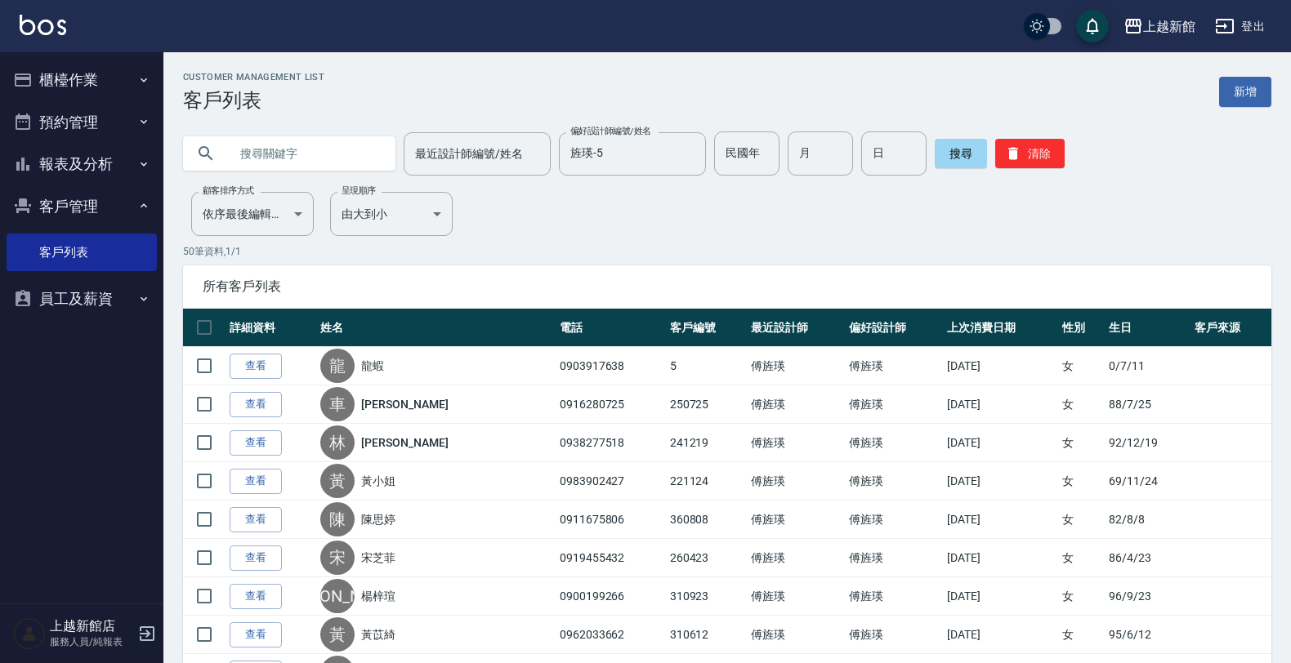
drag, startPoint x: 332, startPoint y: 160, endPoint x: 376, endPoint y: 141, distance: 47.9
click at [336, 152] on input "text" at bounding box center [306, 154] width 154 height 44
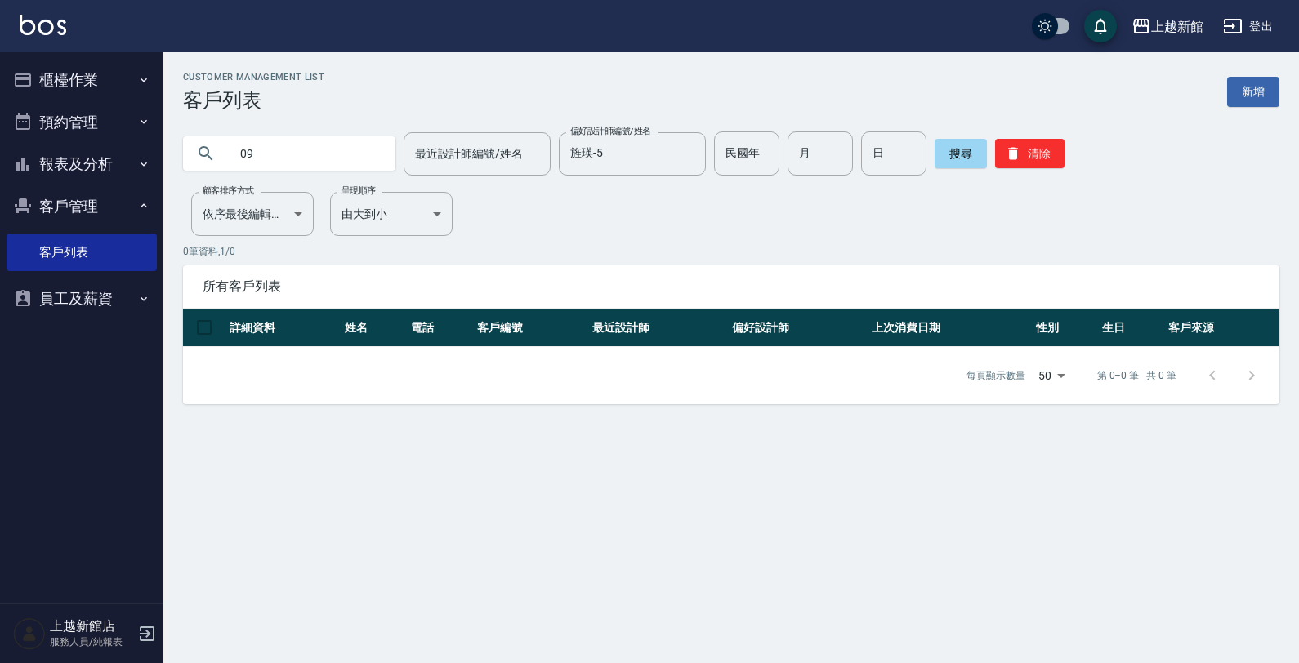
type input "0"
type input "0938499910"
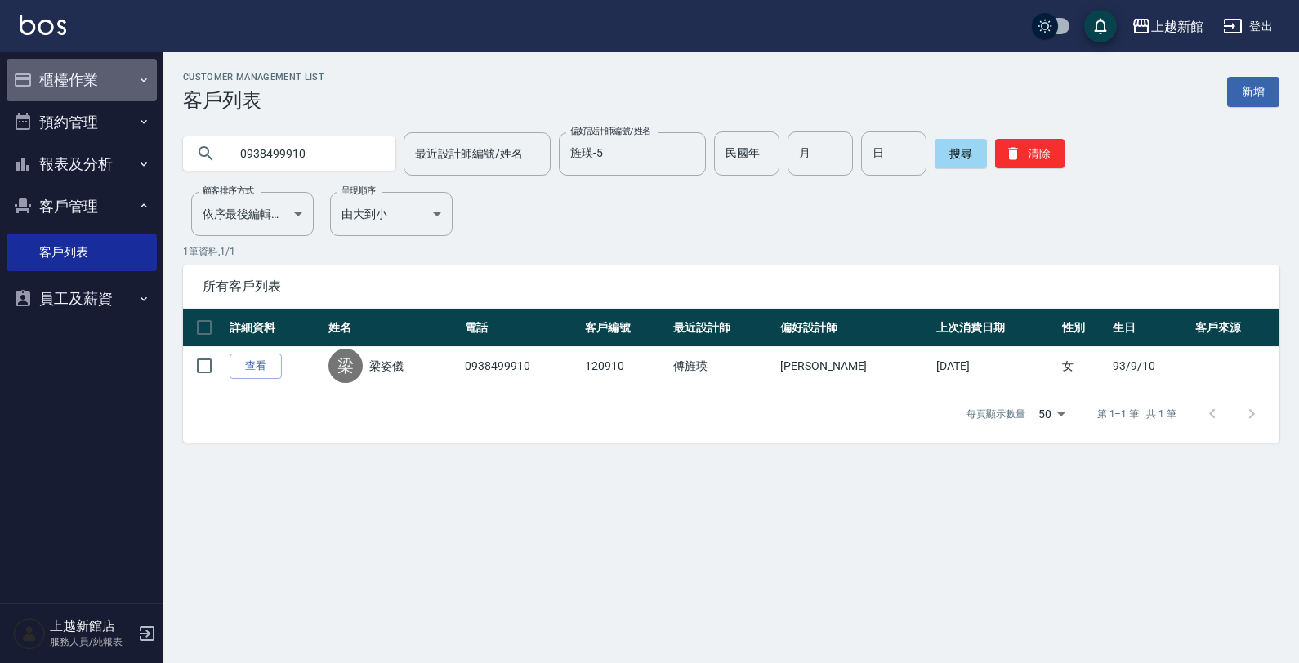
click at [60, 74] on button "櫃檯作業" at bounding box center [82, 80] width 150 height 42
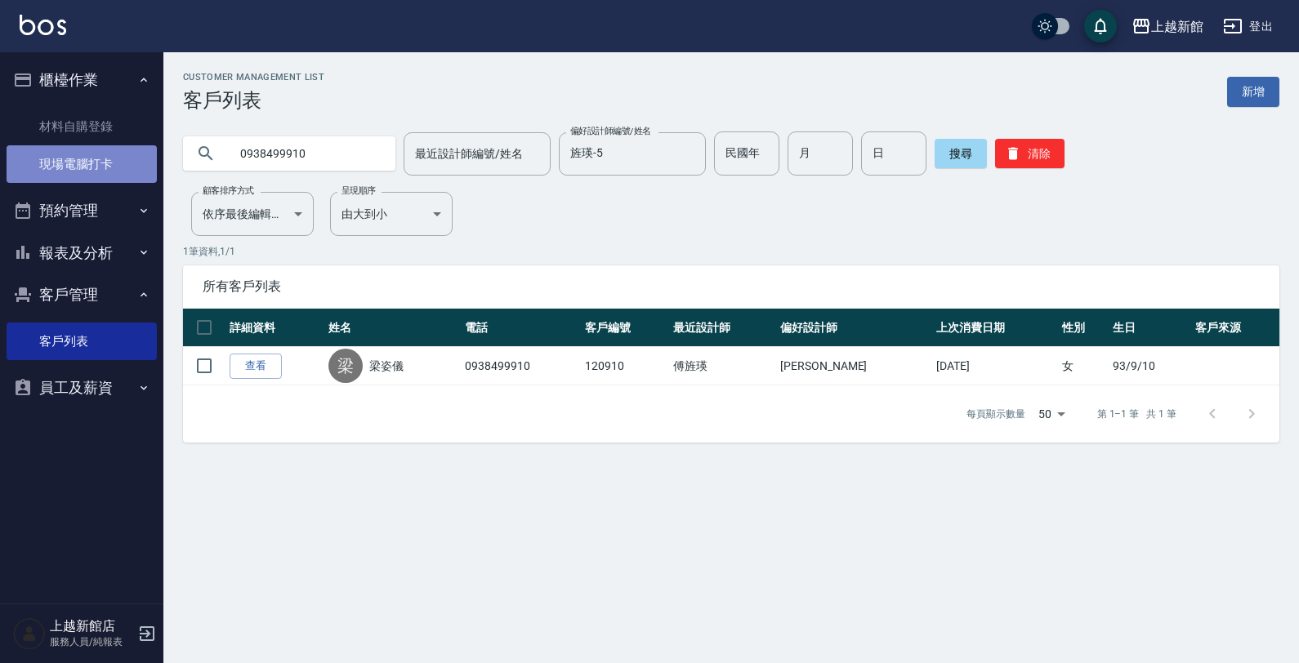
click at [98, 172] on link "現場電腦打卡" at bounding box center [82, 164] width 150 height 38
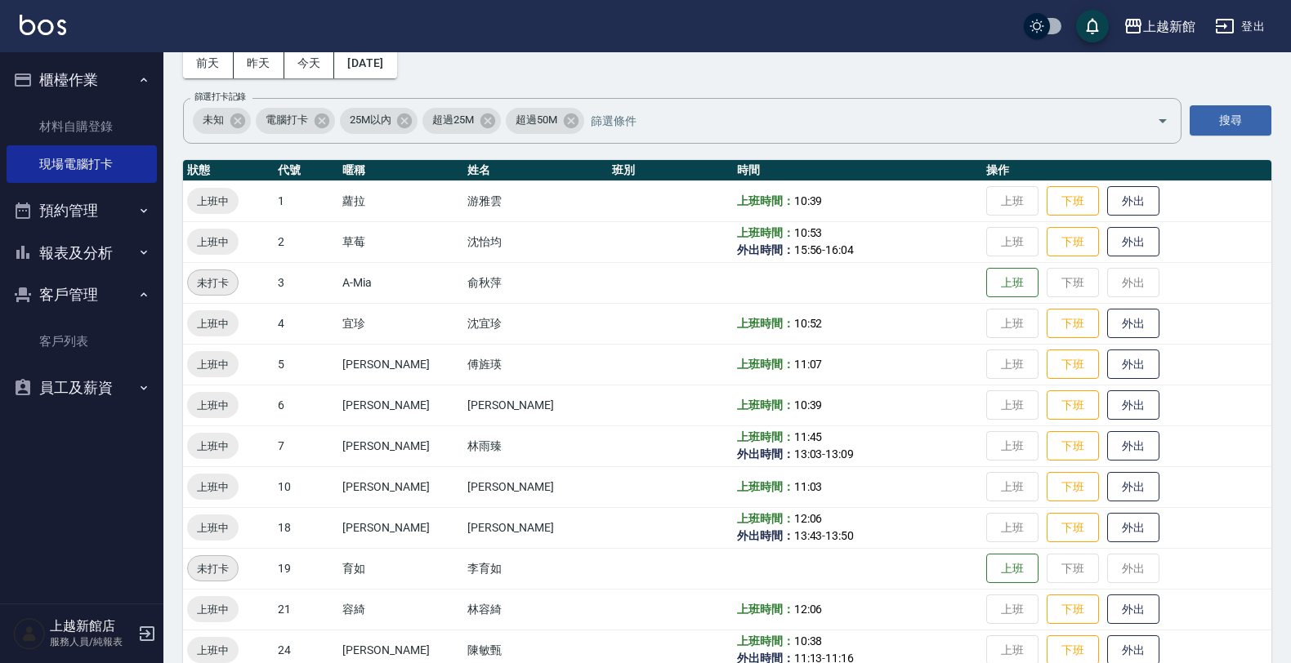
scroll to position [204, 0]
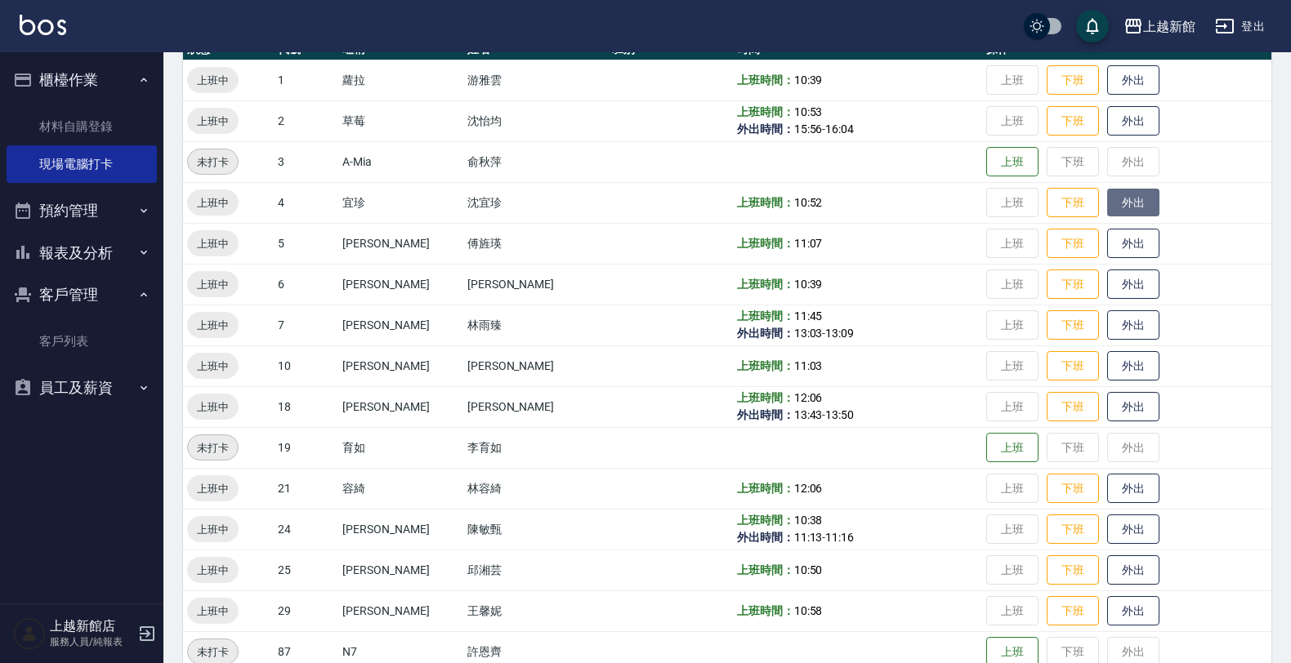
click at [1109, 200] on button "外出" at bounding box center [1133, 203] width 52 height 29
click at [1125, 203] on button "歸來" at bounding box center [1133, 203] width 52 height 29
click at [1046, 288] on button "下班" at bounding box center [1072, 284] width 52 height 29
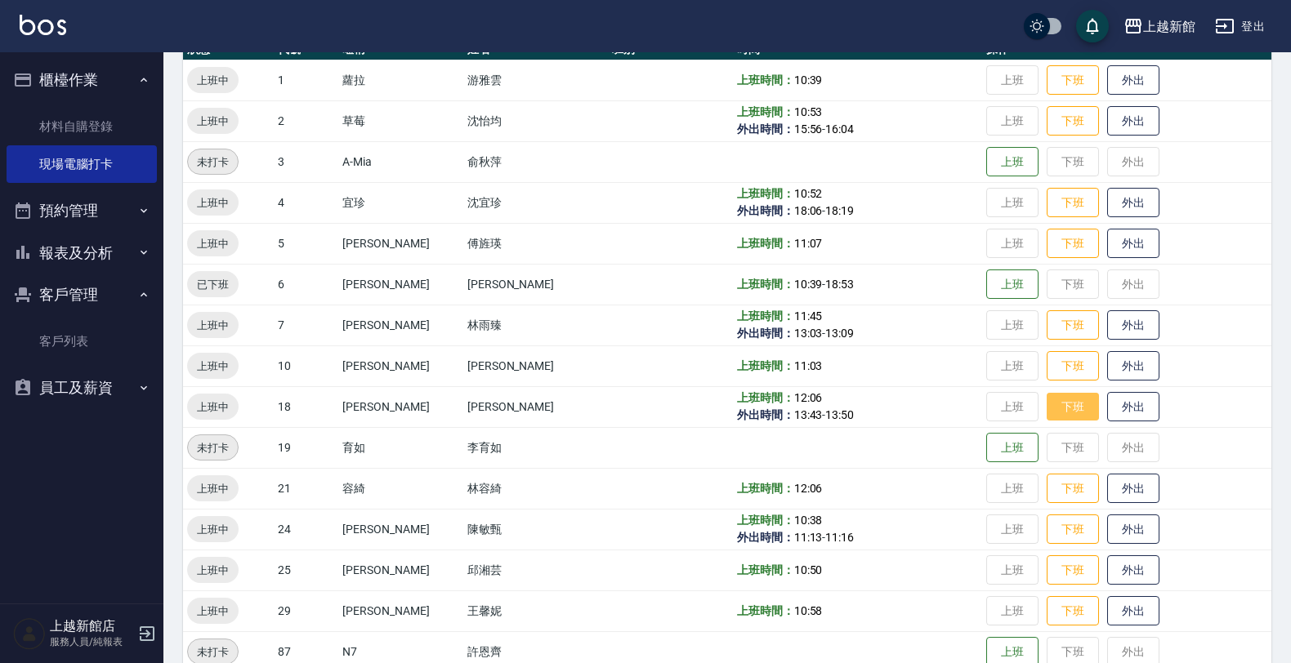
click at [1048, 396] on button "下班" at bounding box center [1072, 407] width 52 height 29
